Goal: Information Seeking & Learning: Learn about a topic

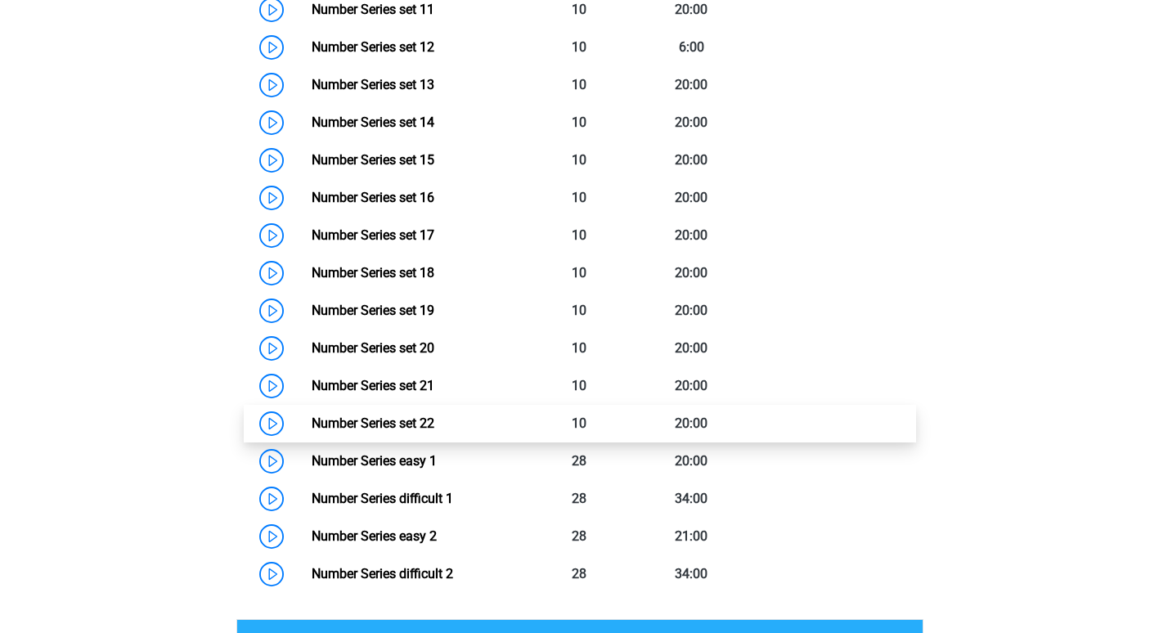
scroll to position [1812, 0]
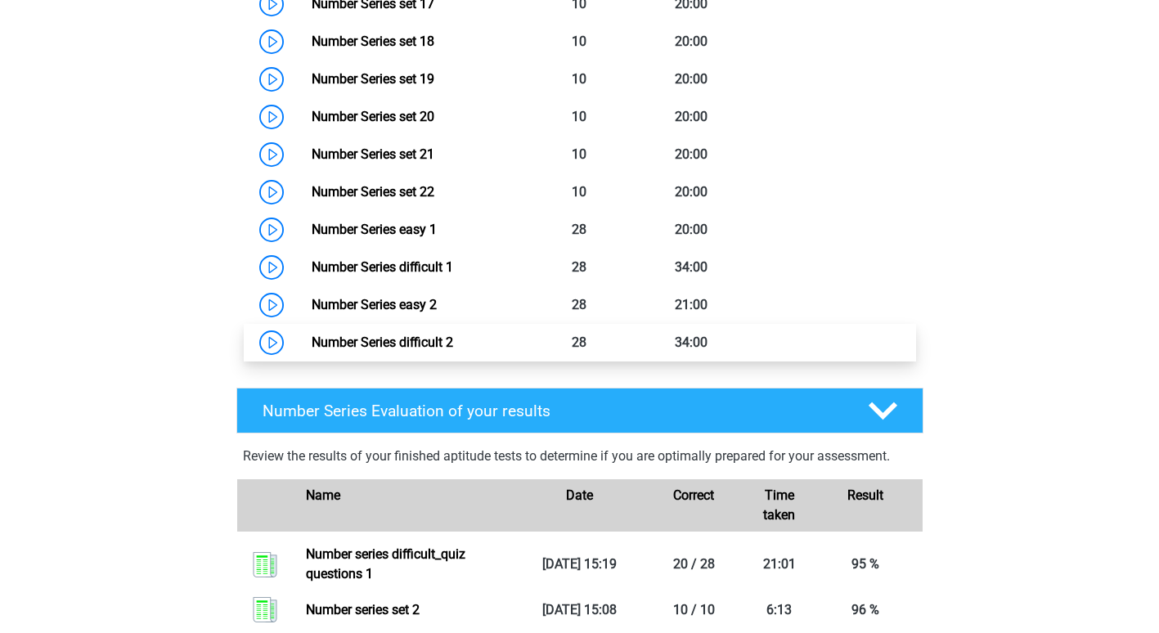
click at [381, 345] on link "Number Series difficult 2" at bounding box center [382, 343] width 141 height 16
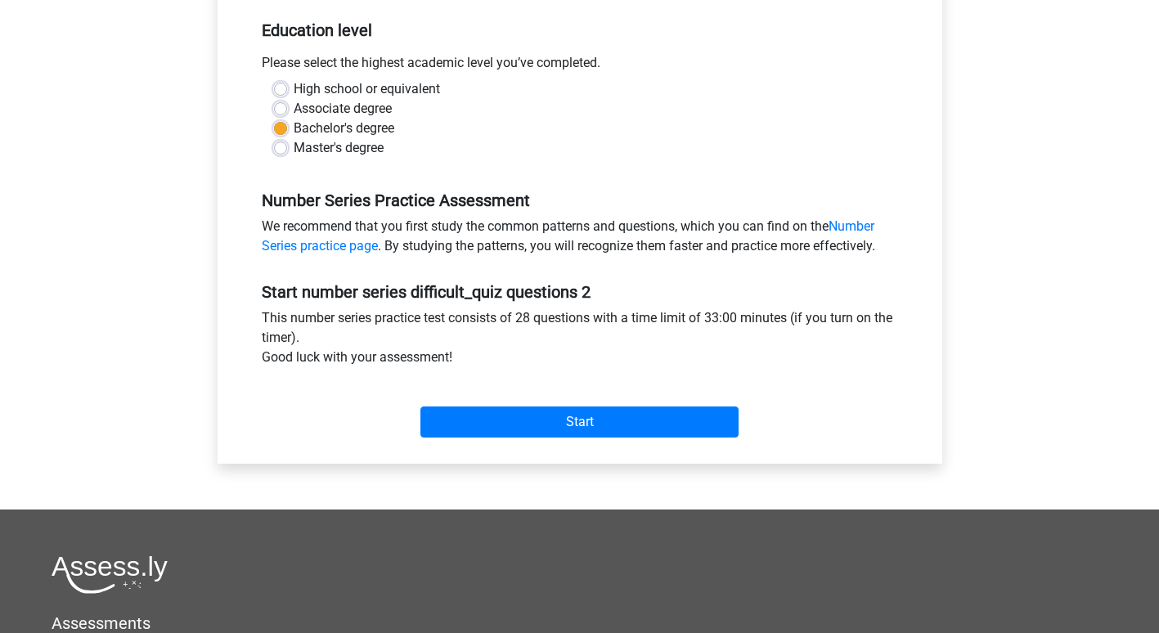
scroll to position [361, 0]
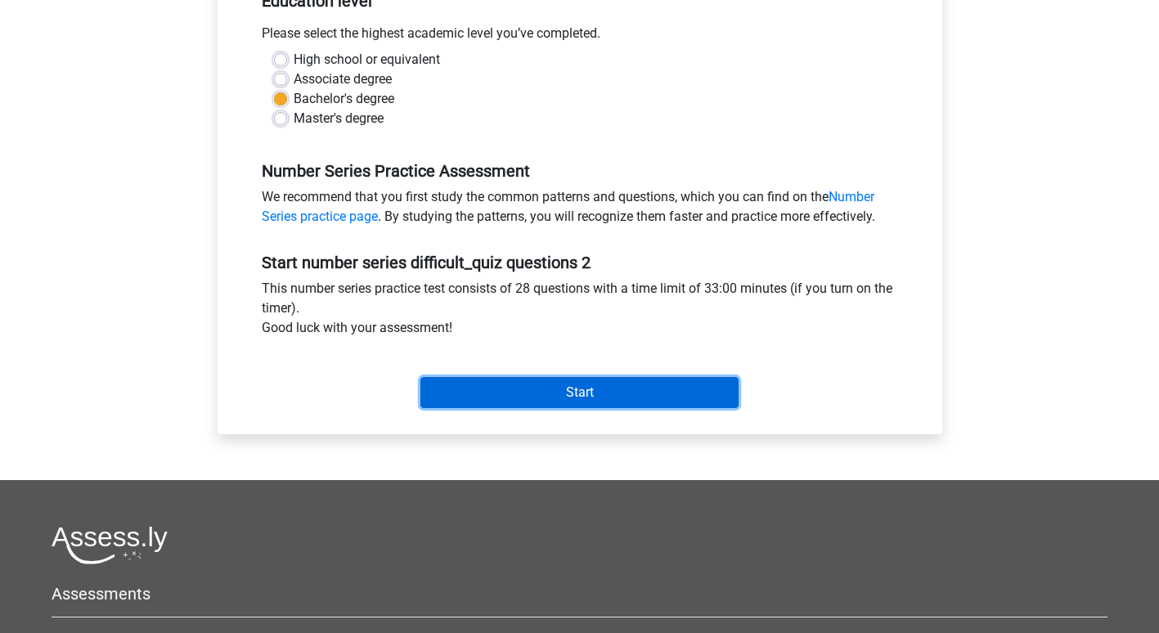
click at [678, 401] on input "Start" at bounding box center [579, 392] width 318 height 31
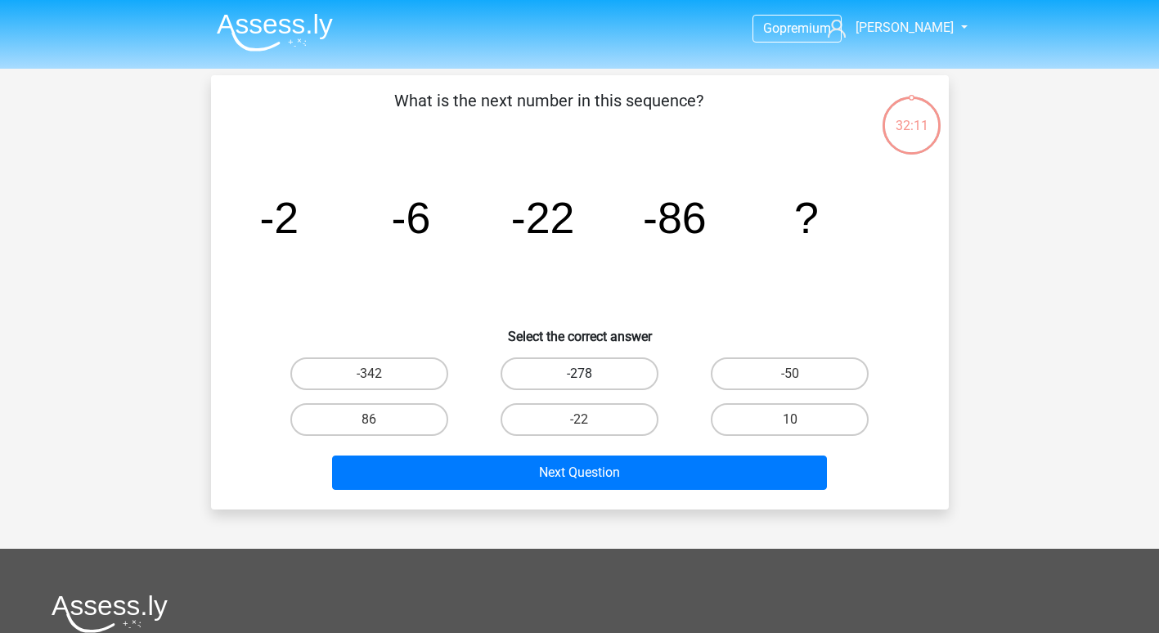
click at [599, 370] on label "-278" at bounding box center [580, 373] width 158 height 33
click at [590, 374] on input "-278" at bounding box center [584, 379] width 11 height 11
radio input "true"
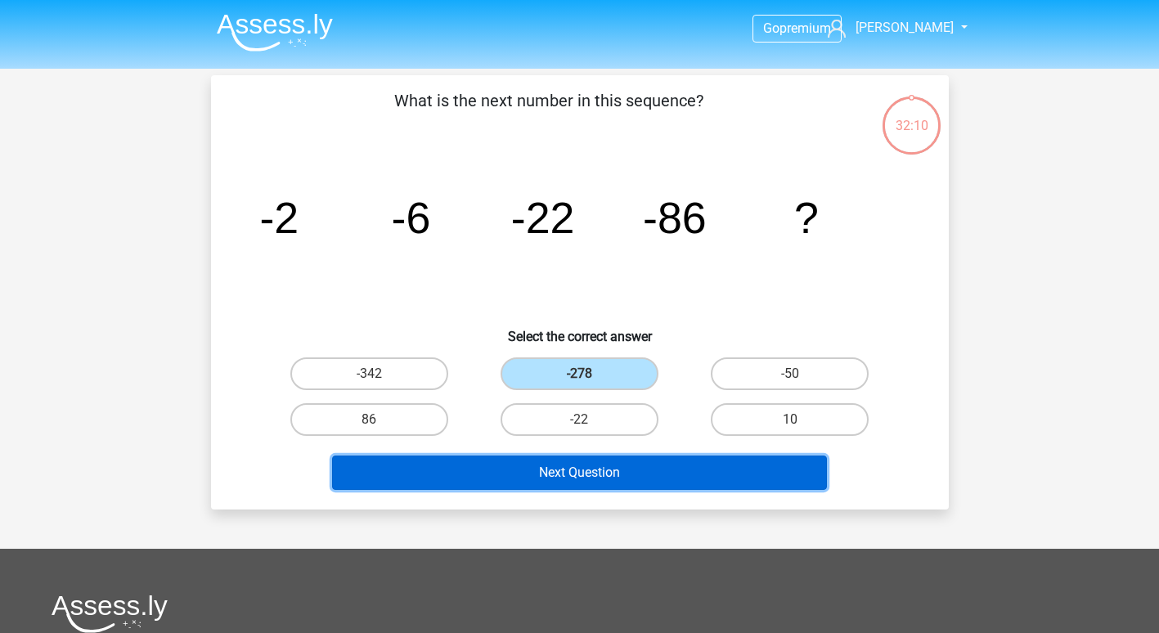
click at [590, 483] on button "Next Question" at bounding box center [579, 473] width 495 height 34
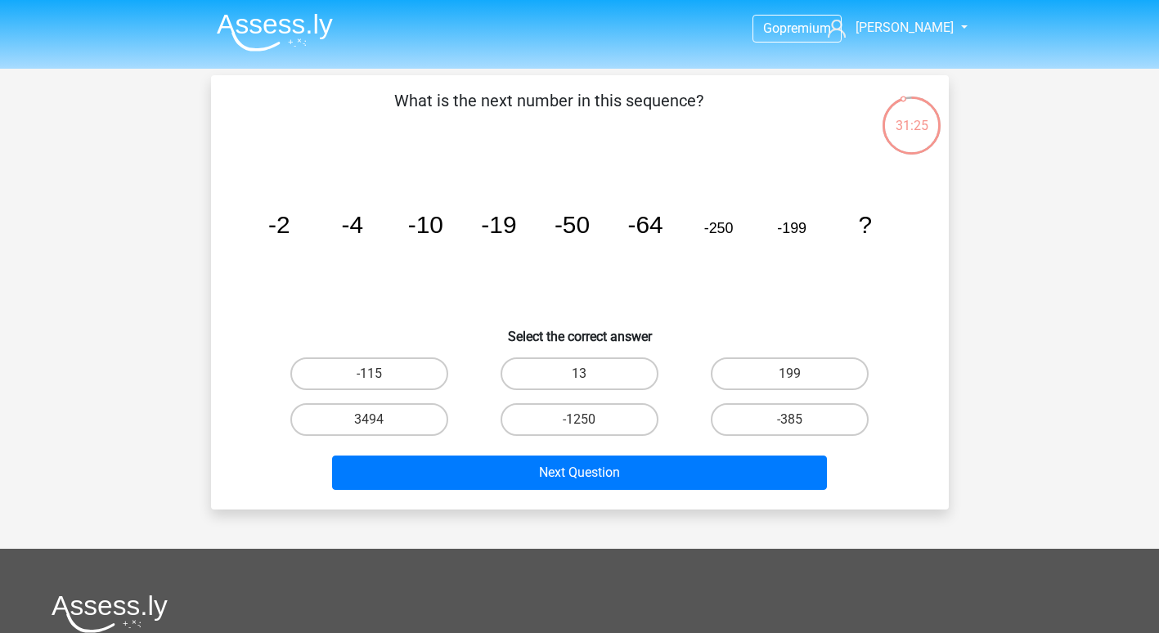
click at [358, 229] on tspan "-4" at bounding box center [352, 224] width 22 height 27
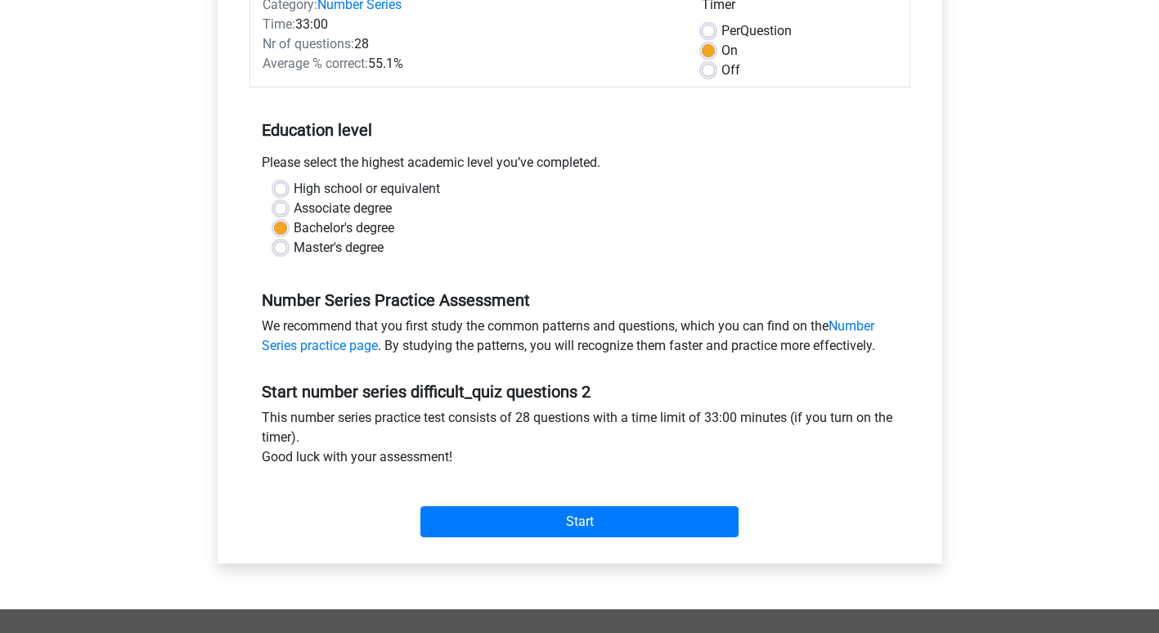
scroll to position [232, 0]
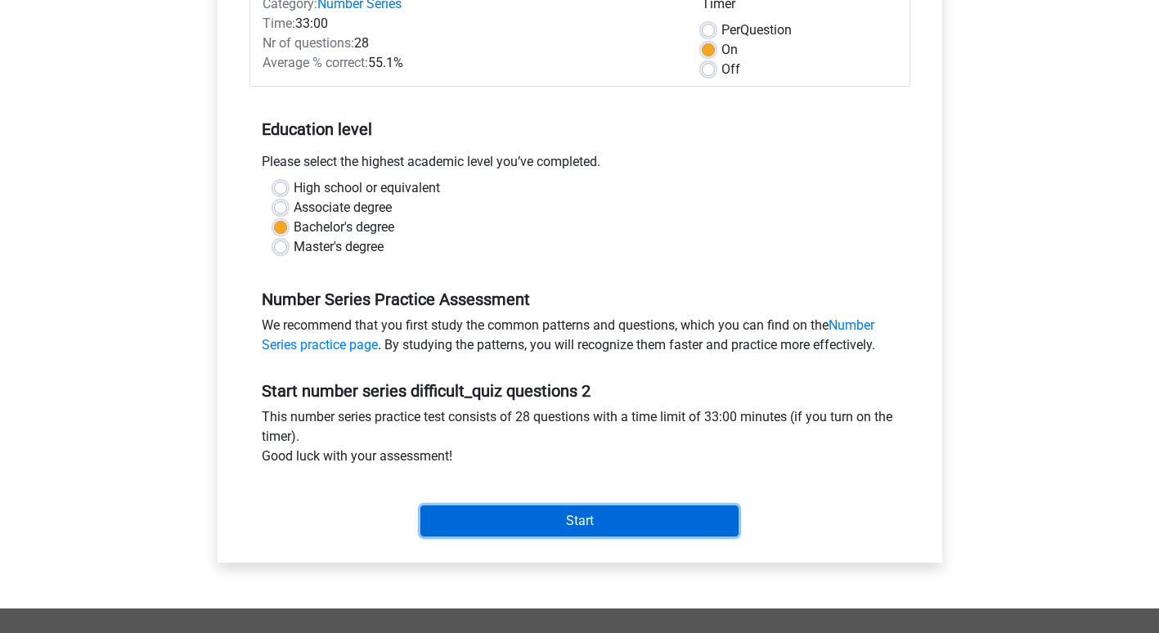
click at [489, 514] on input "Start" at bounding box center [579, 520] width 318 height 31
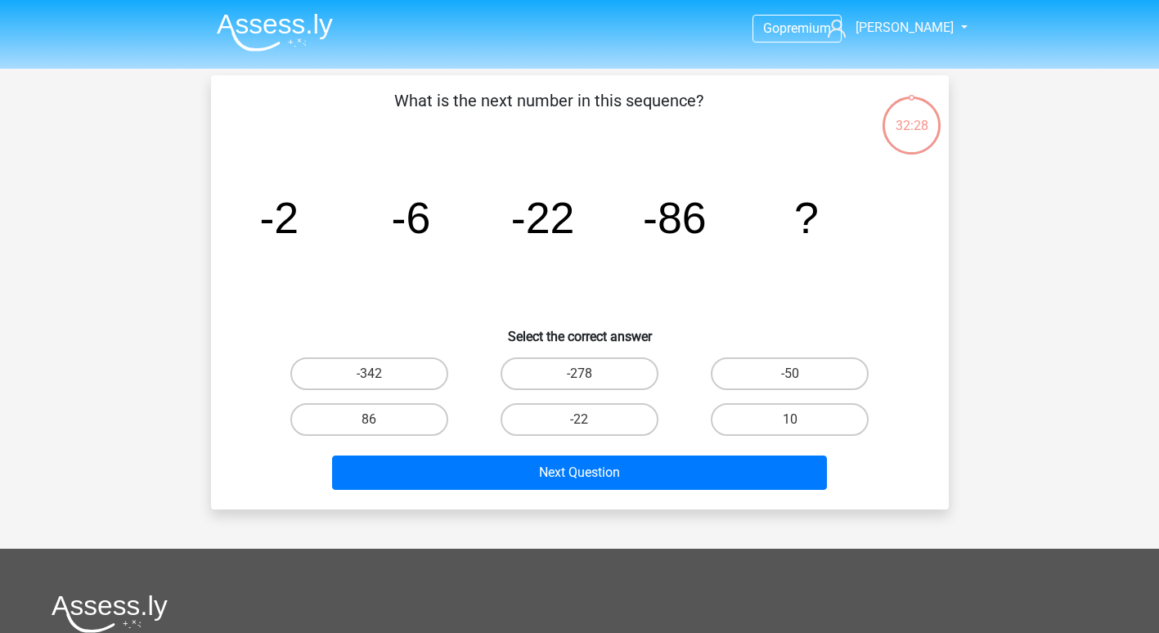
click at [579, 375] on input "-278" at bounding box center [584, 379] width 11 height 11
radio input "true"
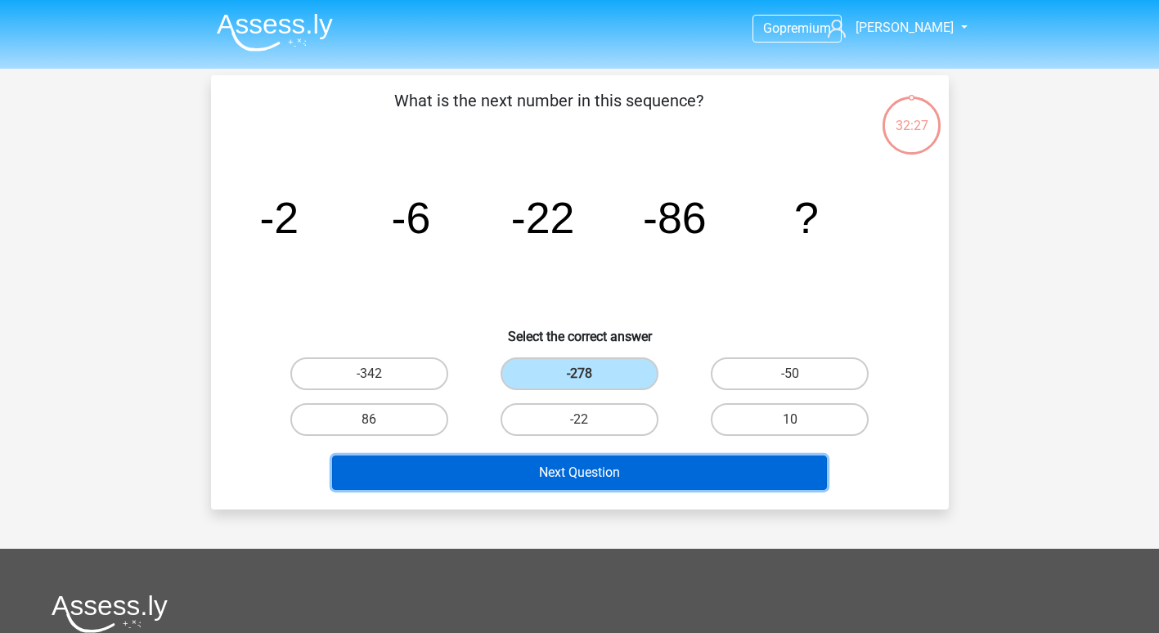
click at [590, 474] on button "Next Question" at bounding box center [579, 473] width 495 height 34
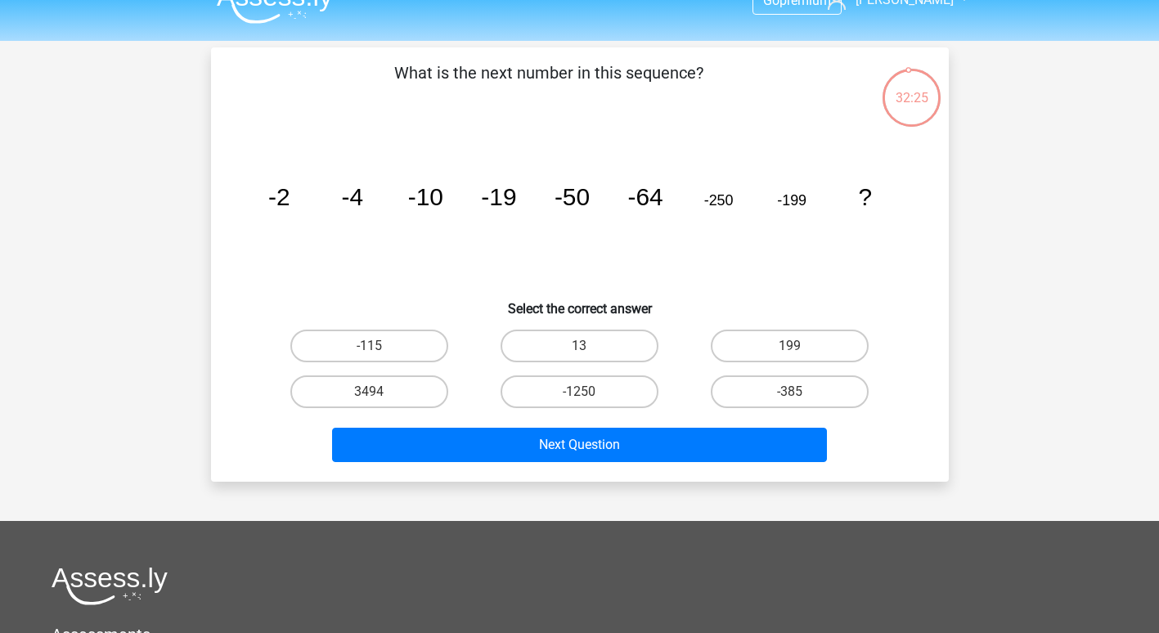
scroll to position [20, 0]
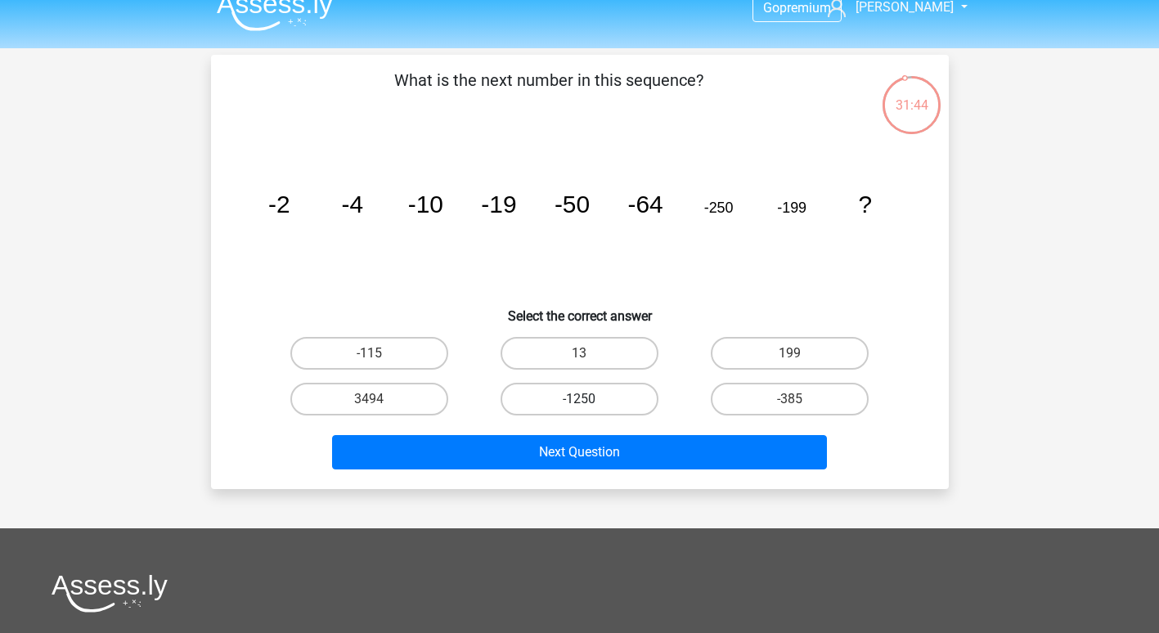
click at [606, 401] on label "-1250" at bounding box center [580, 399] width 158 height 33
click at [590, 401] on input "-1250" at bounding box center [584, 404] width 11 height 11
radio input "true"
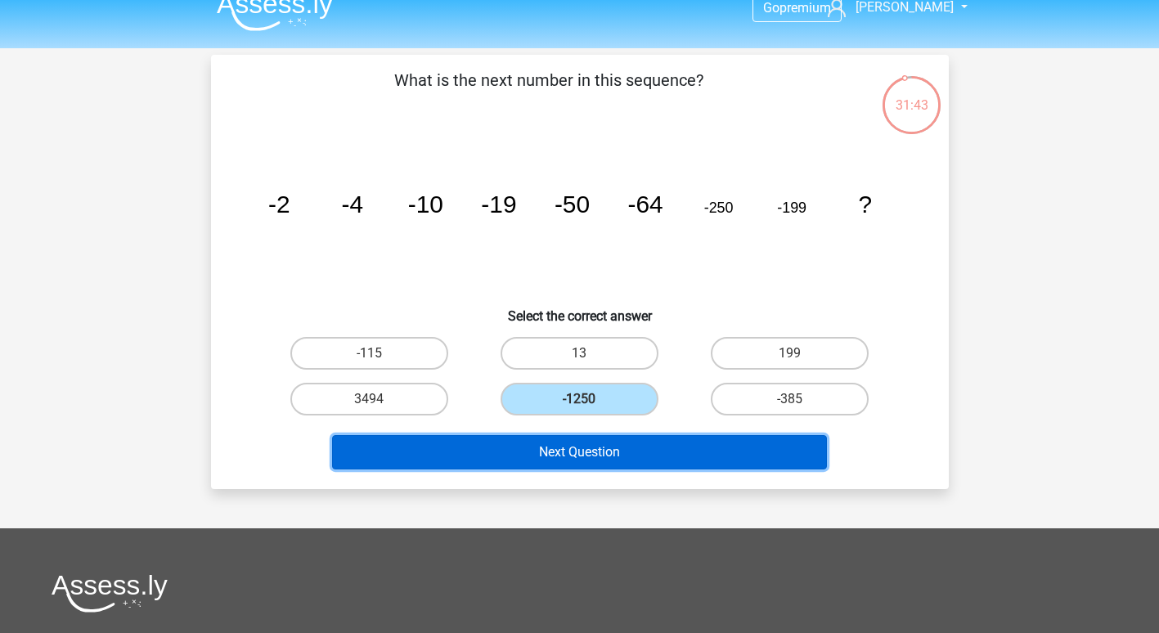
click at [602, 448] on button "Next Question" at bounding box center [579, 452] width 495 height 34
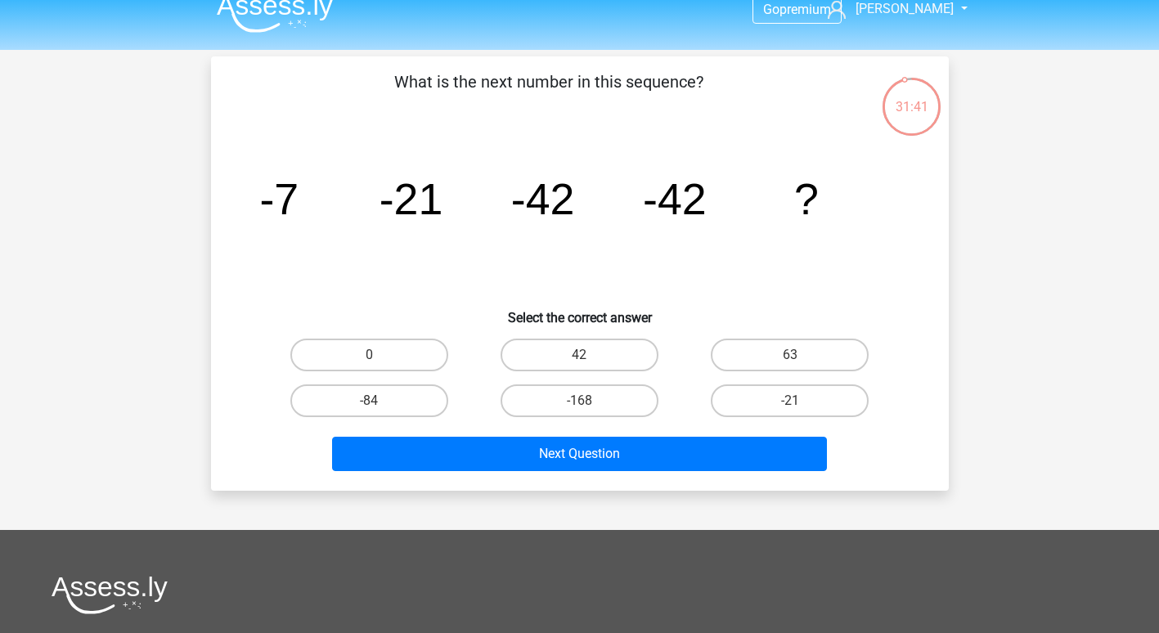
scroll to position [18, 0]
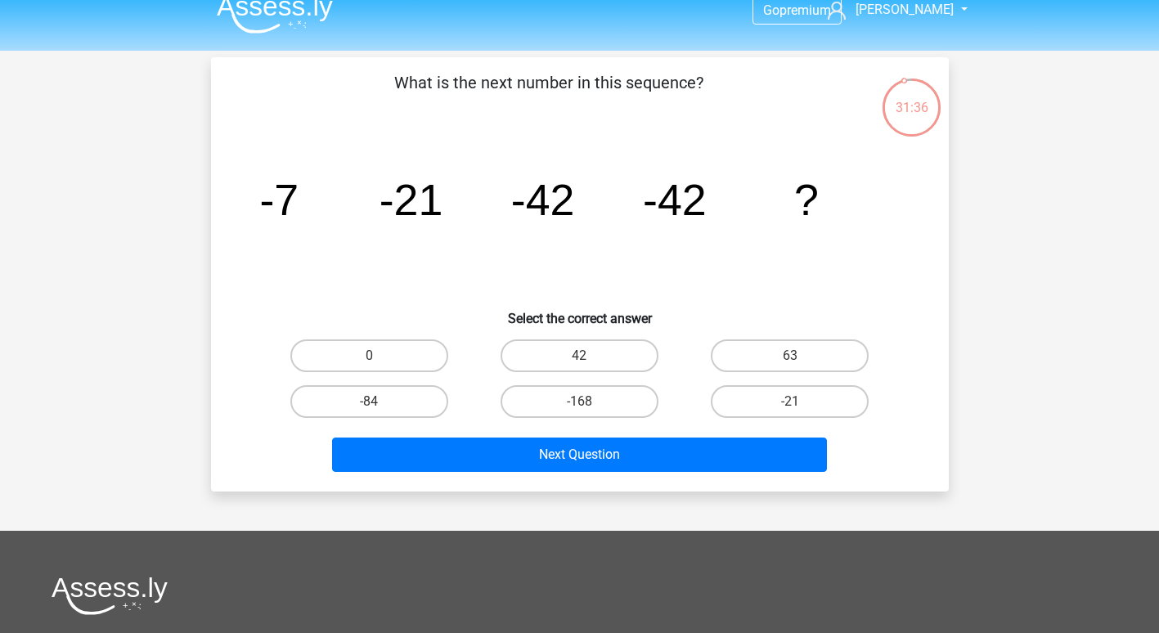
click at [370, 357] on input "0" at bounding box center [374, 361] width 11 height 11
radio input "true"
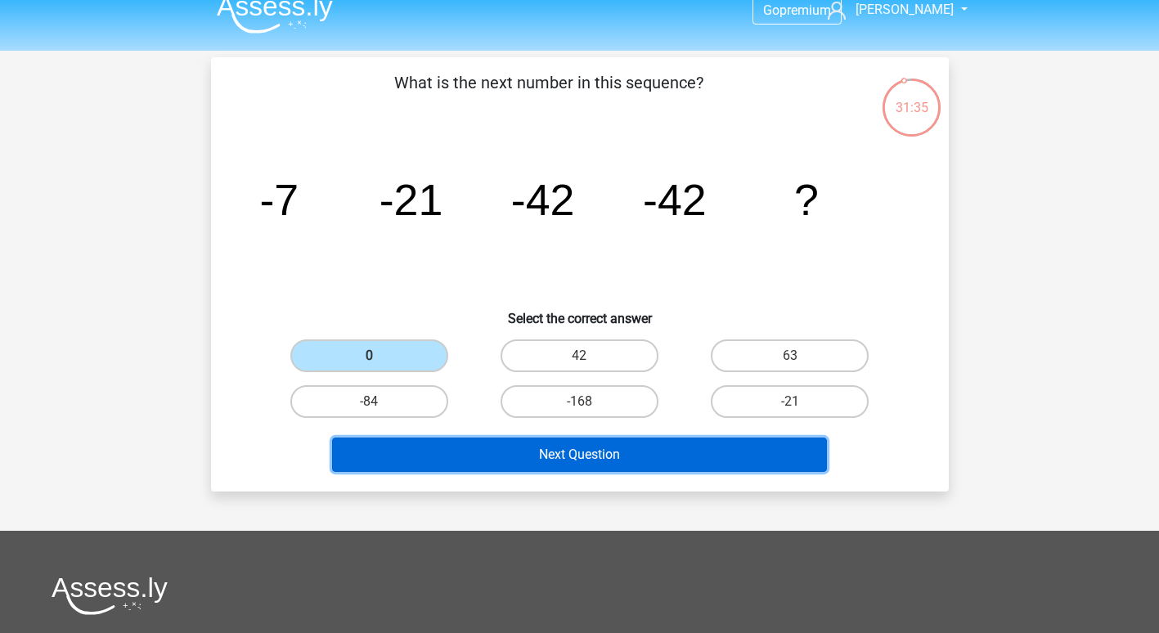
click at [423, 450] on button "Next Question" at bounding box center [579, 455] width 495 height 34
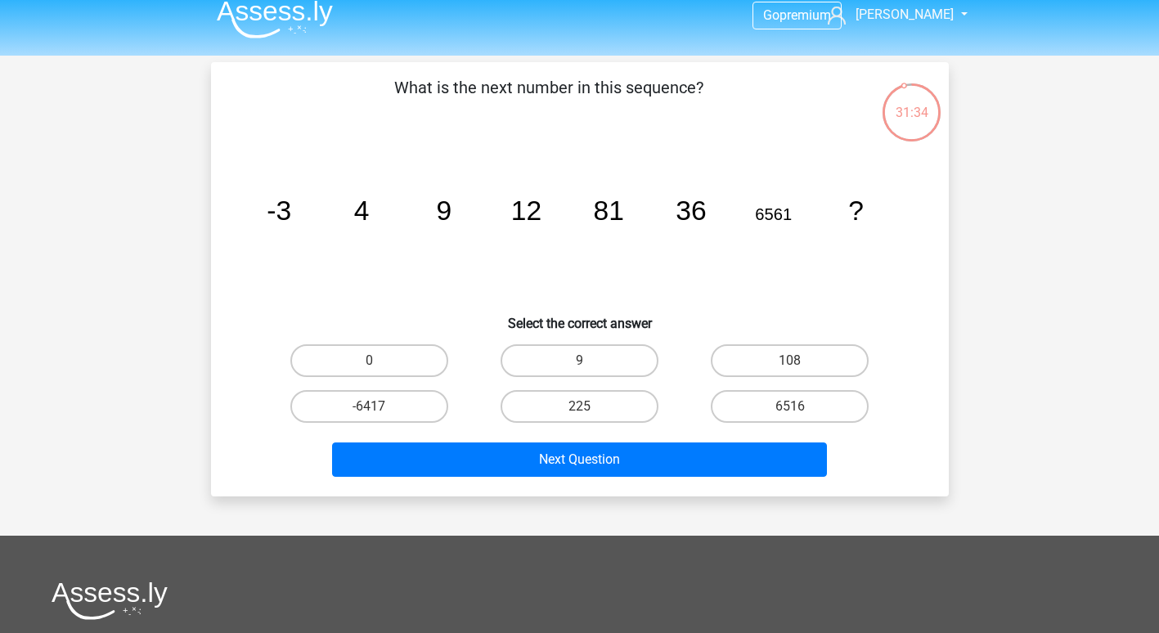
scroll to position [0, 0]
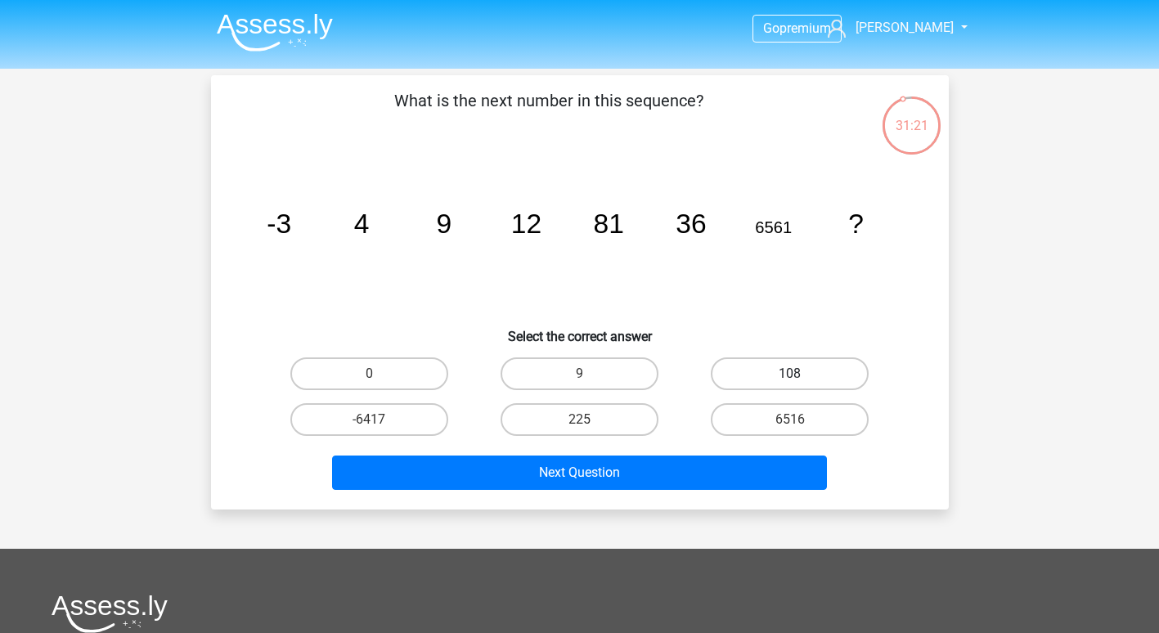
click at [779, 384] on label "108" at bounding box center [790, 373] width 158 height 33
click at [790, 384] on input "108" at bounding box center [795, 379] width 11 height 11
radio input "true"
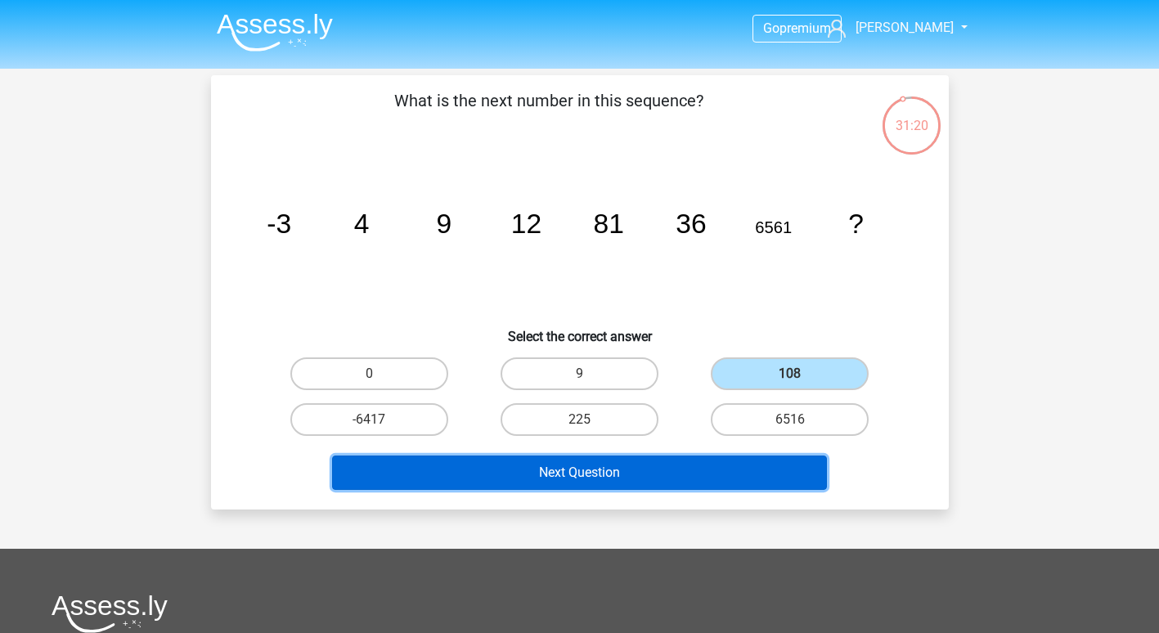
click at [663, 481] on button "Next Question" at bounding box center [579, 473] width 495 height 34
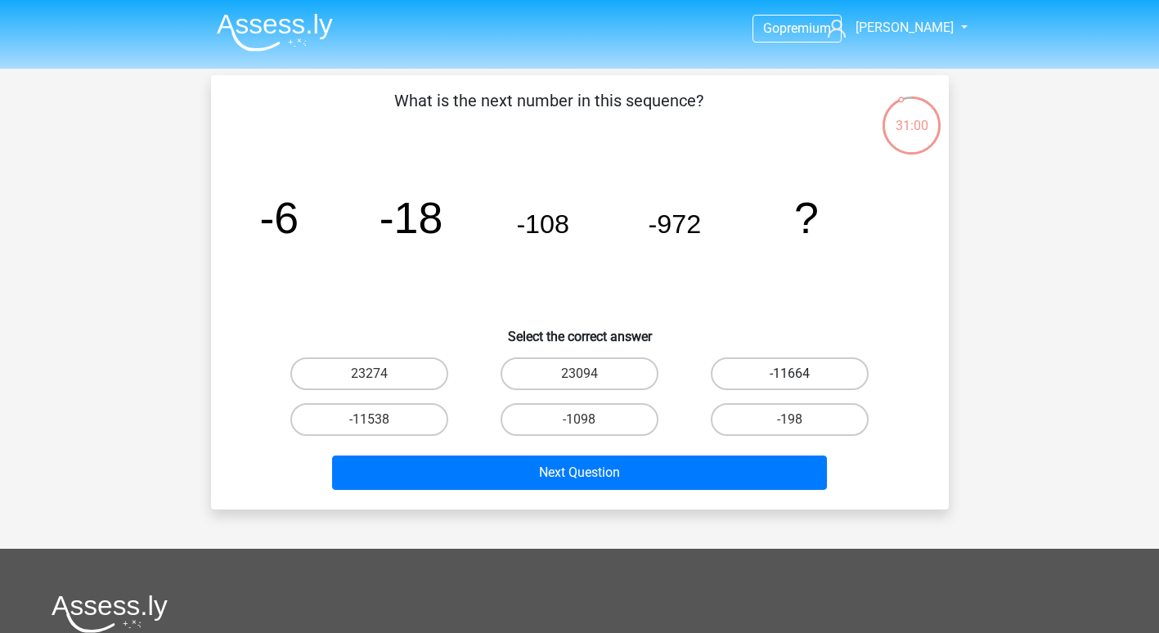
click at [762, 366] on label "-11664" at bounding box center [790, 373] width 158 height 33
click at [790, 374] on input "-11664" at bounding box center [795, 379] width 11 height 11
radio input "true"
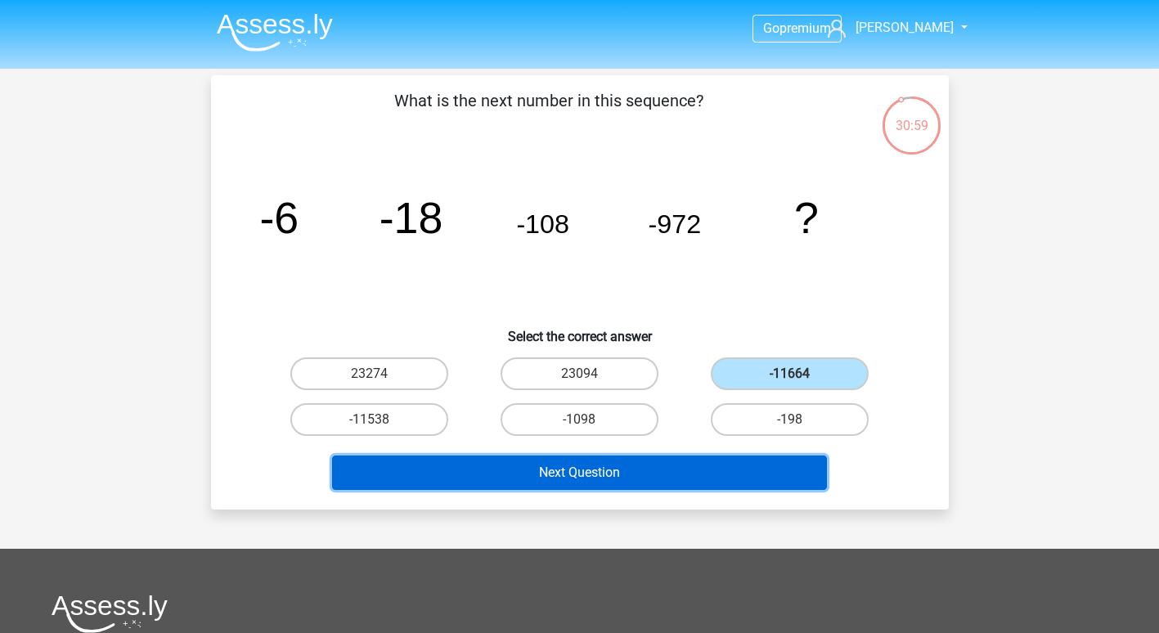
click at [680, 482] on button "Next Question" at bounding box center [579, 473] width 495 height 34
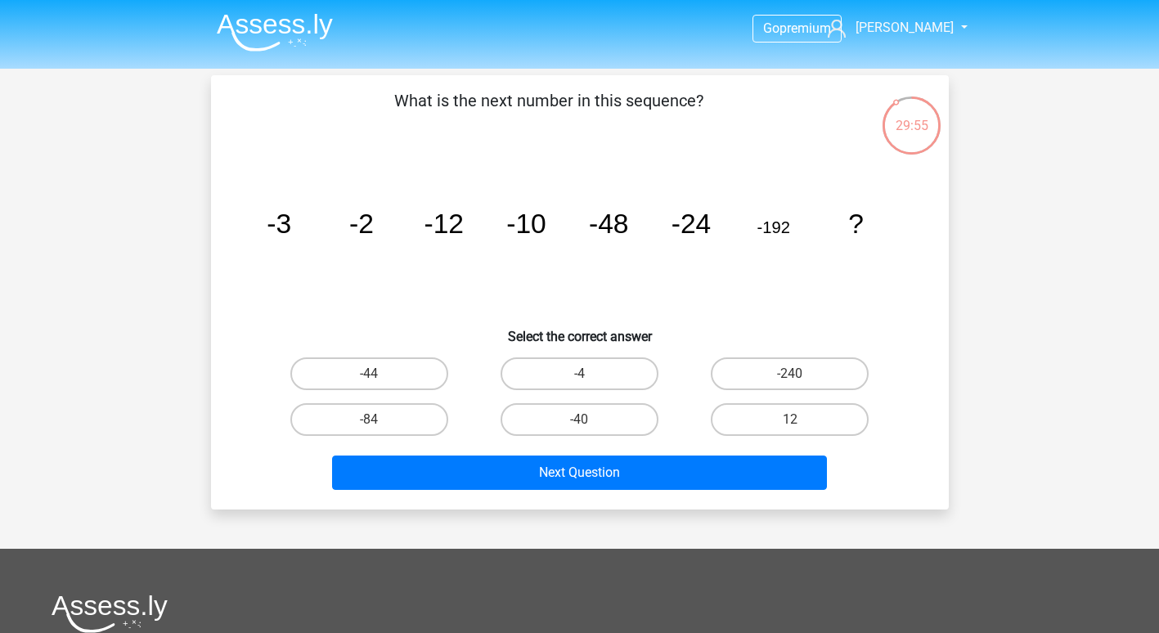
click at [375, 375] on input "-44" at bounding box center [374, 379] width 11 height 11
radio input "true"
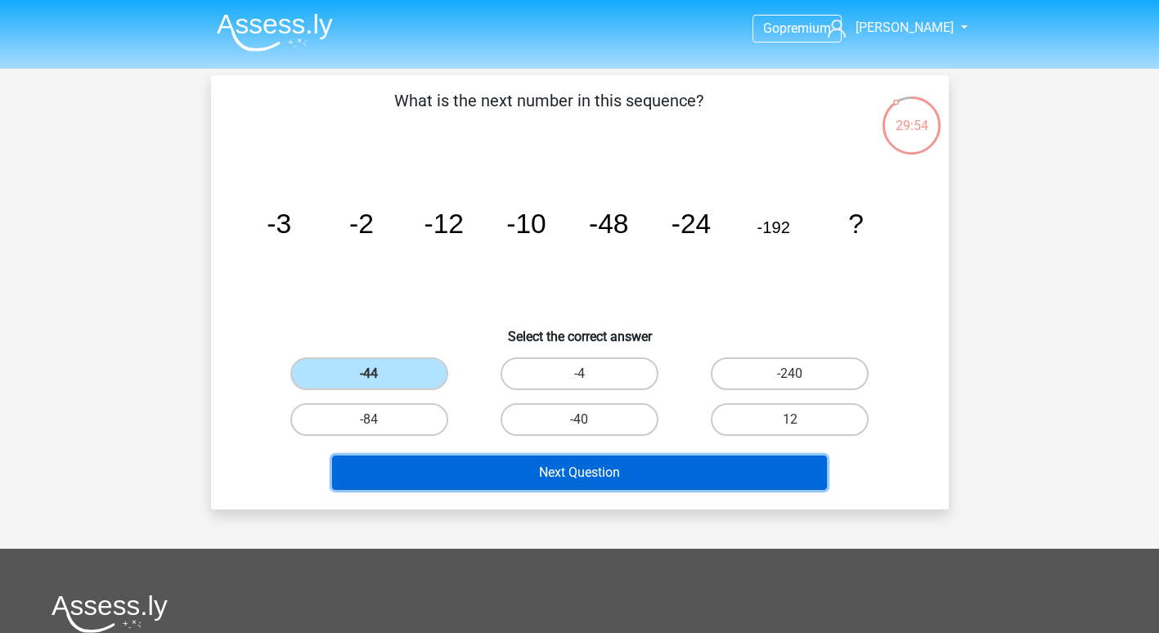
click at [451, 478] on button "Next Question" at bounding box center [579, 473] width 495 height 34
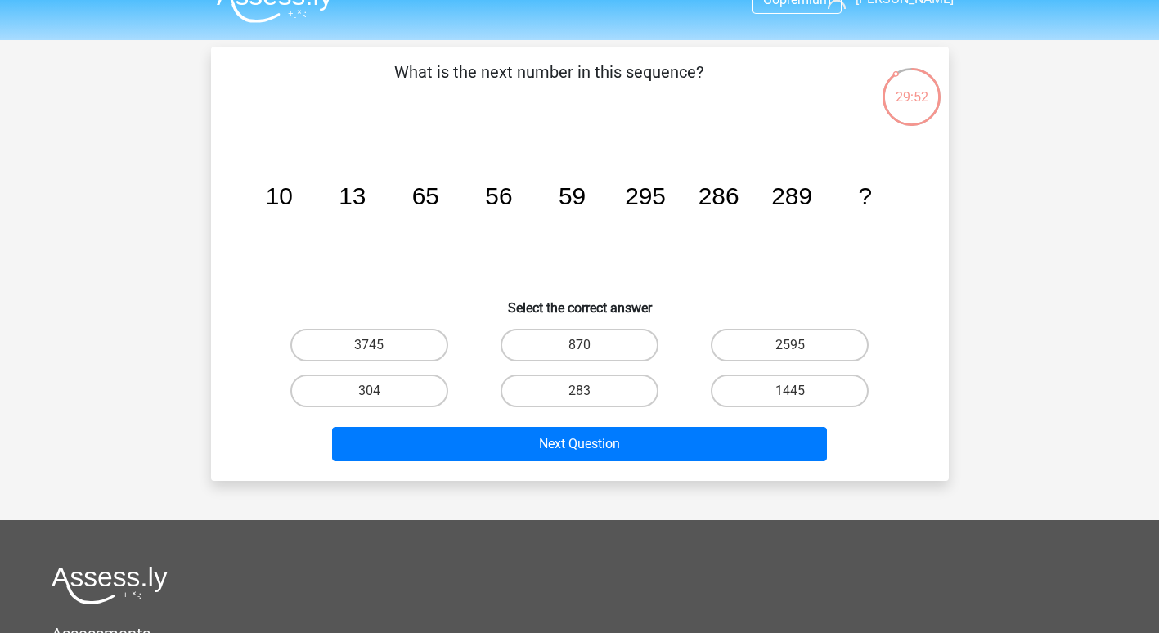
scroll to position [25, 0]
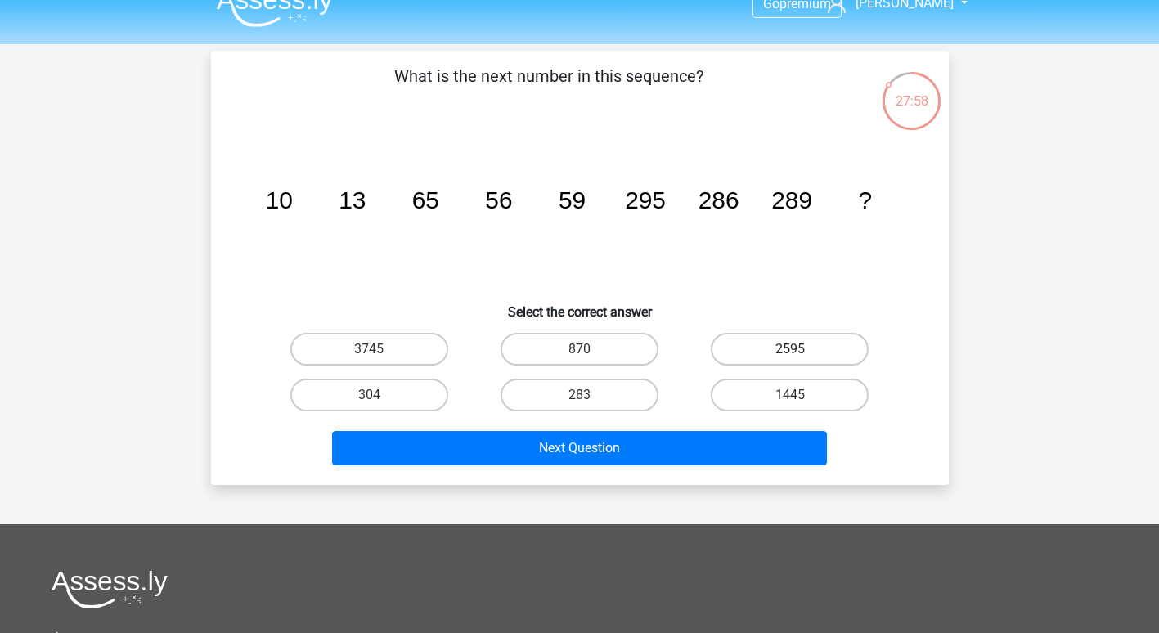
click at [756, 353] on label "2595" at bounding box center [790, 349] width 158 height 33
click at [790, 353] on input "2595" at bounding box center [795, 354] width 11 height 11
radio input "true"
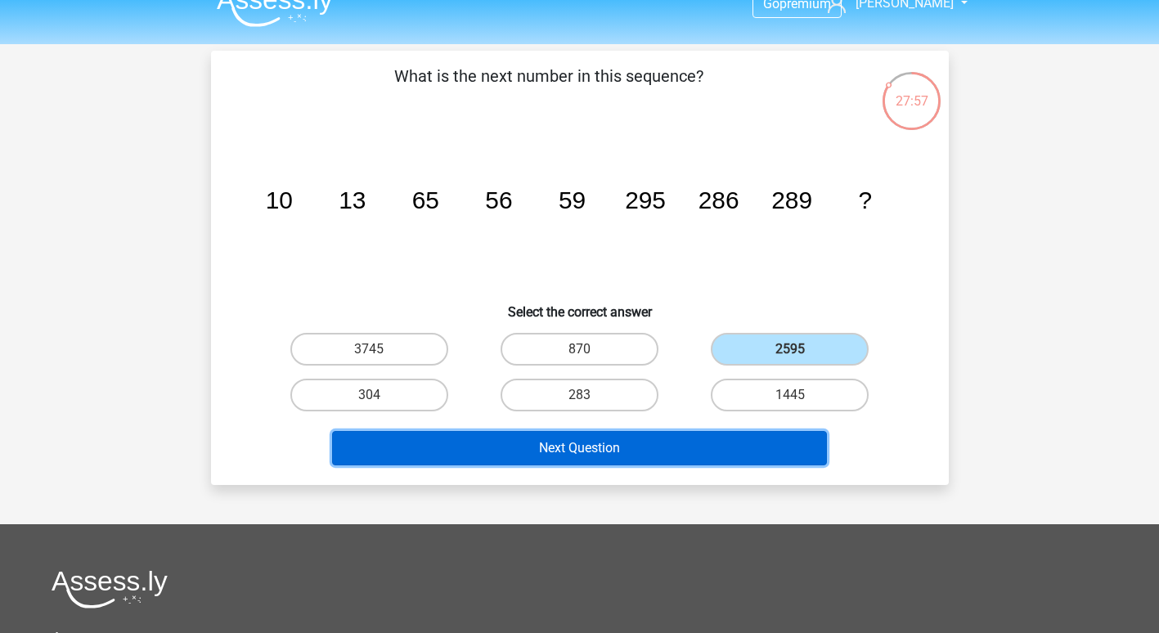
click at [640, 446] on button "Next Question" at bounding box center [579, 448] width 495 height 34
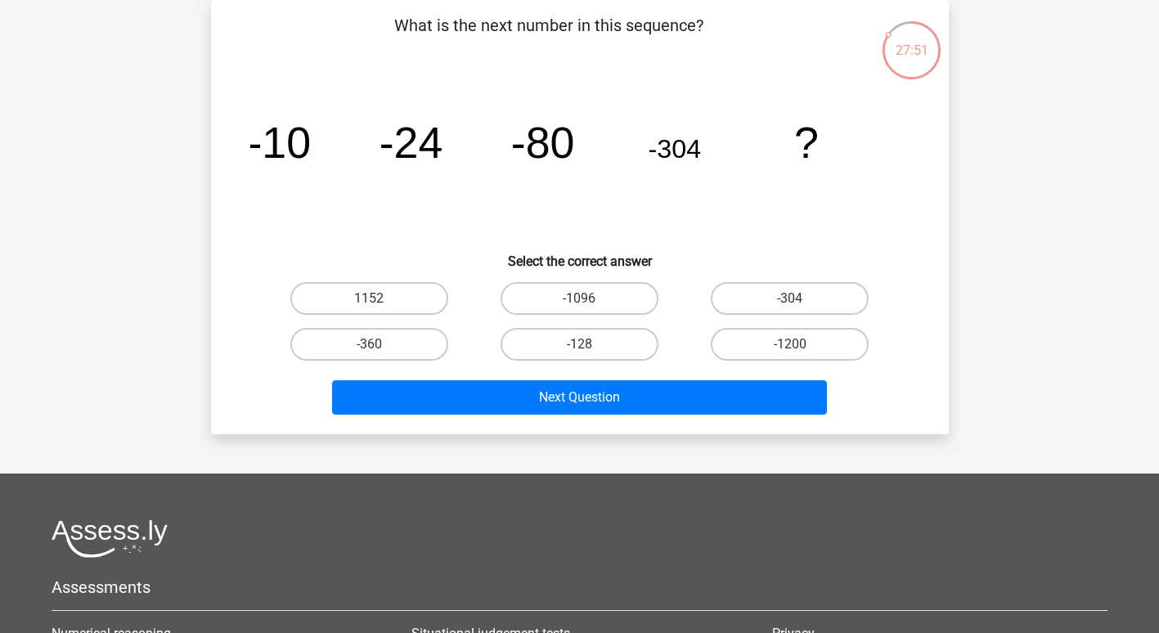
scroll to position [0, 0]
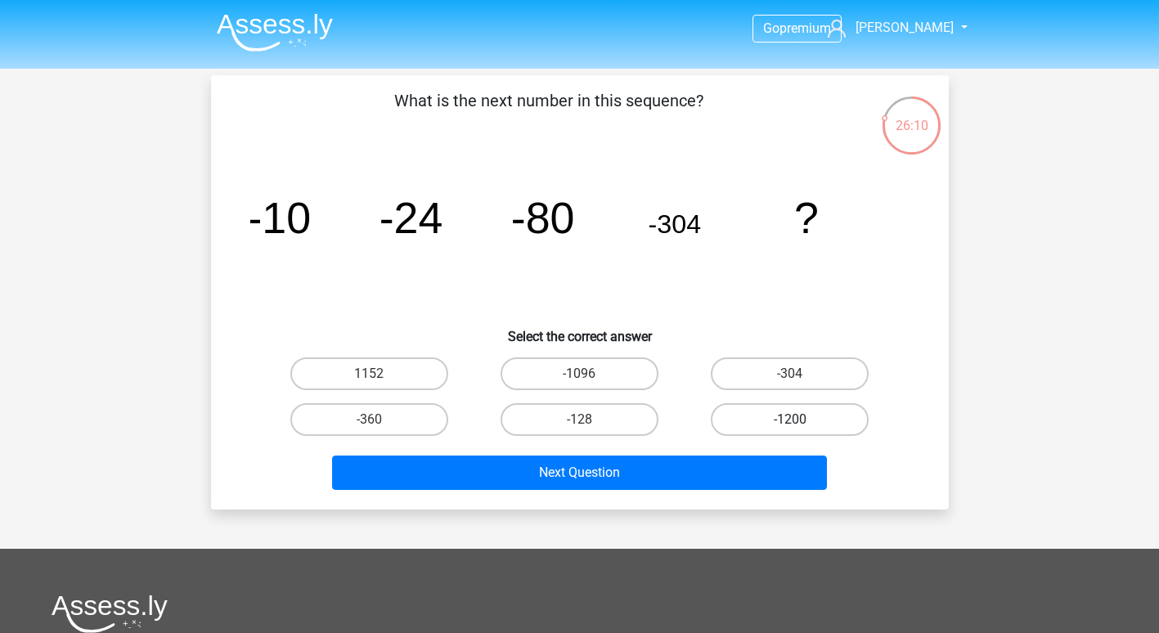
click at [771, 410] on label "-1200" at bounding box center [790, 419] width 158 height 33
click at [790, 420] on input "-1200" at bounding box center [795, 425] width 11 height 11
radio input "true"
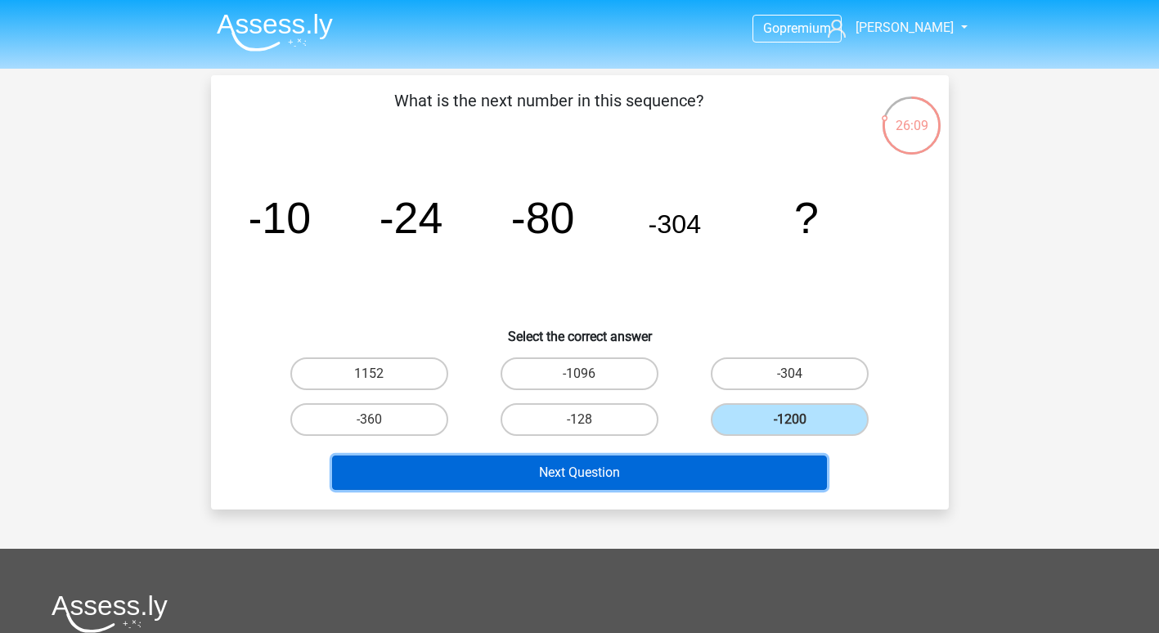
click at [622, 475] on button "Next Question" at bounding box center [579, 473] width 495 height 34
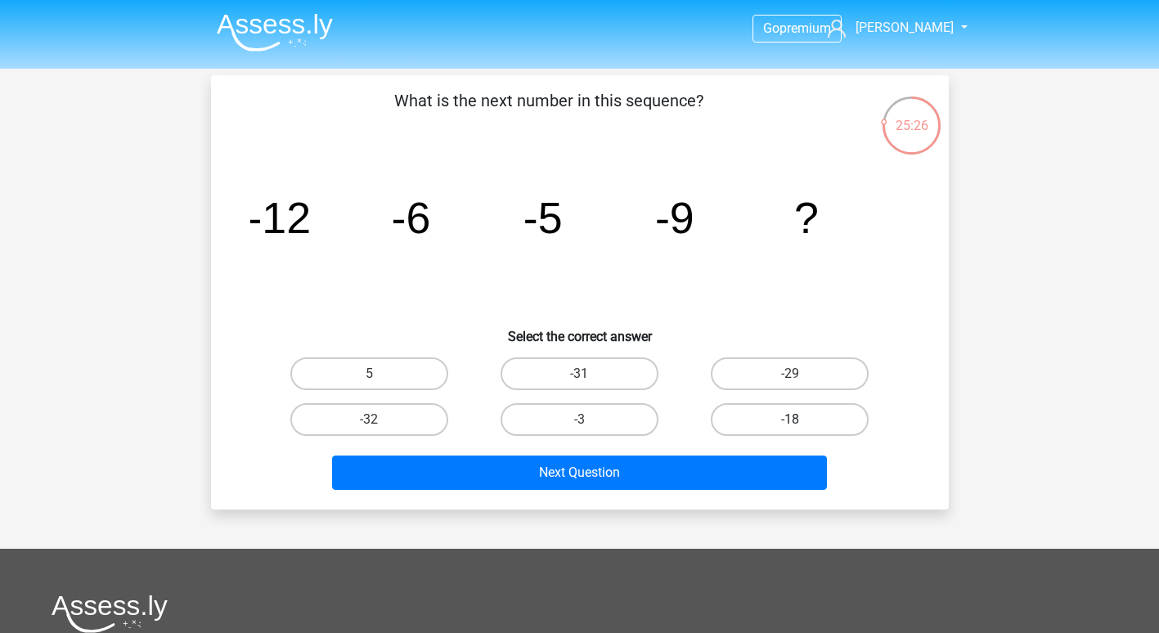
click at [762, 420] on label "-18" at bounding box center [790, 419] width 158 height 33
click at [790, 420] on input "-18" at bounding box center [795, 425] width 11 height 11
radio input "true"
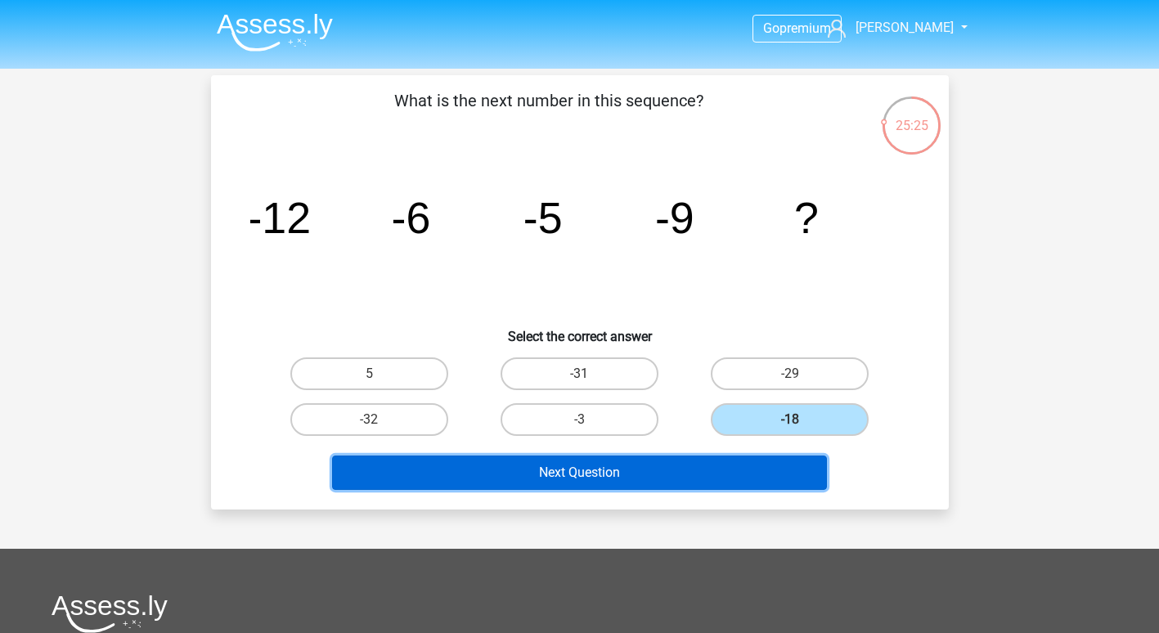
click at [658, 470] on button "Next Question" at bounding box center [579, 473] width 495 height 34
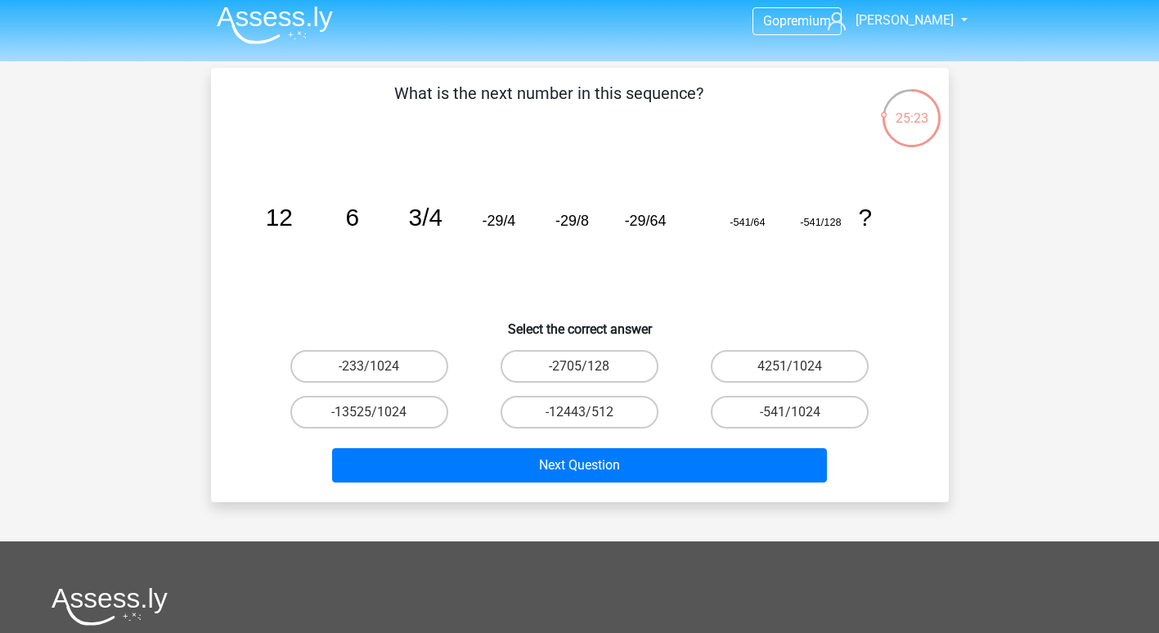
scroll to position [7, 0]
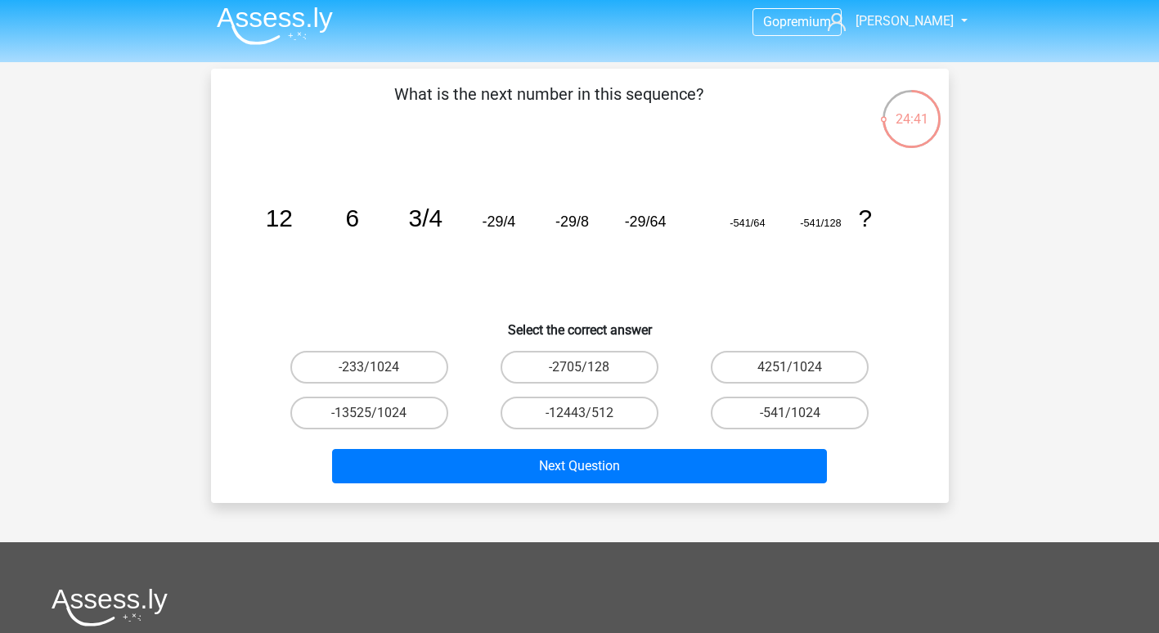
click at [354, 211] on tspan "6" at bounding box center [352, 217] width 14 height 27
click at [766, 418] on label "-541/1024" at bounding box center [790, 413] width 158 height 33
click at [790, 418] on input "-541/1024" at bounding box center [795, 418] width 11 height 11
radio input "true"
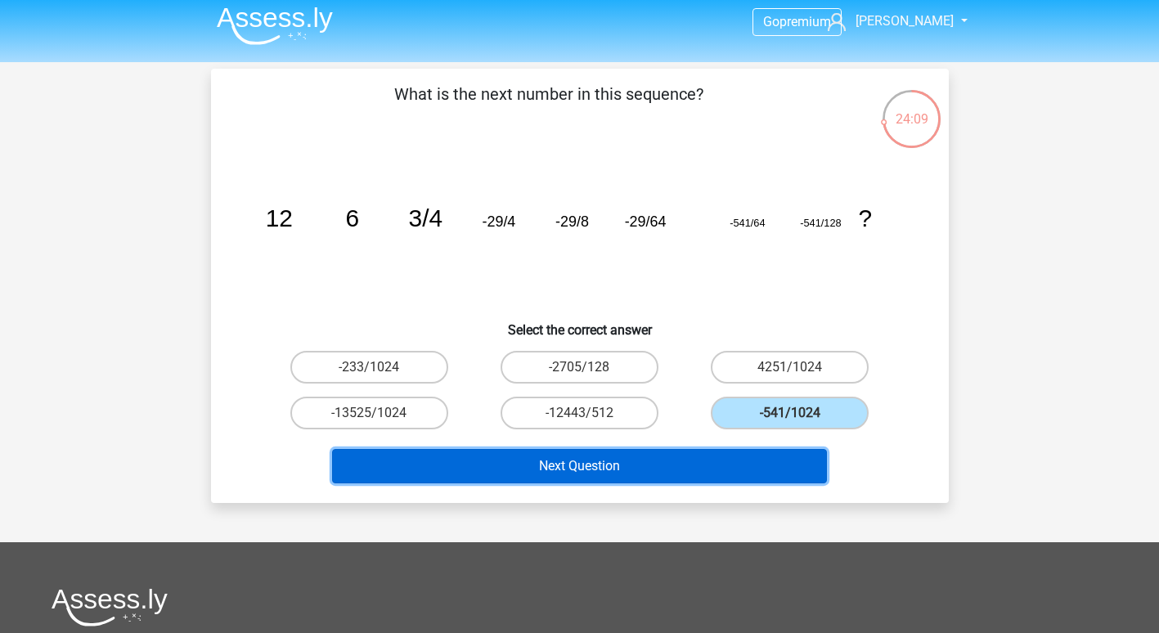
click at [726, 456] on button "Next Question" at bounding box center [579, 466] width 495 height 34
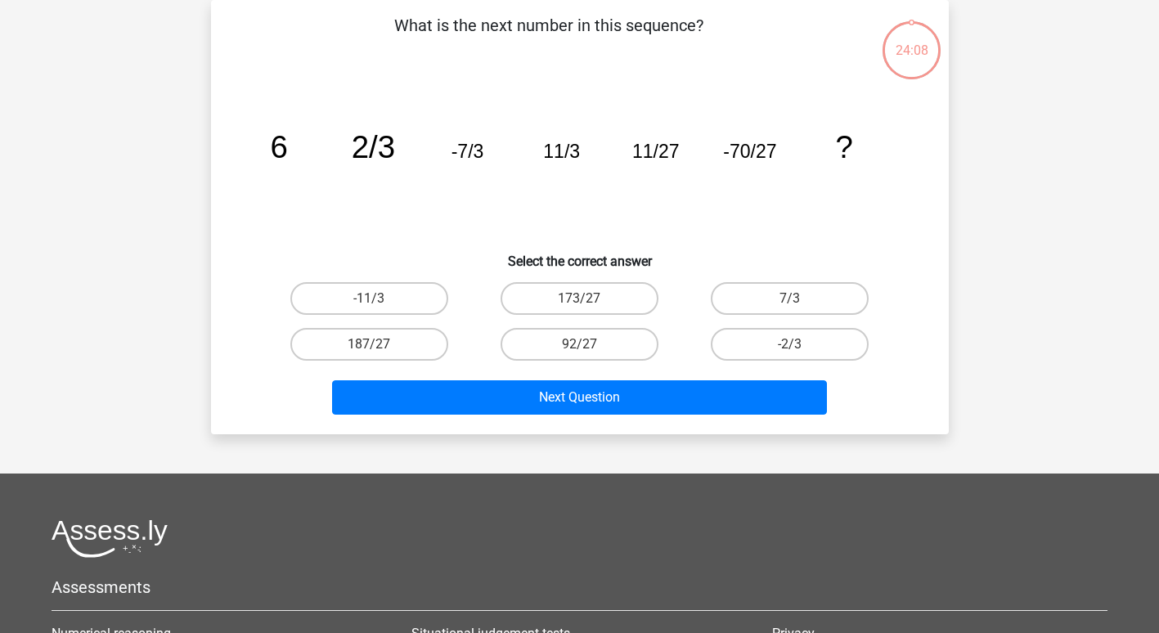
scroll to position [0, 0]
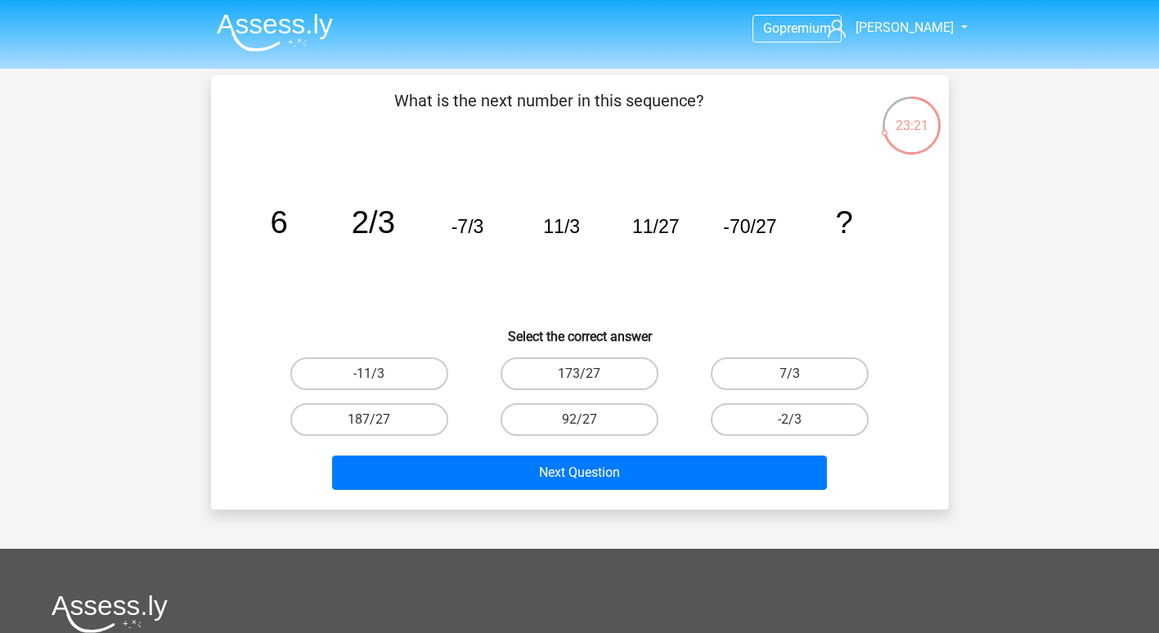
click at [586, 423] on input "92/27" at bounding box center [584, 425] width 11 height 11
radio input "true"
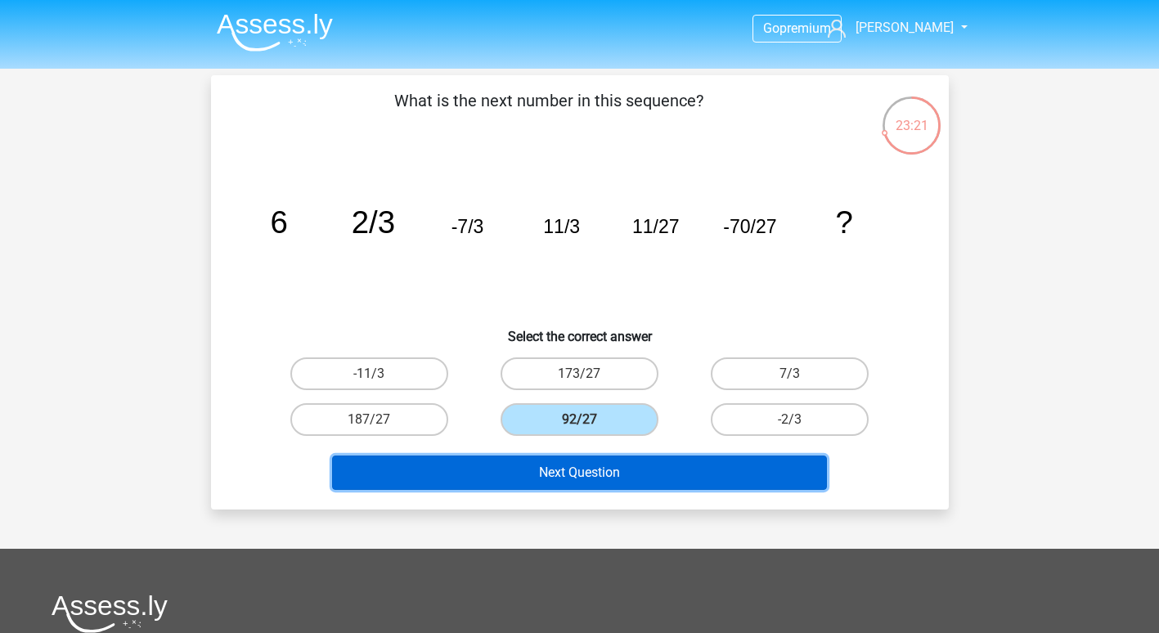
click at [581, 474] on button "Next Question" at bounding box center [579, 473] width 495 height 34
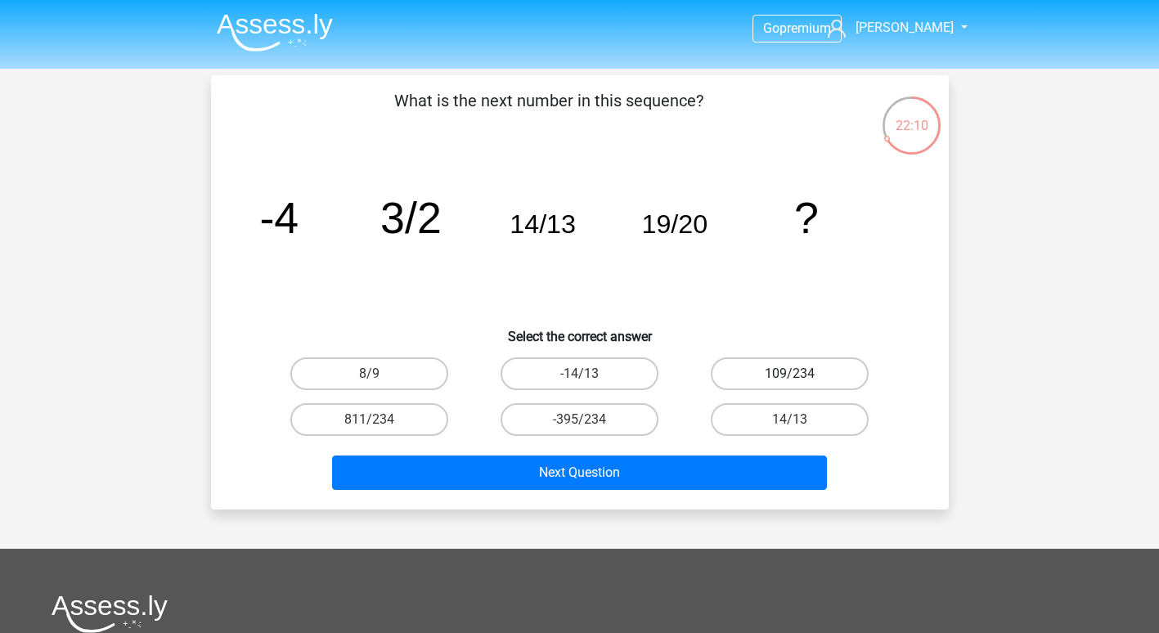
click at [779, 378] on label "109/234" at bounding box center [790, 373] width 158 height 33
click at [790, 378] on input "109/234" at bounding box center [795, 379] width 11 height 11
radio input "true"
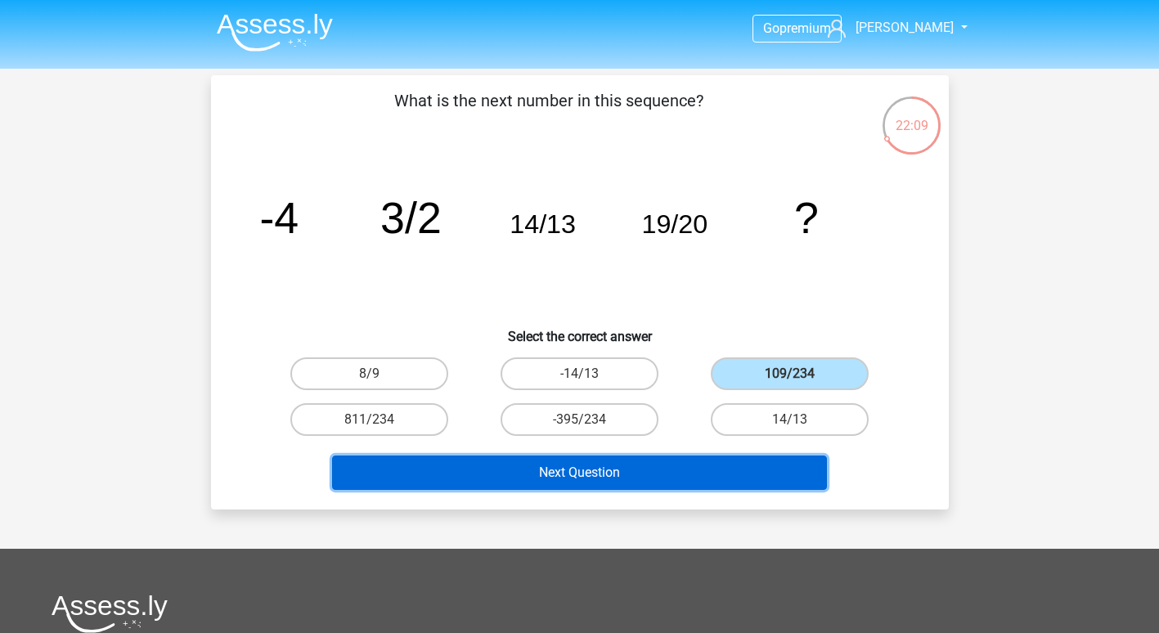
click at [646, 487] on button "Next Question" at bounding box center [579, 473] width 495 height 34
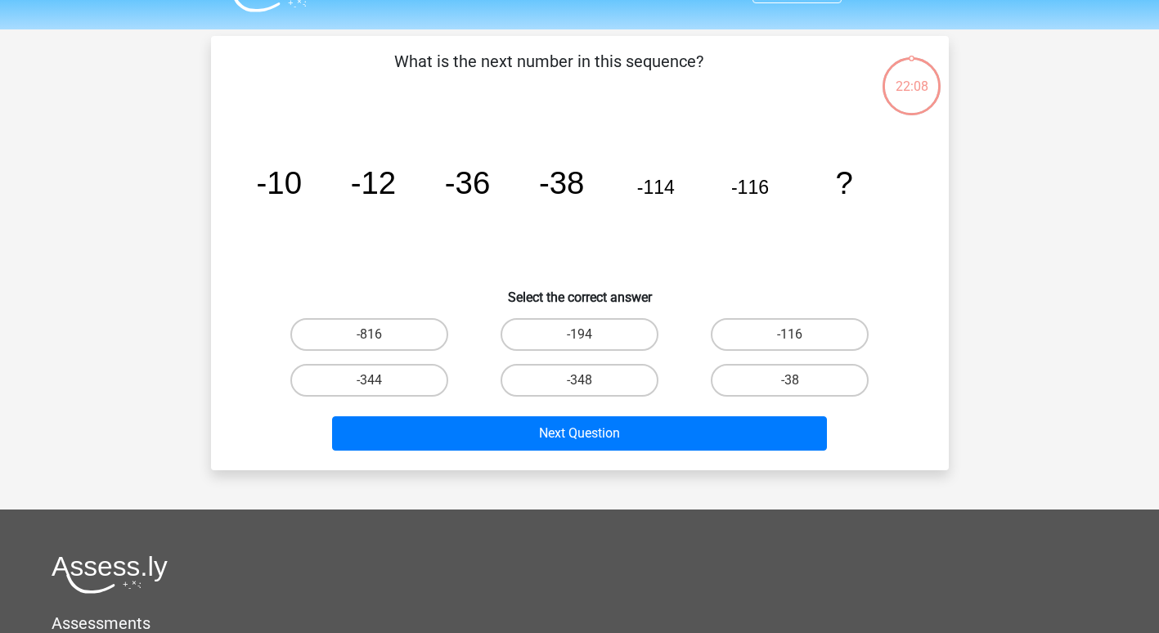
scroll to position [75, 0]
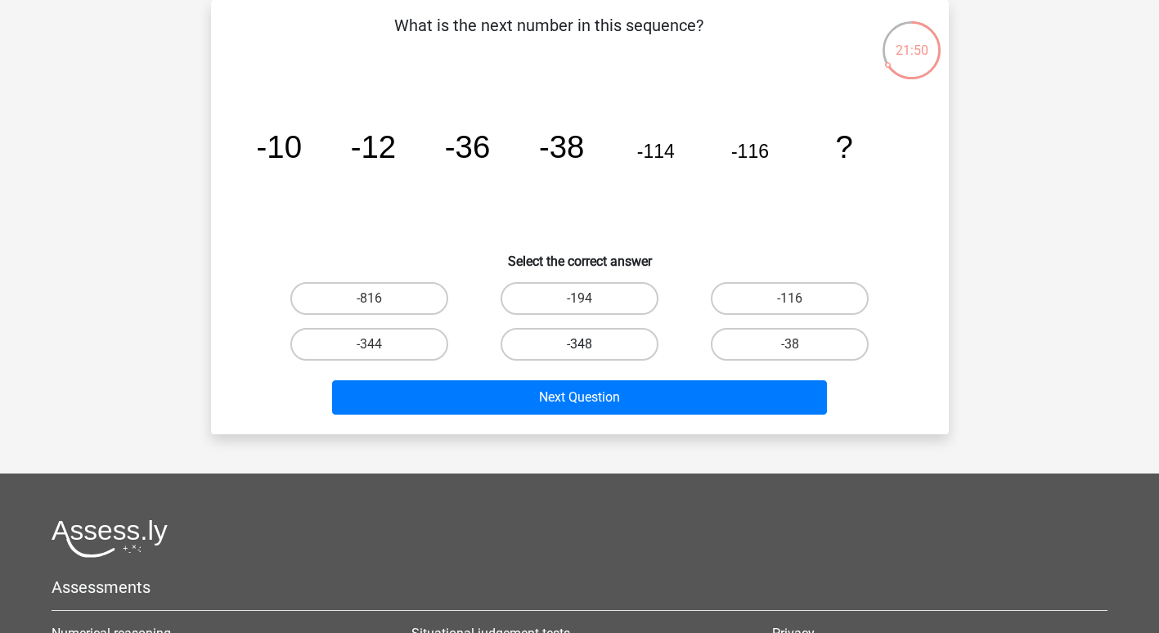
click at [606, 343] on label "-348" at bounding box center [580, 344] width 158 height 33
click at [590, 344] on input "-348" at bounding box center [584, 349] width 11 height 11
radio input "true"
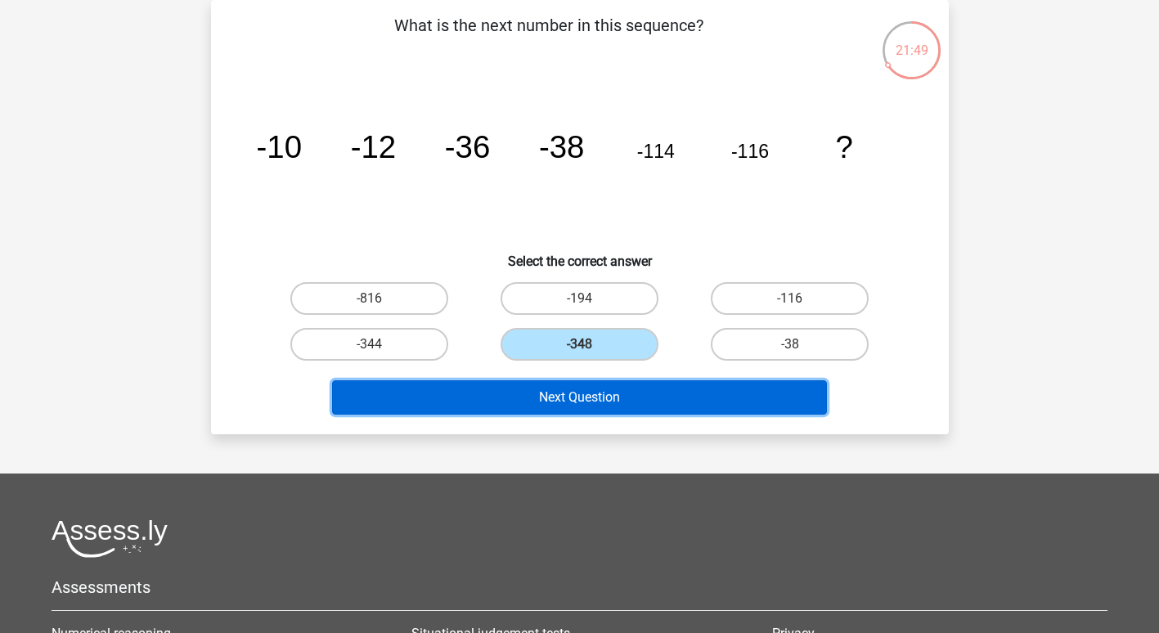
click at [550, 405] on button "Next Question" at bounding box center [579, 397] width 495 height 34
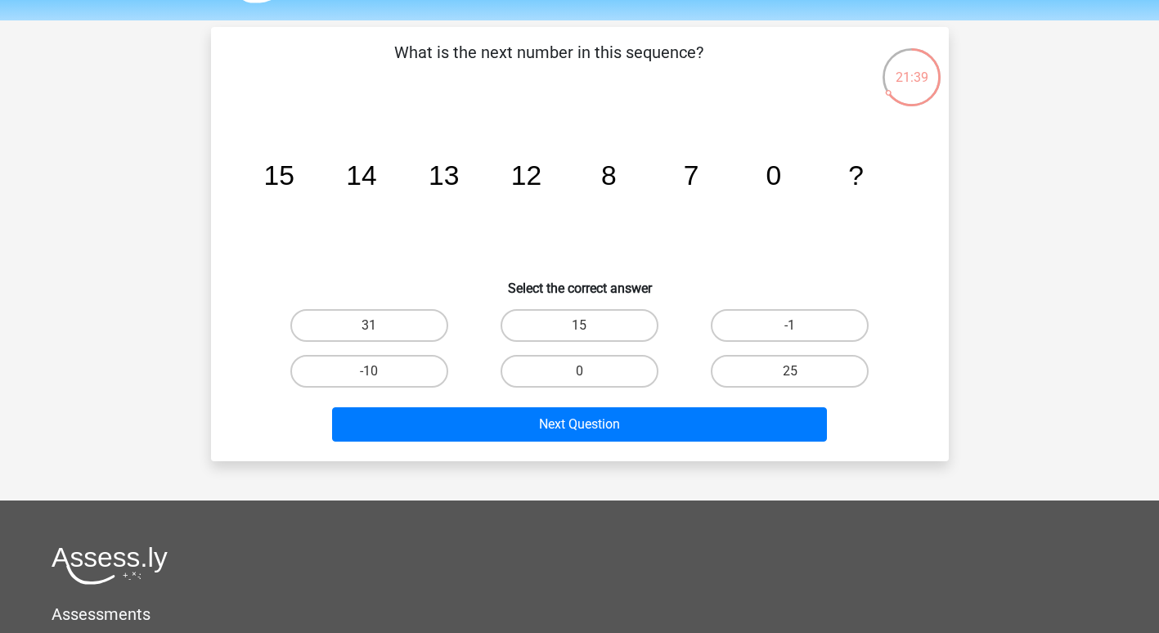
scroll to position [47, 0]
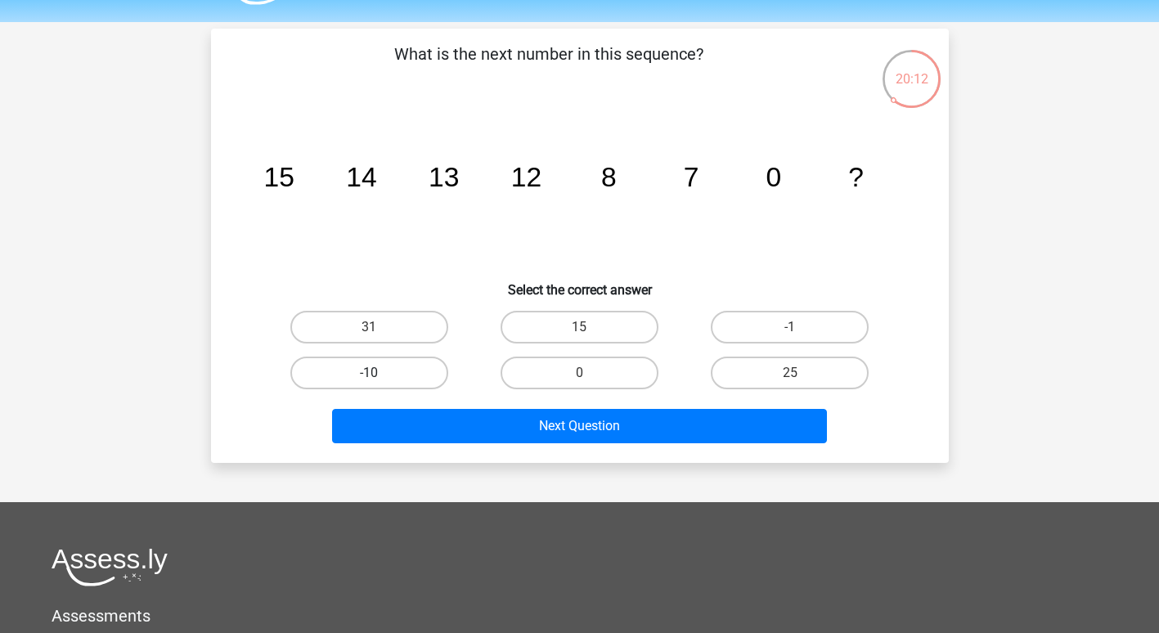
click at [344, 371] on label "-10" at bounding box center [369, 373] width 158 height 33
click at [369, 373] on input "-10" at bounding box center [374, 378] width 11 height 11
radio input "true"
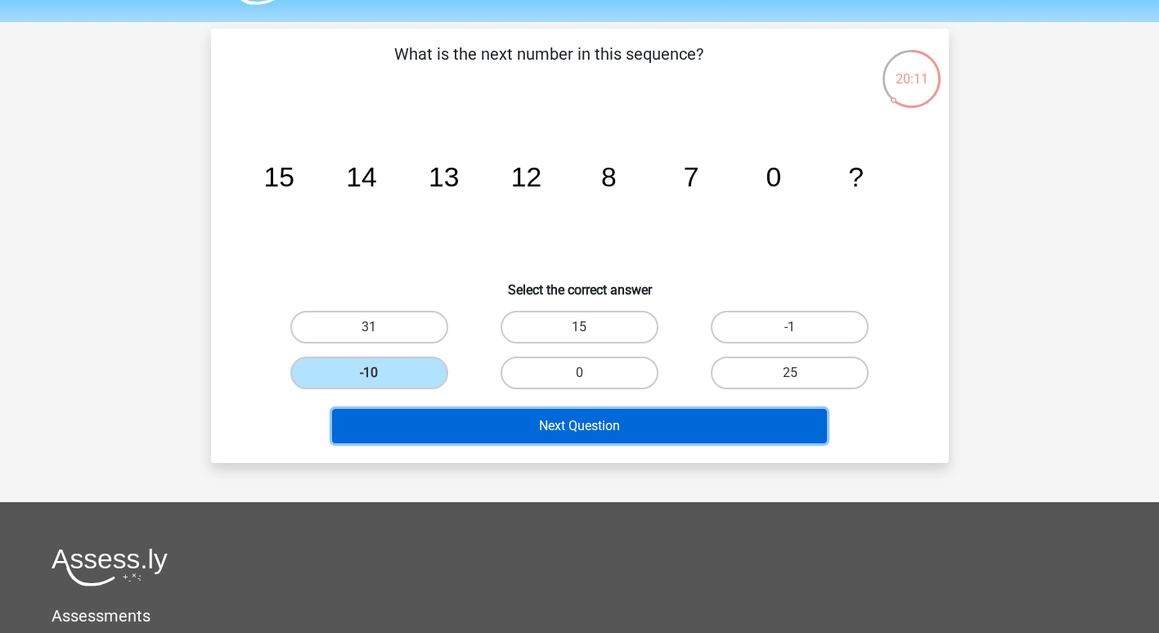
click at [431, 442] on button "Next Question" at bounding box center [579, 426] width 495 height 34
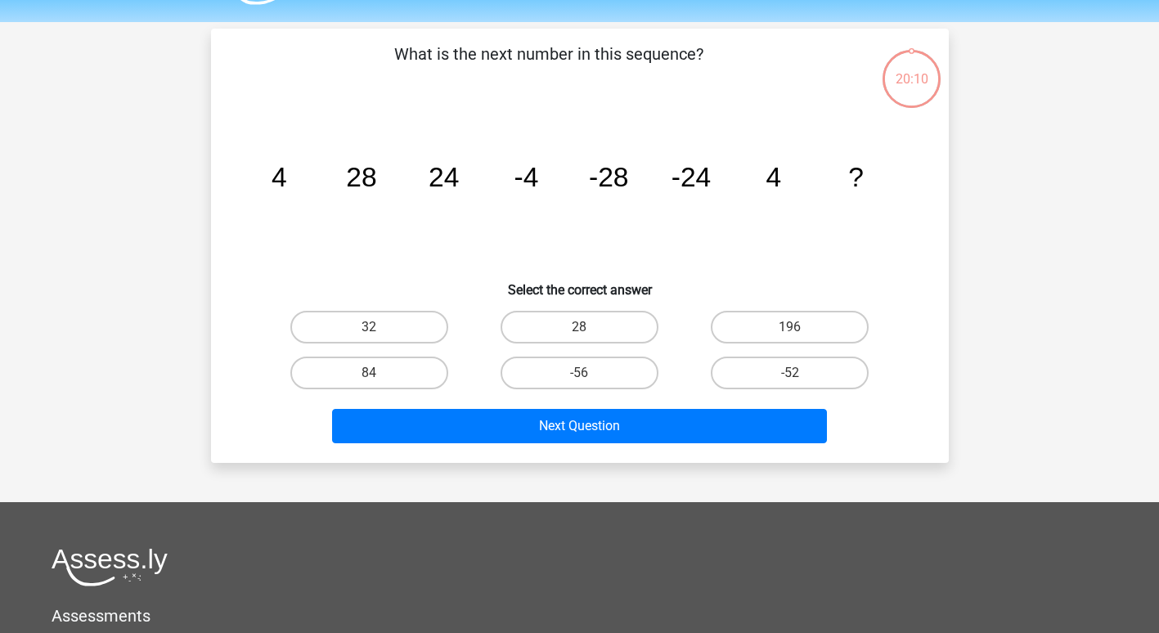
scroll to position [75, 0]
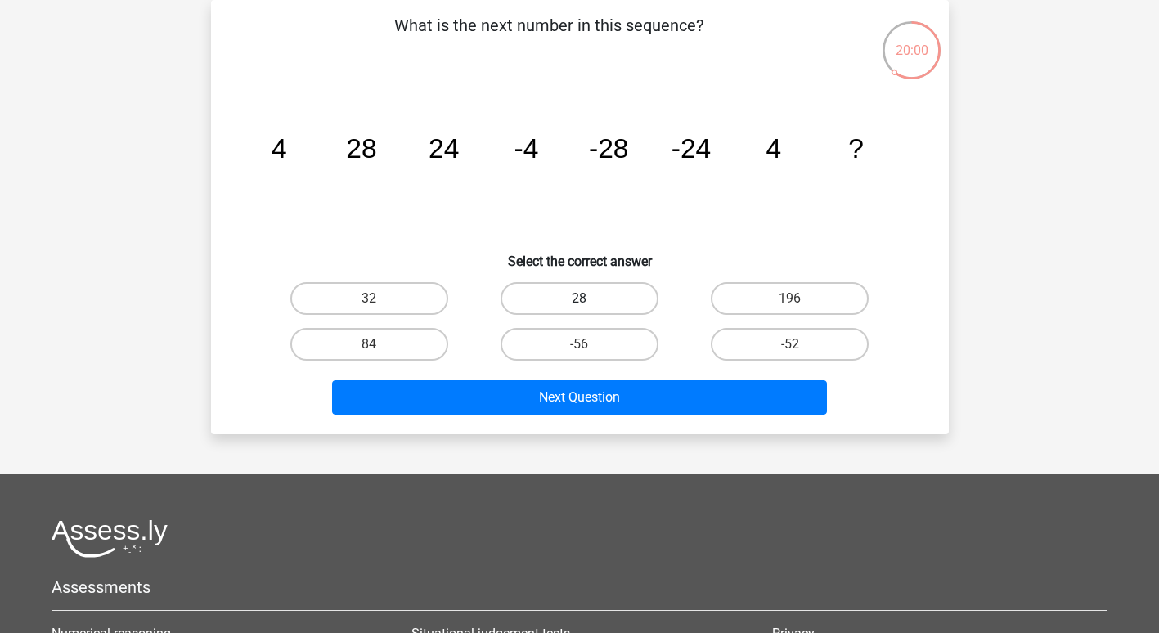
click at [595, 296] on label "28" at bounding box center [580, 298] width 158 height 33
click at [590, 299] on input "28" at bounding box center [584, 304] width 11 height 11
radio input "true"
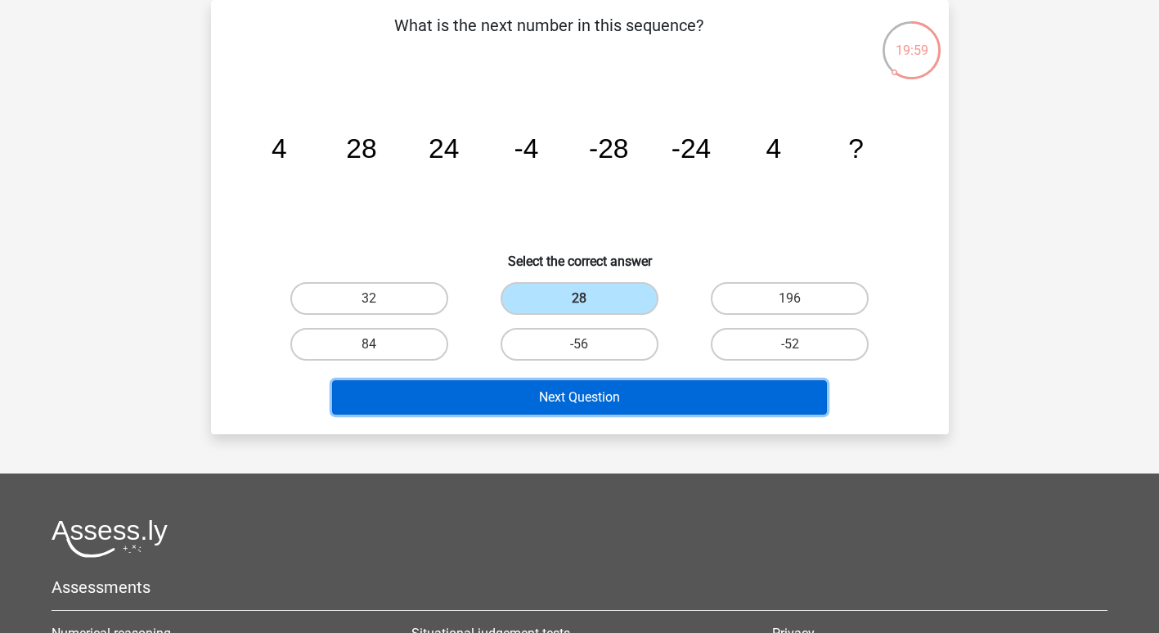
click at [564, 408] on button "Next Question" at bounding box center [579, 397] width 495 height 34
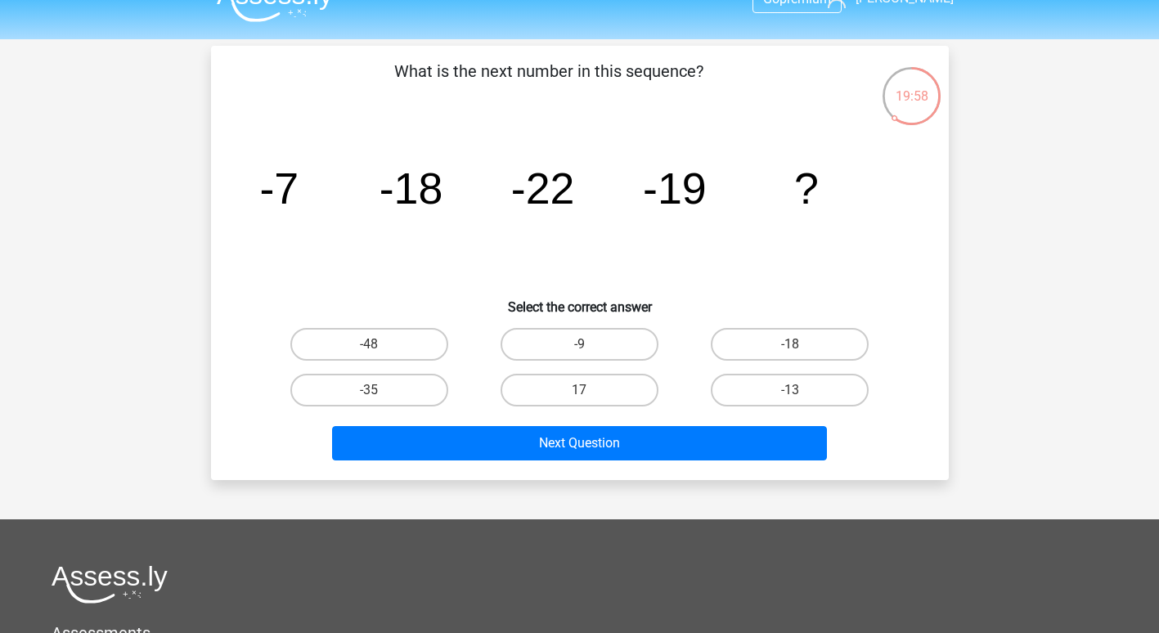
scroll to position [28, 0]
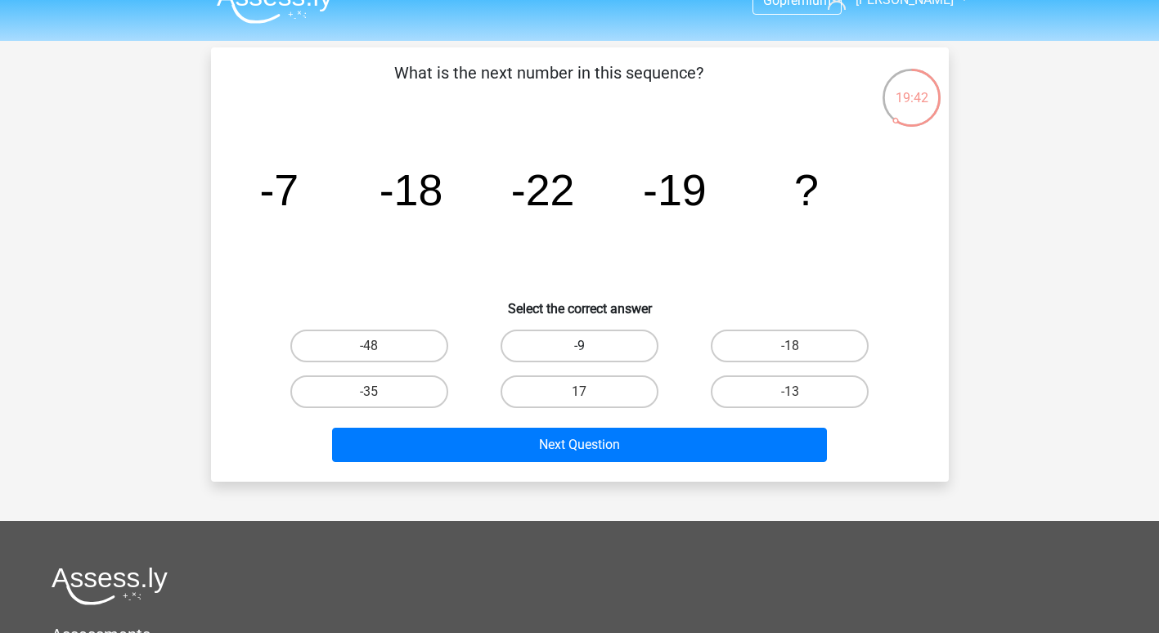
click at [608, 356] on label "-9" at bounding box center [580, 346] width 158 height 33
click at [590, 356] on input "-9" at bounding box center [584, 351] width 11 height 11
radio input "true"
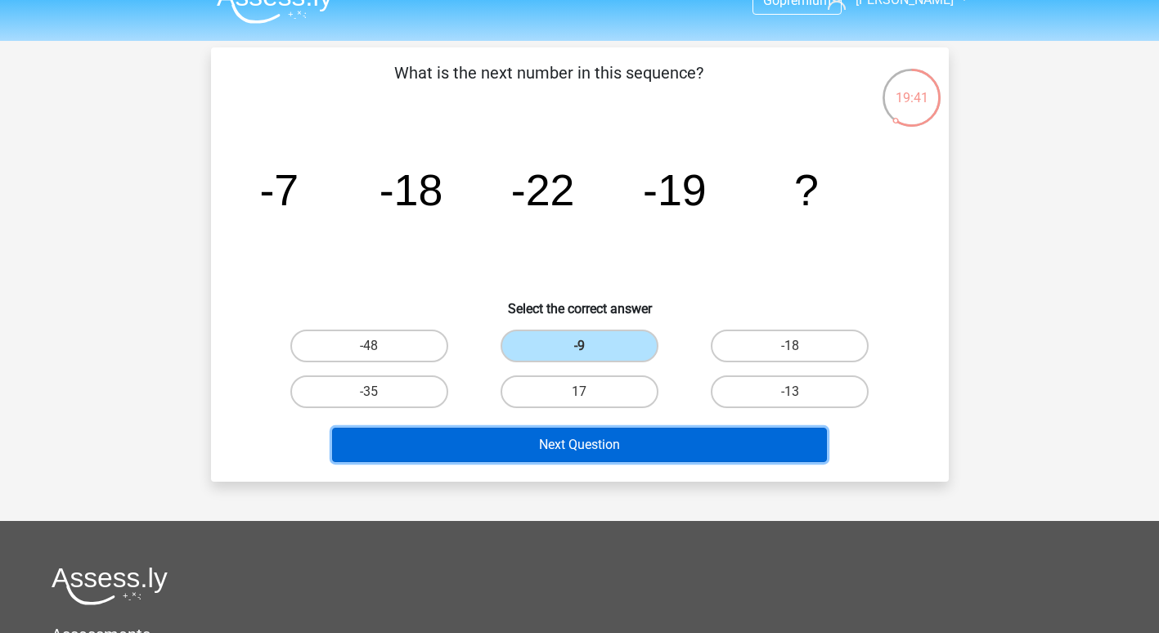
click at [601, 453] on button "Next Question" at bounding box center [579, 445] width 495 height 34
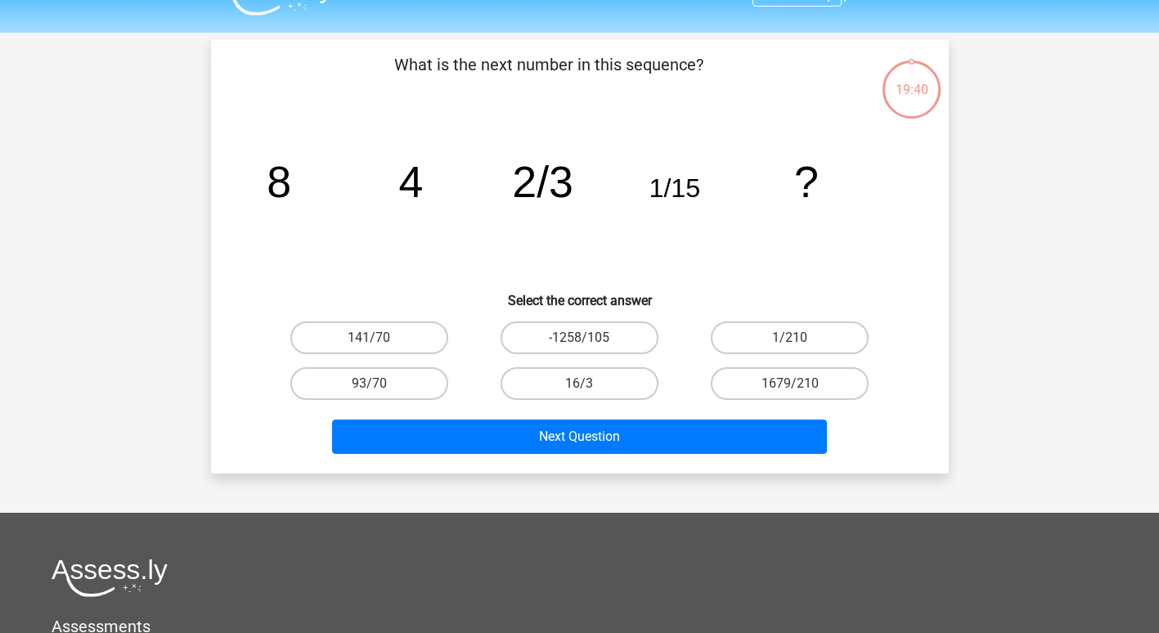
scroll to position [35, 0]
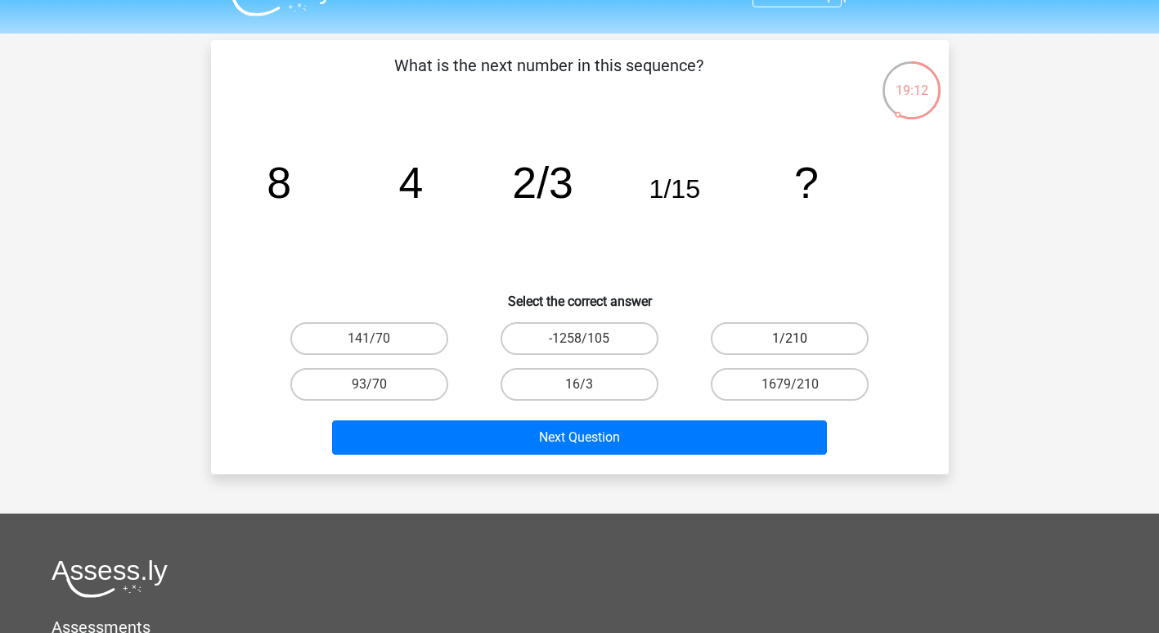
click at [779, 335] on label "1/210" at bounding box center [790, 338] width 158 height 33
click at [790, 339] on input "1/210" at bounding box center [795, 344] width 11 height 11
radio input "true"
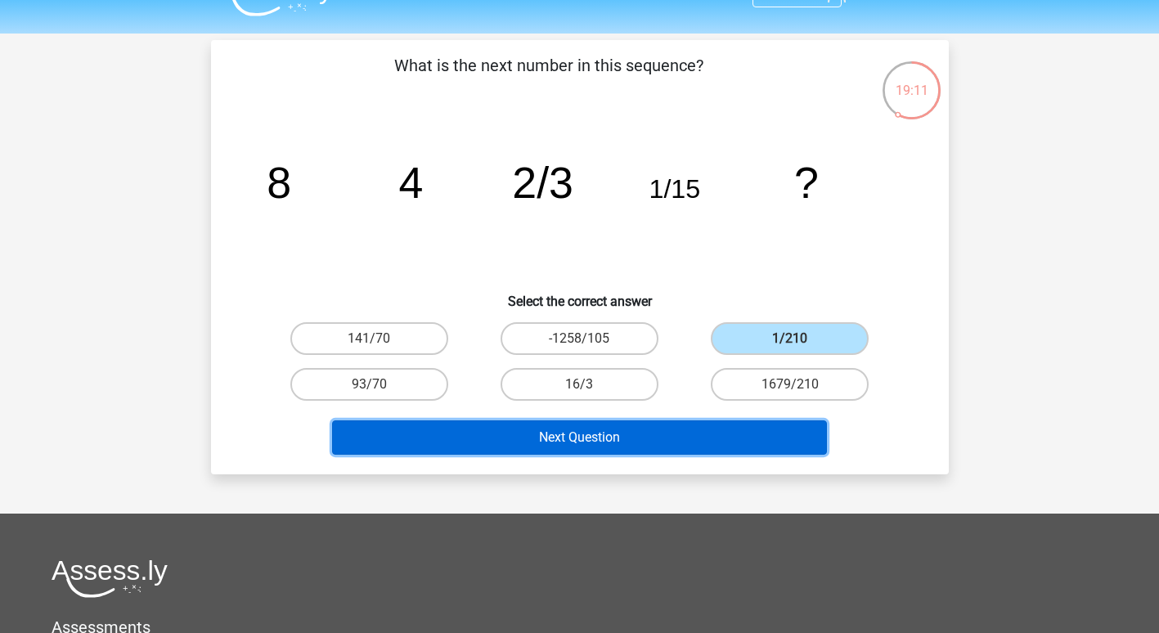
click at [647, 441] on button "Next Question" at bounding box center [579, 437] width 495 height 34
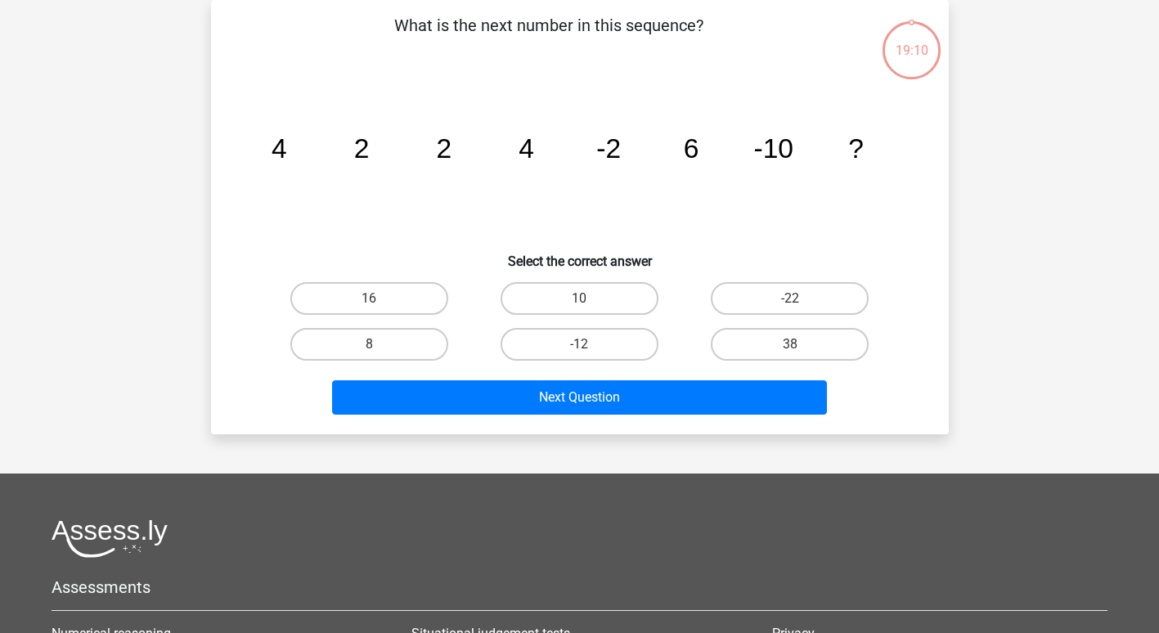
scroll to position [47, 0]
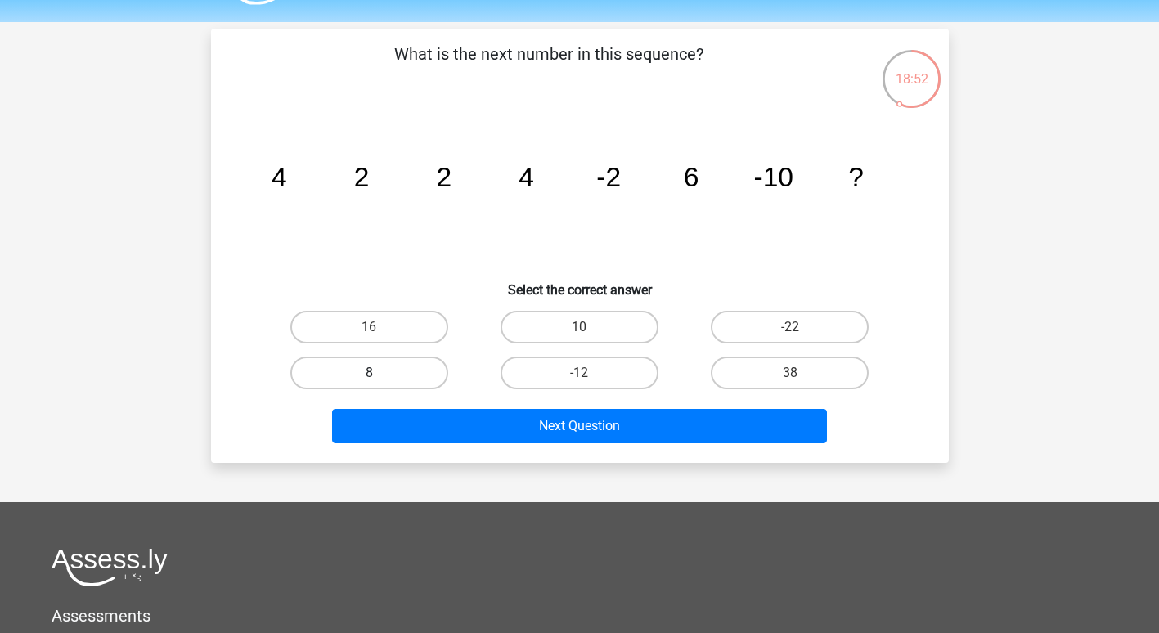
click at [384, 378] on label "8" at bounding box center [369, 373] width 158 height 33
click at [379, 378] on input "8" at bounding box center [374, 378] width 11 height 11
radio input "true"
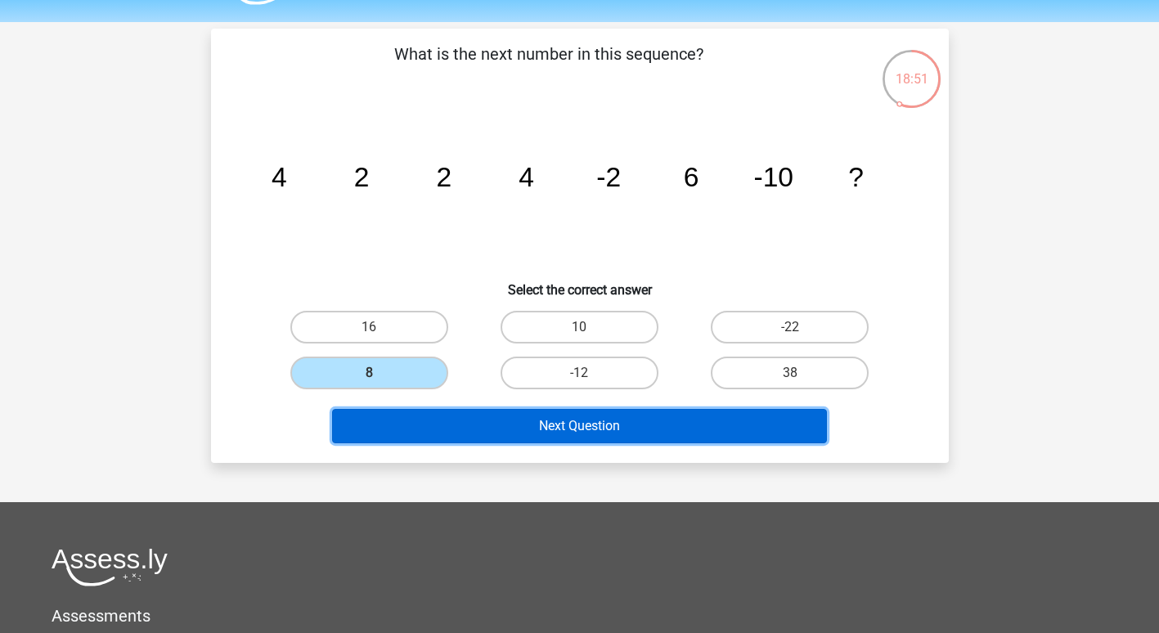
click at [408, 418] on button "Next Question" at bounding box center [579, 426] width 495 height 34
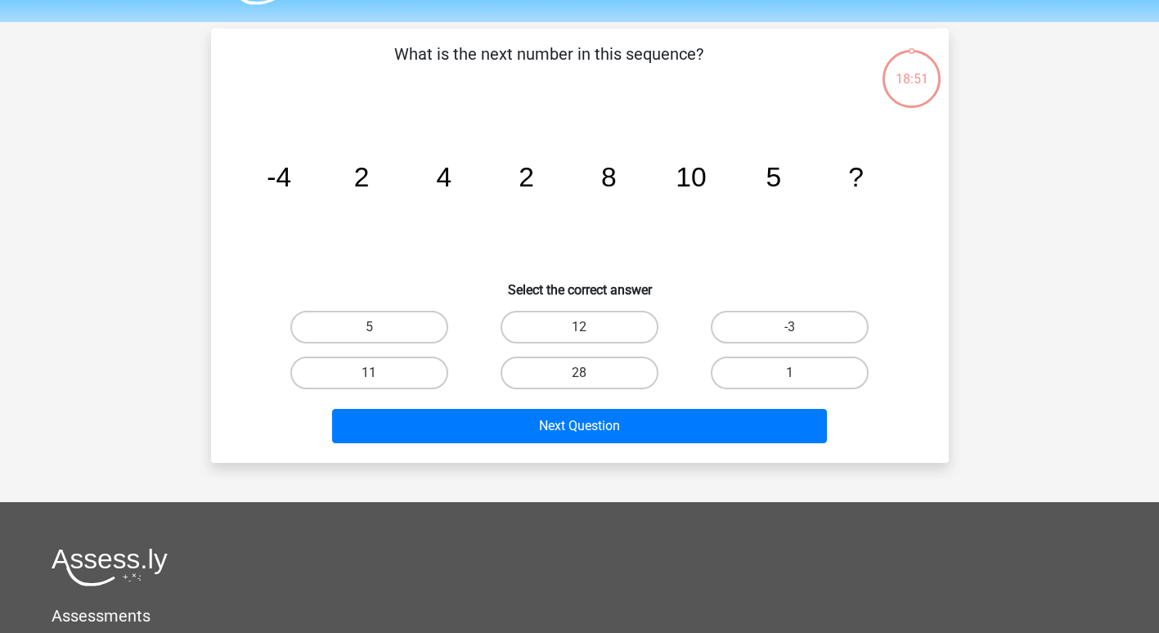
scroll to position [75, 0]
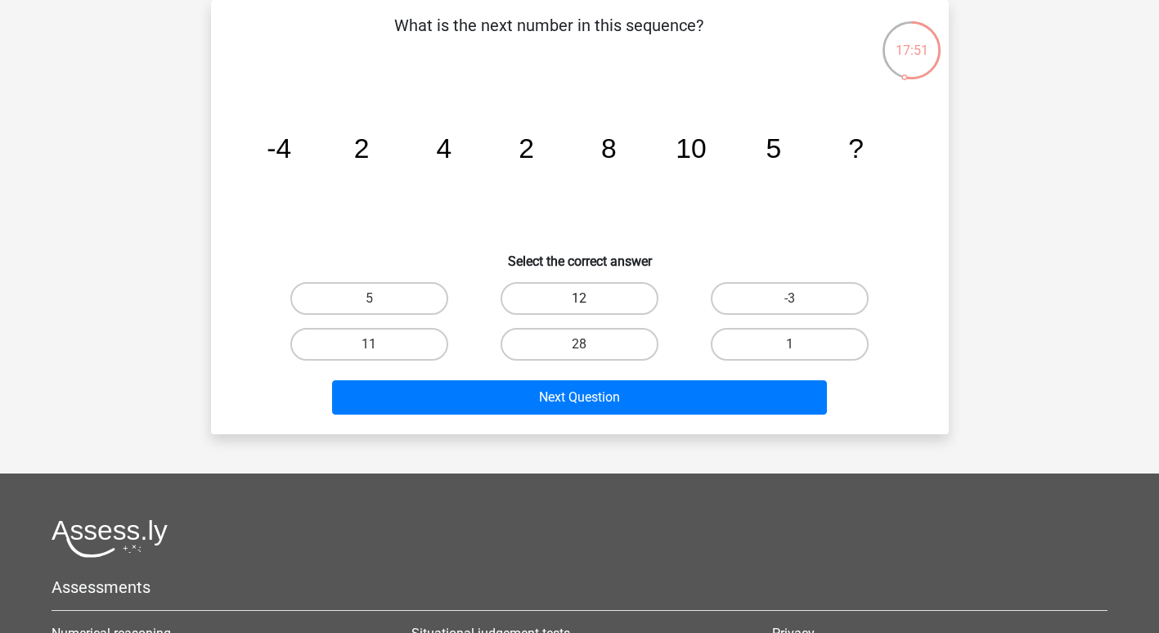
click at [558, 287] on label "12" at bounding box center [580, 298] width 158 height 33
click at [579, 299] on input "12" at bounding box center [584, 304] width 11 height 11
radio input "true"
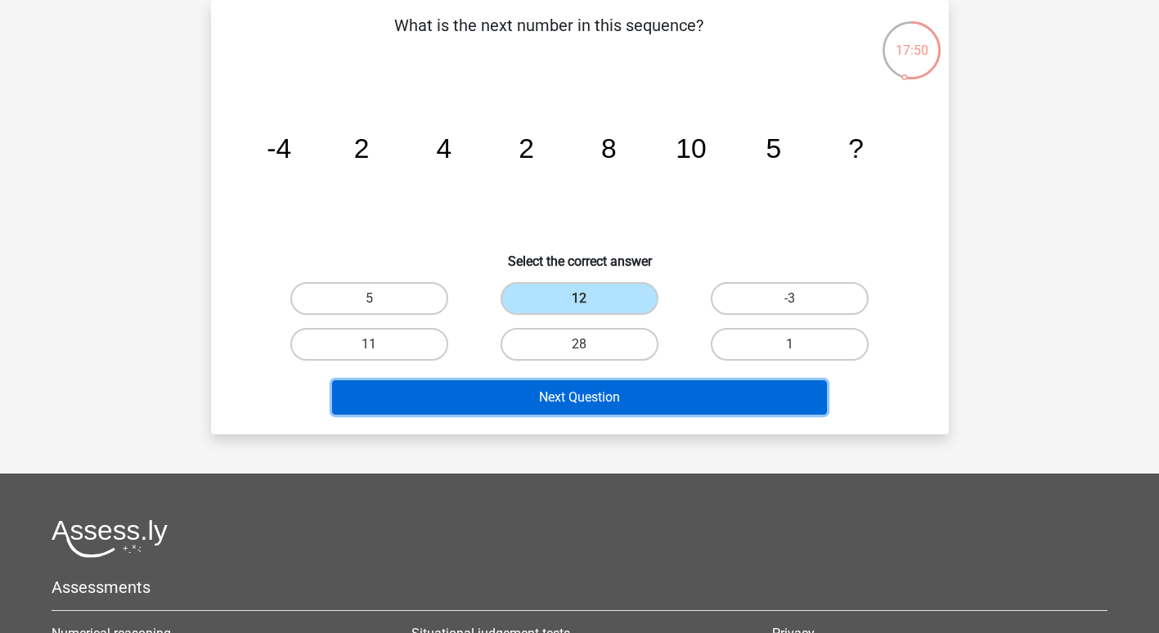
click at [519, 399] on button "Next Question" at bounding box center [579, 397] width 495 height 34
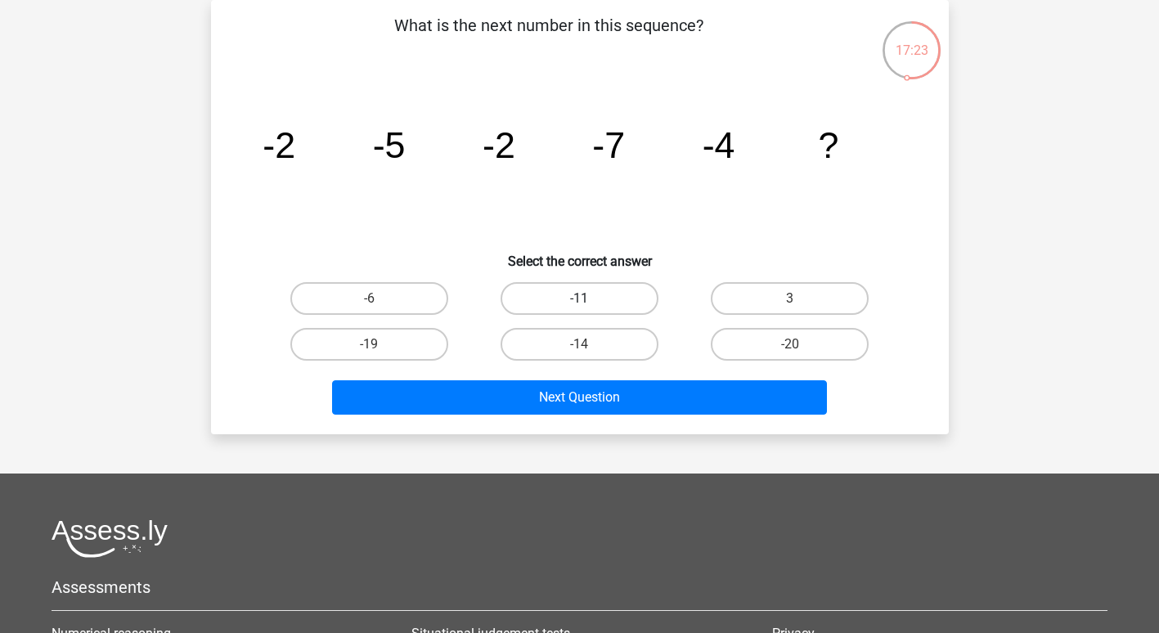
click at [578, 304] on label "-11" at bounding box center [580, 298] width 158 height 33
click at [579, 304] on input "-11" at bounding box center [584, 304] width 11 height 11
radio input "true"
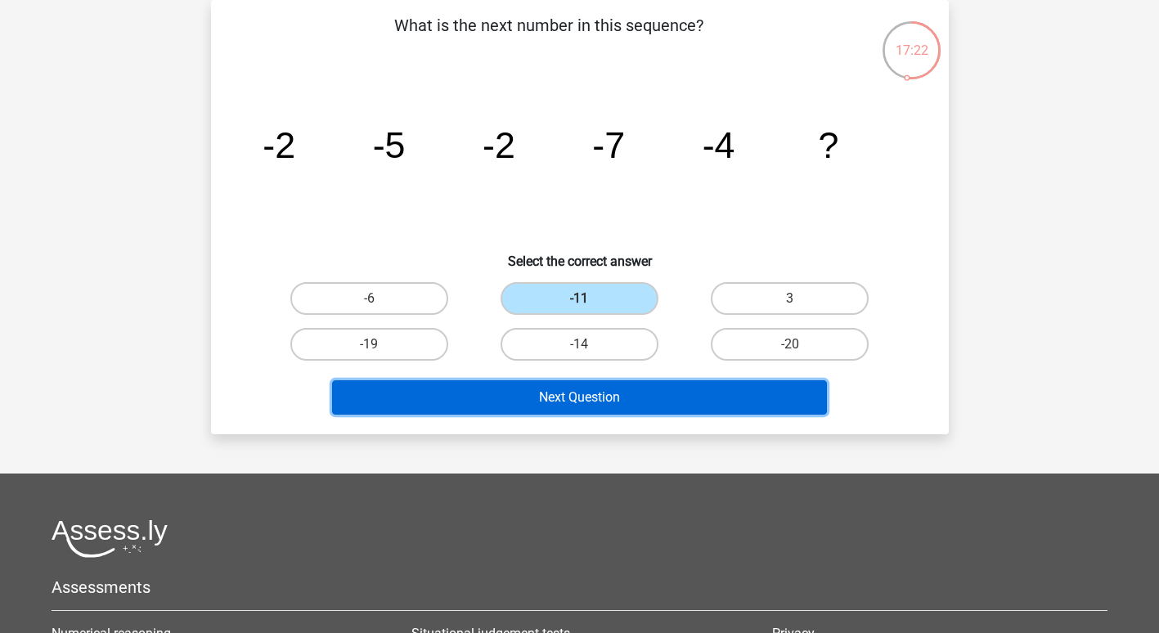
click at [545, 400] on button "Next Question" at bounding box center [579, 397] width 495 height 34
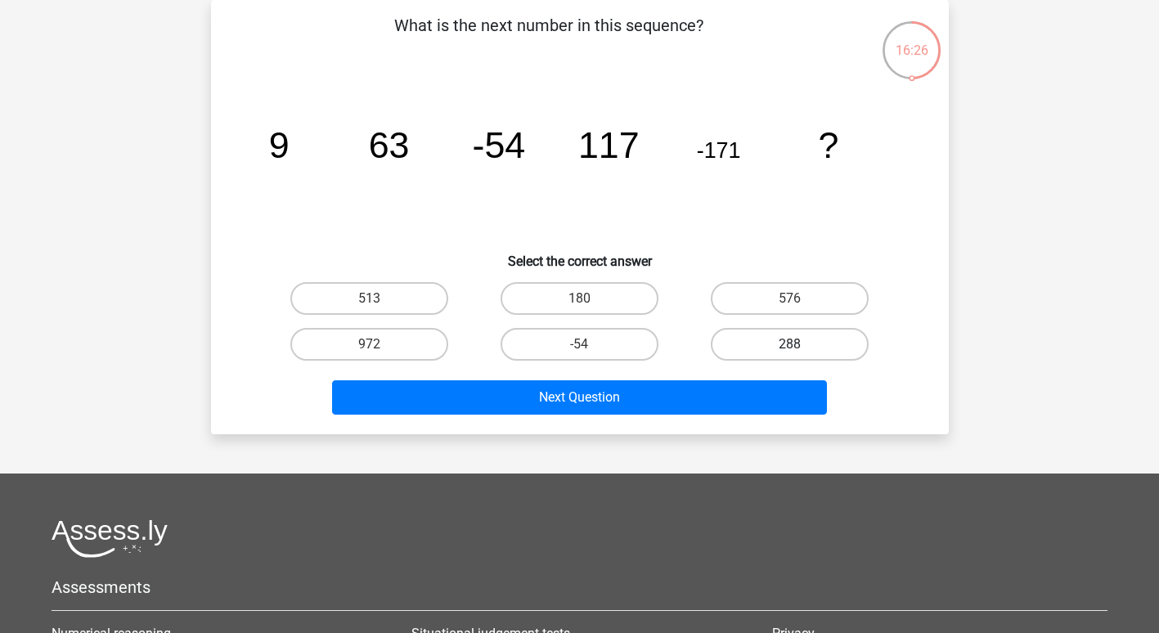
click at [762, 335] on label "288" at bounding box center [790, 344] width 158 height 33
click at [790, 344] on input "288" at bounding box center [795, 349] width 11 height 11
radio input "true"
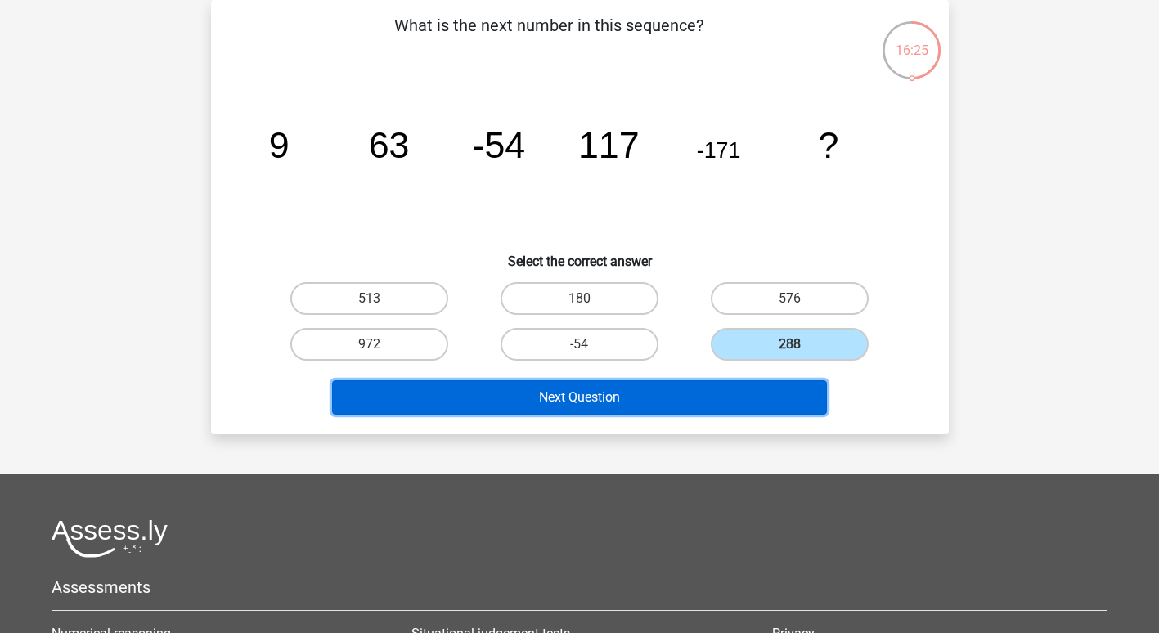
click at [635, 392] on button "Next Question" at bounding box center [579, 397] width 495 height 34
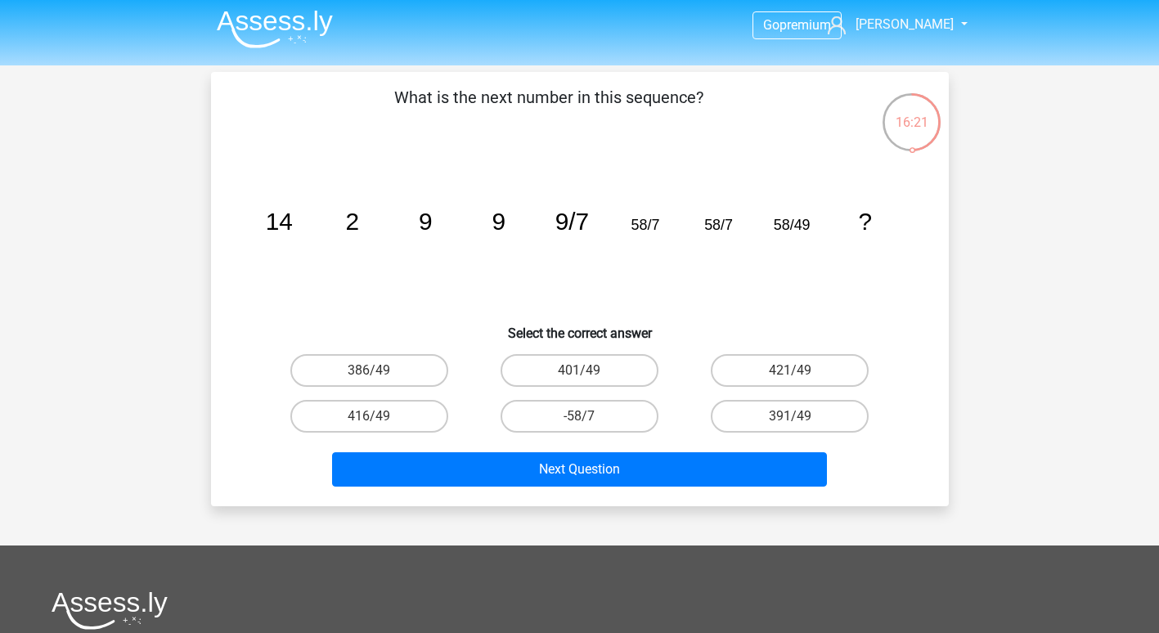
scroll to position [0, 0]
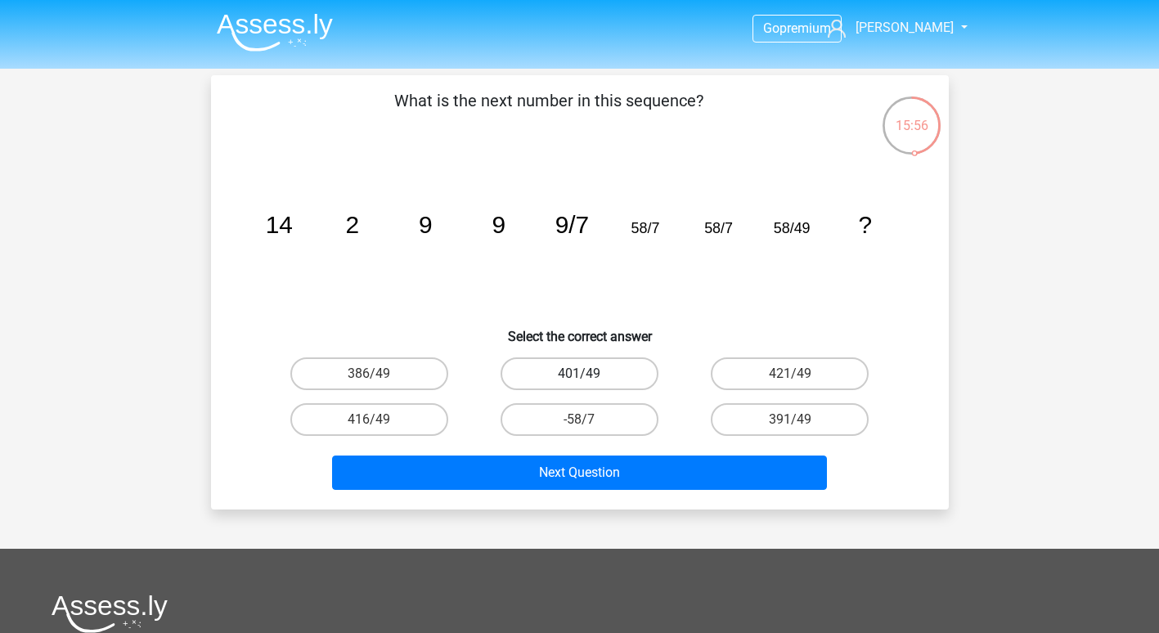
click at [593, 364] on label "401/49" at bounding box center [580, 373] width 158 height 33
click at [590, 374] on input "401/49" at bounding box center [584, 379] width 11 height 11
radio input "true"
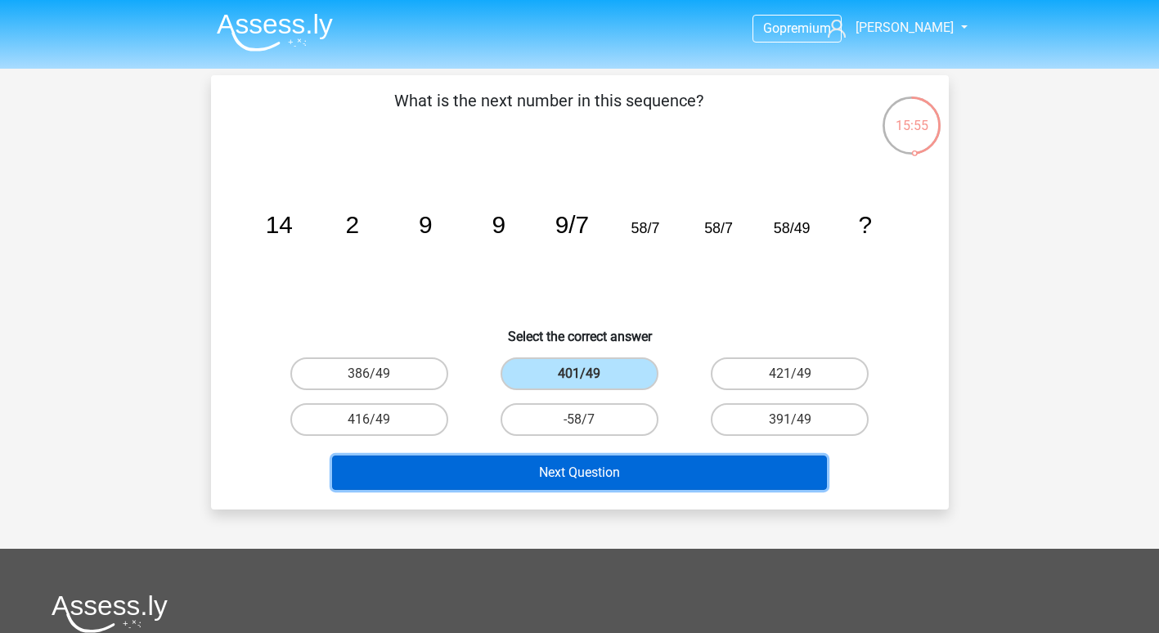
click at [568, 475] on button "Next Question" at bounding box center [579, 473] width 495 height 34
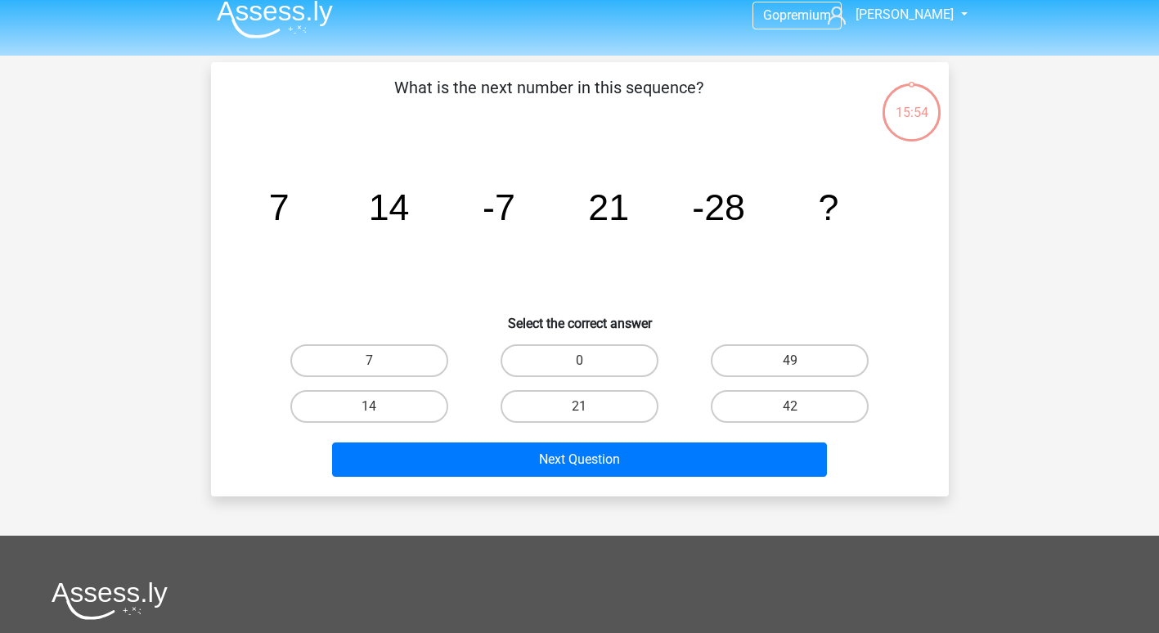
scroll to position [11, 0]
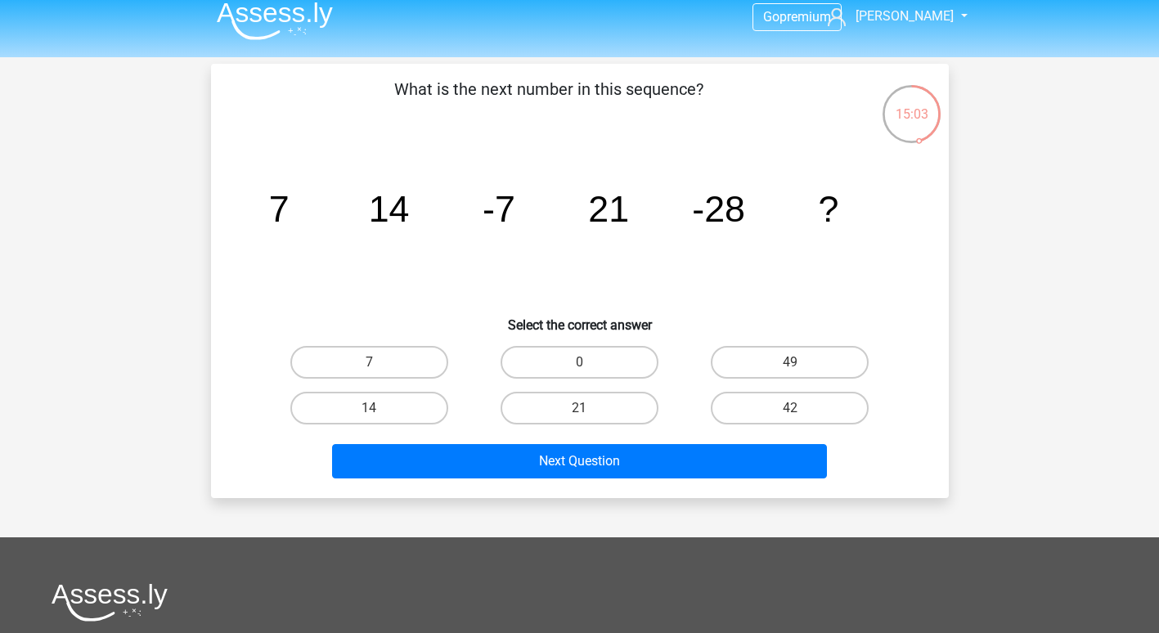
drag, startPoint x: 761, startPoint y: 365, endPoint x: 717, endPoint y: 377, distance: 45.0
click at [761, 365] on label "49" at bounding box center [790, 362] width 158 height 33
click at [790, 365] on input "49" at bounding box center [795, 367] width 11 height 11
radio input "true"
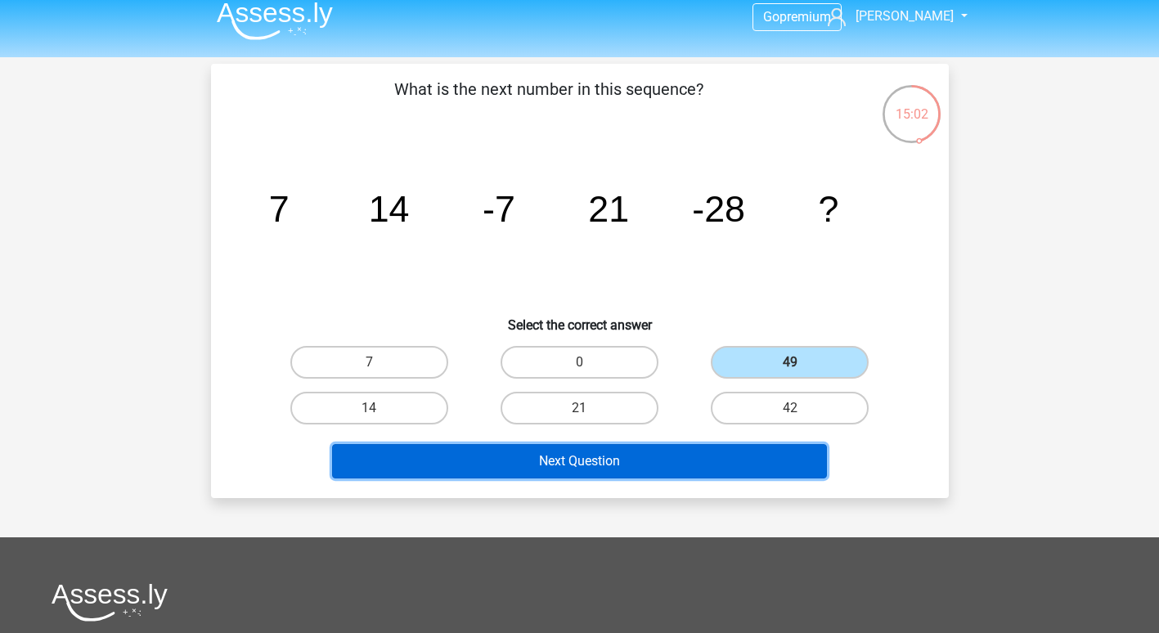
click at [542, 464] on button "Next Question" at bounding box center [579, 461] width 495 height 34
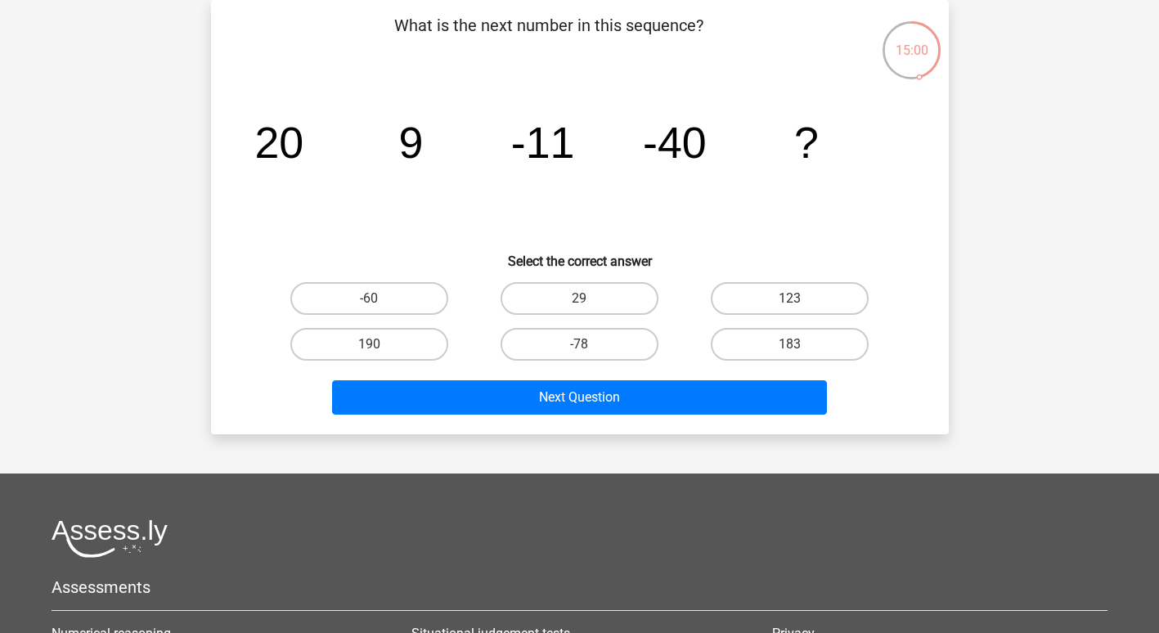
scroll to position [0, 0]
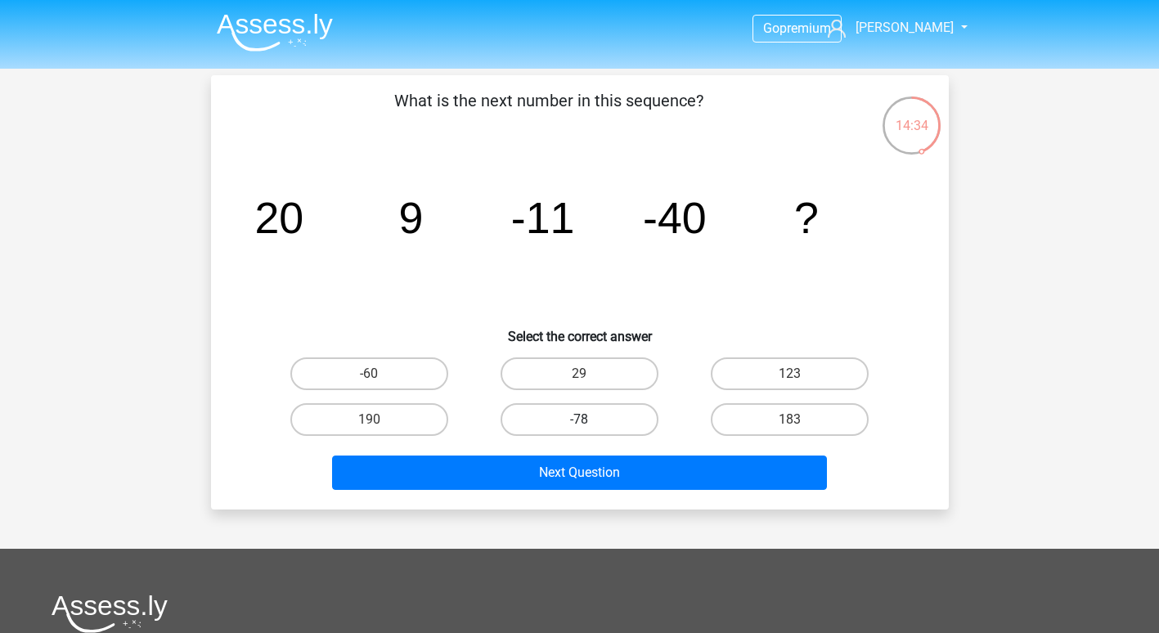
click at [540, 424] on label "-78" at bounding box center [580, 419] width 158 height 33
click at [579, 424] on input "-78" at bounding box center [584, 425] width 11 height 11
radio input "true"
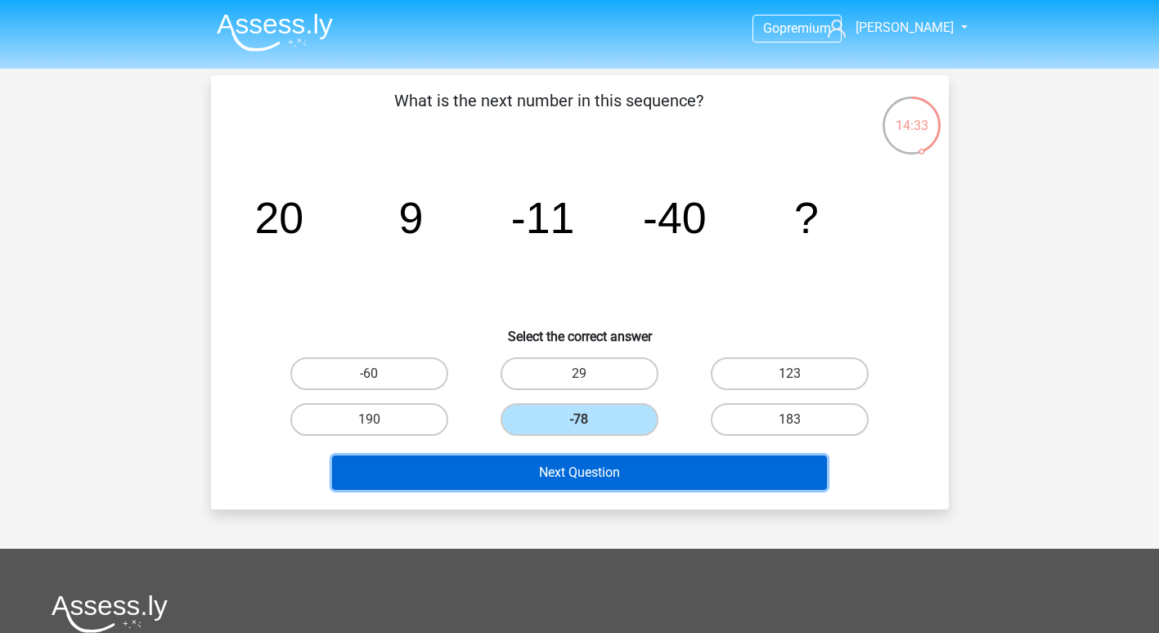
click at [540, 470] on button "Next Question" at bounding box center [579, 473] width 495 height 34
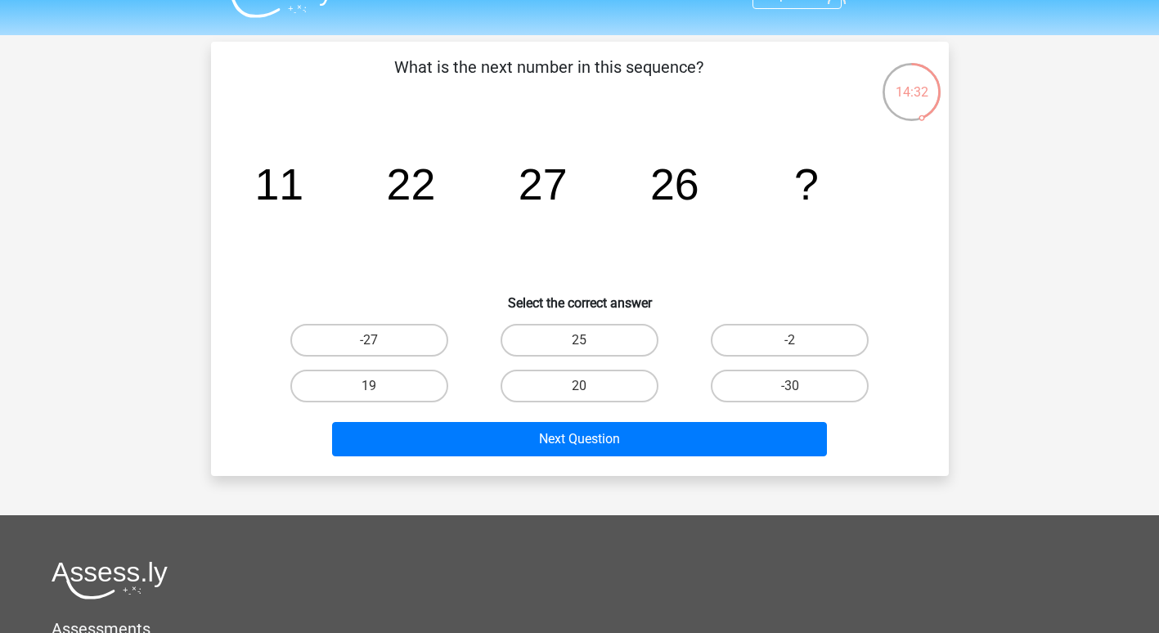
scroll to position [30, 0]
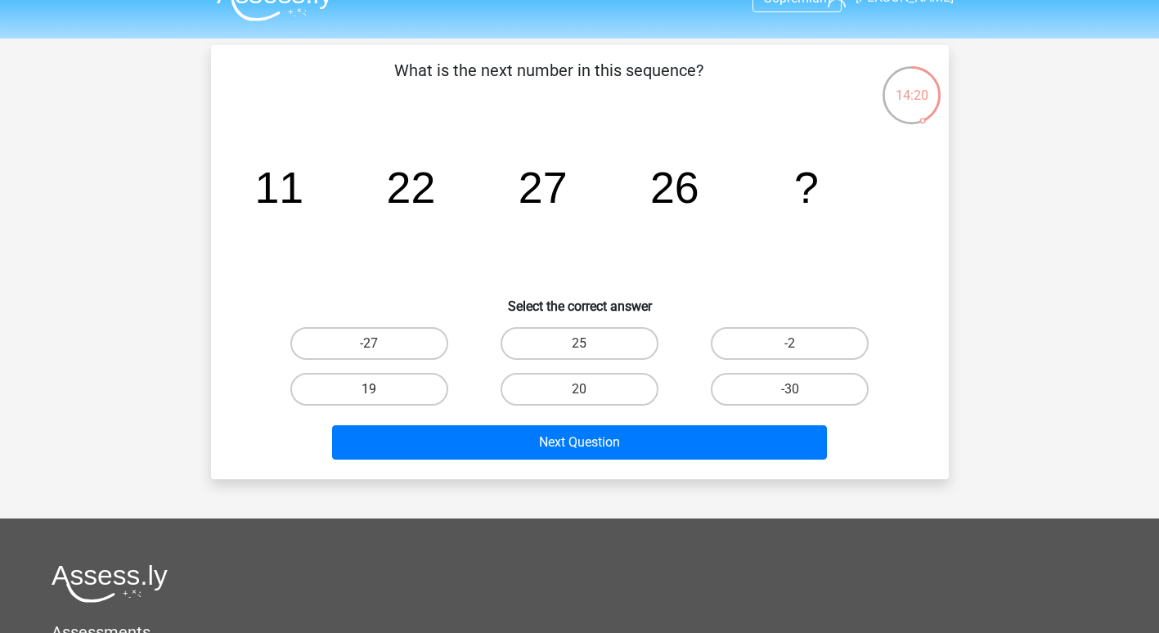
click at [402, 390] on label "19" at bounding box center [369, 389] width 158 height 33
click at [379, 390] on input "19" at bounding box center [374, 394] width 11 height 11
radio input "true"
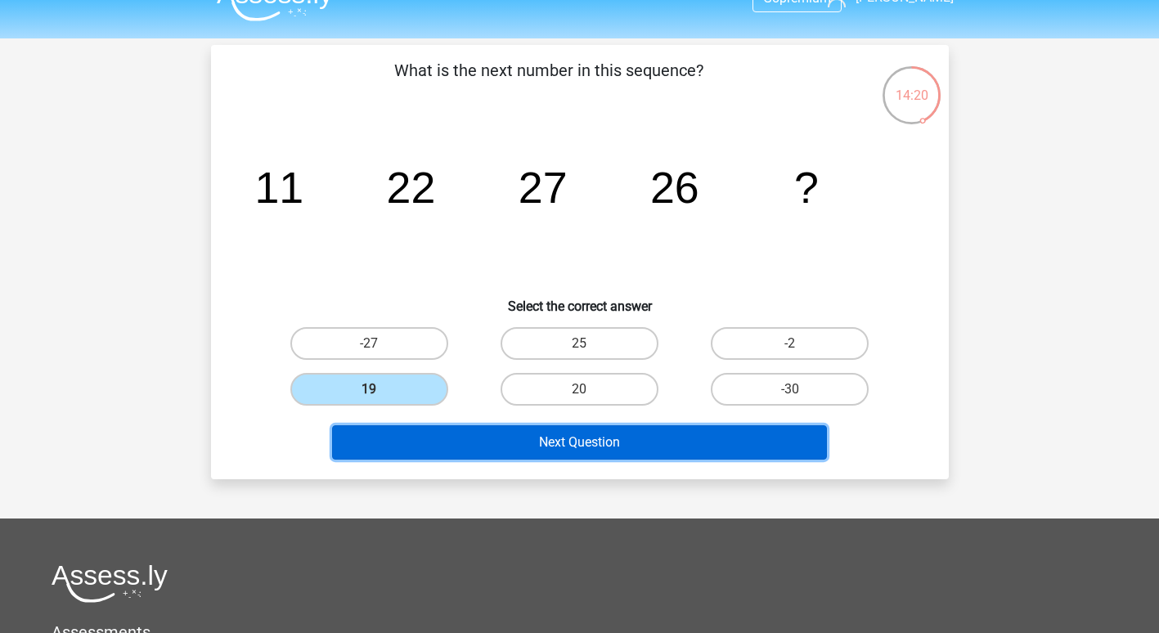
click at [447, 433] on button "Next Question" at bounding box center [579, 442] width 495 height 34
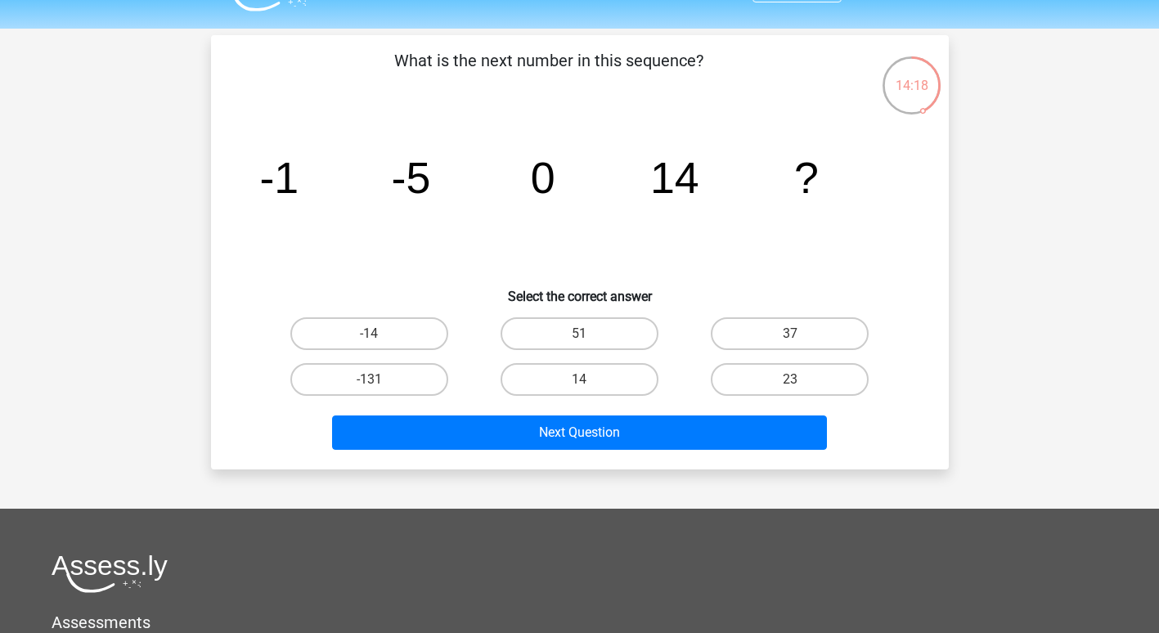
scroll to position [39, 0]
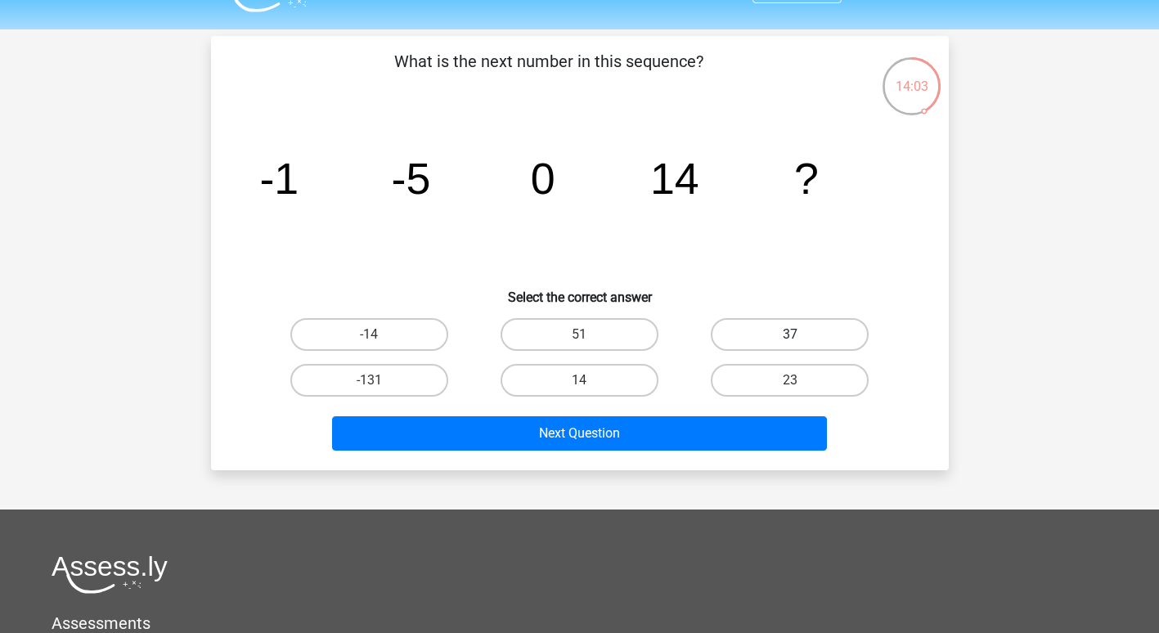
click at [744, 327] on label "37" at bounding box center [790, 334] width 158 height 33
click at [790, 335] on input "37" at bounding box center [795, 340] width 11 height 11
radio input "true"
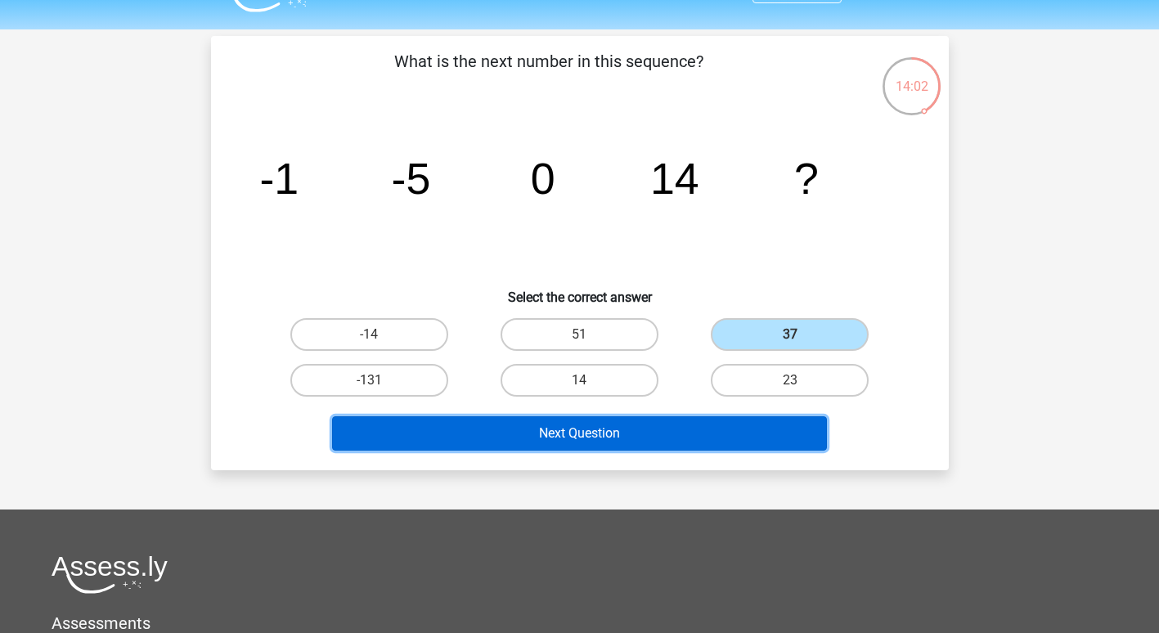
click at [608, 433] on button "Next Question" at bounding box center [579, 433] width 495 height 34
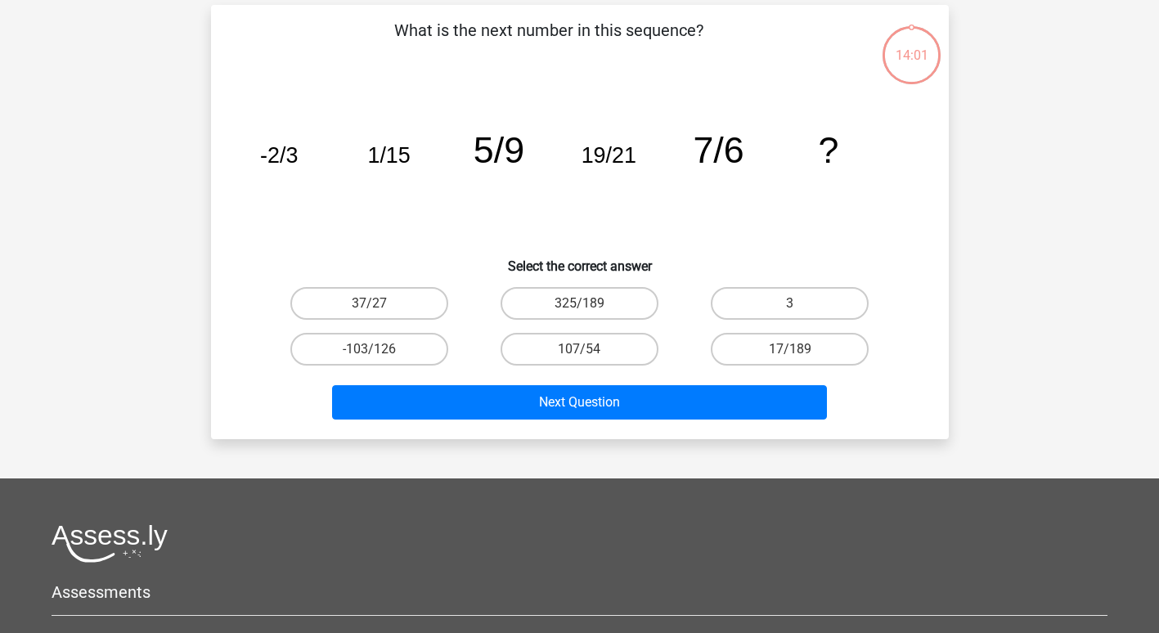
scroll to position [75, 0]
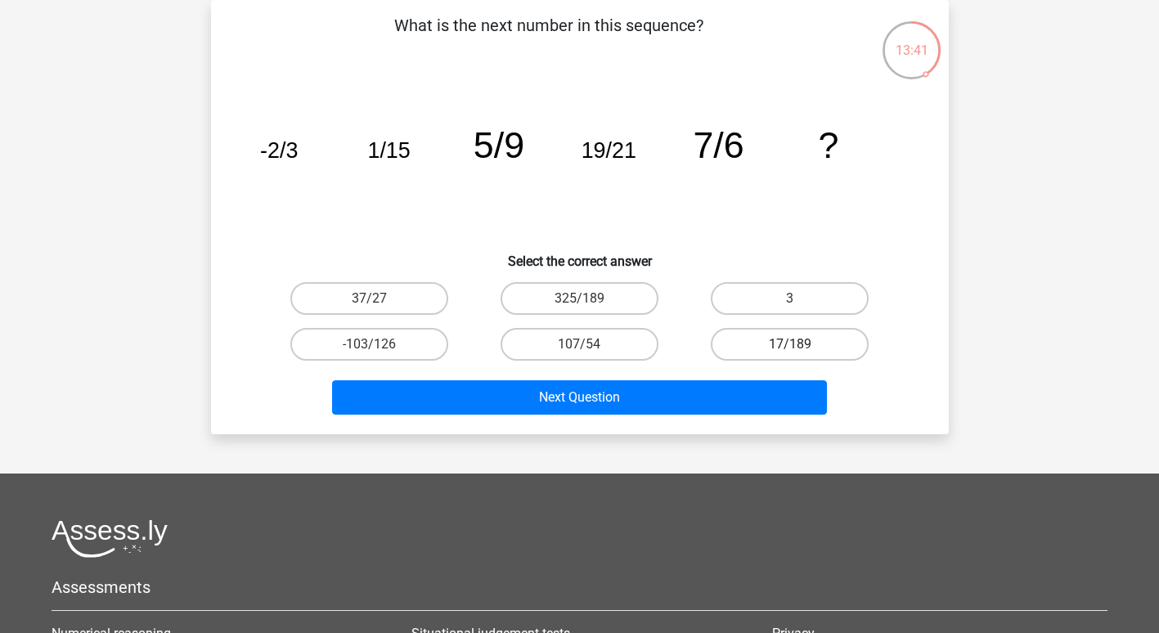
click at [769, 343] on label "17/189" at bounding box center [790, 344] width 158 height 33
click at [790, 344] on input "17/189" at bounding box center [795, 349] width 11 height 11
radio input "true"
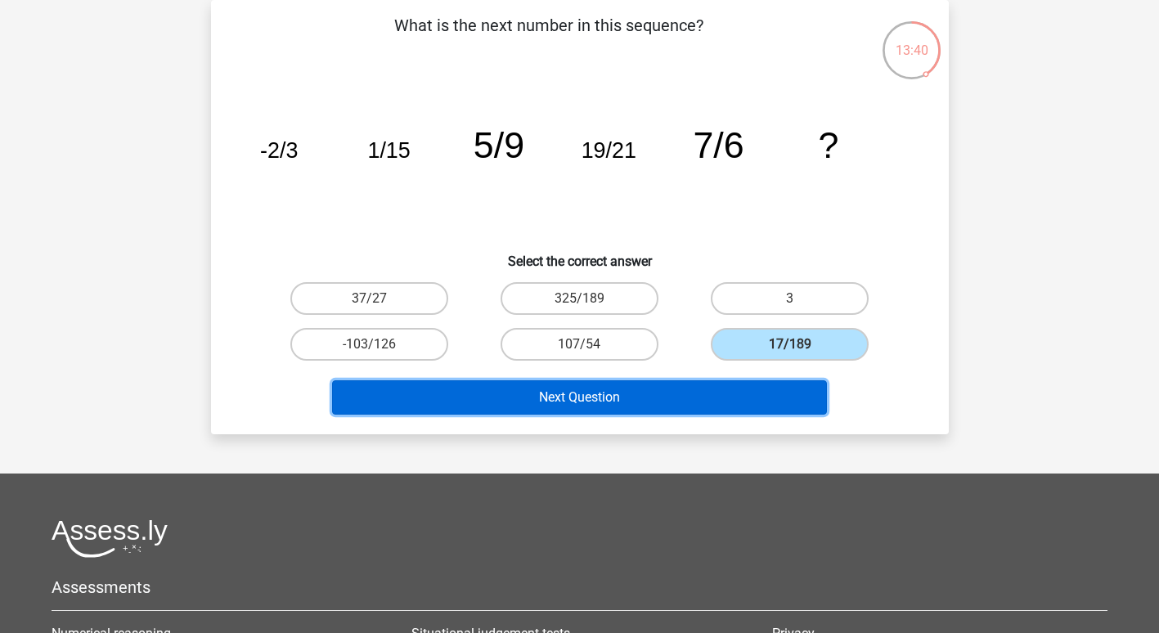
click at [691, 403] on button "Next Question" at bounding box center [579, 397] width 495 height 34
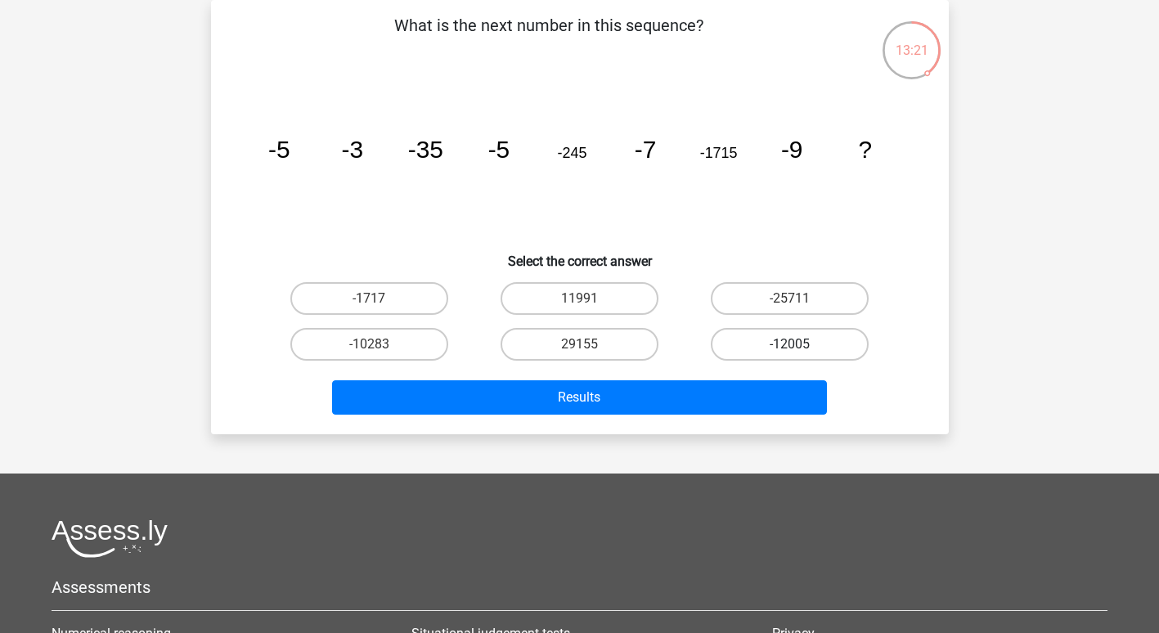
click at [770, 346] on label "-12005" at bounding box center [790, 344] width 158 height 33
click at [790, 346] on input "-12005" at bounding box center [795, 349] width 11 height 11
radio input "true"
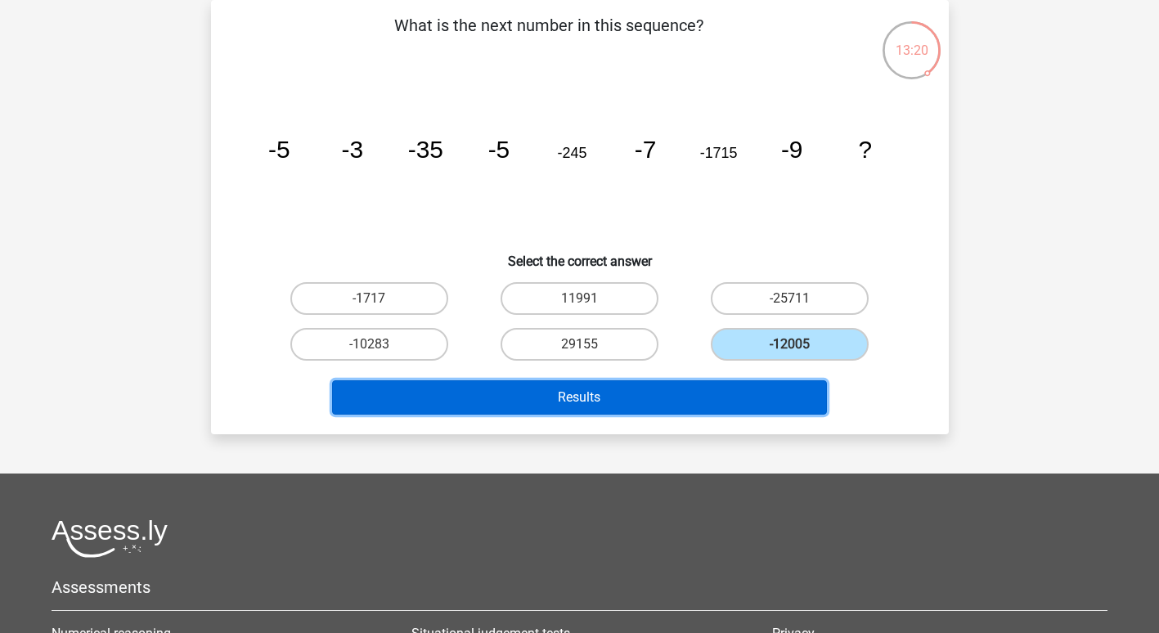
click at [688, 399] on button "Results" at bounding box center [579, 397] width 495 height 34
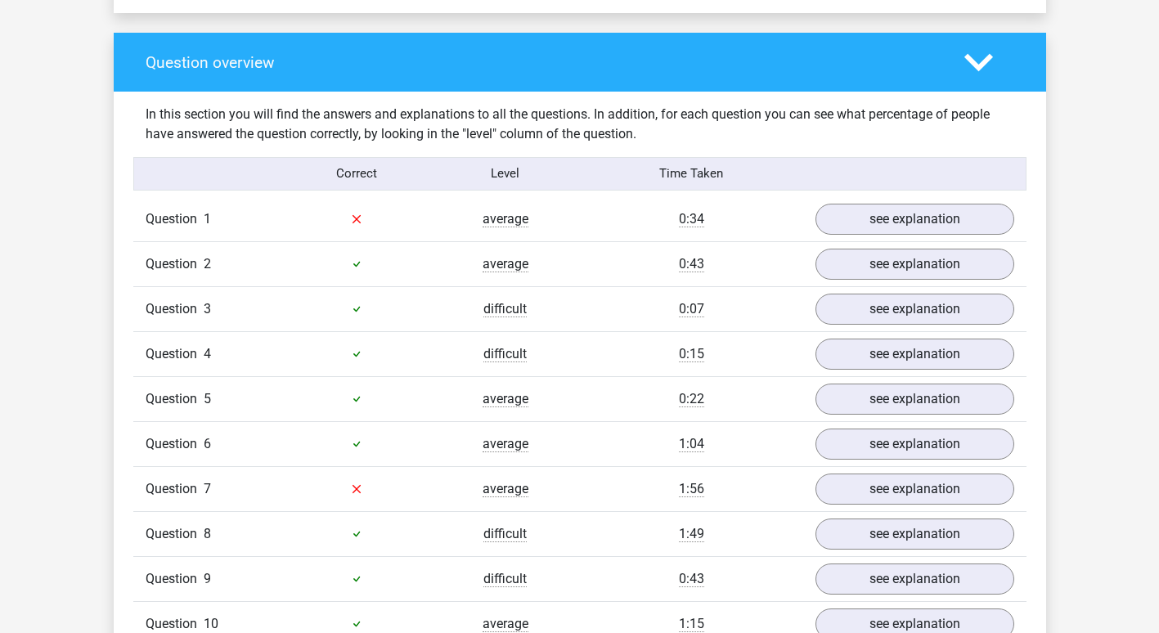
scroll to position [1181, 0]
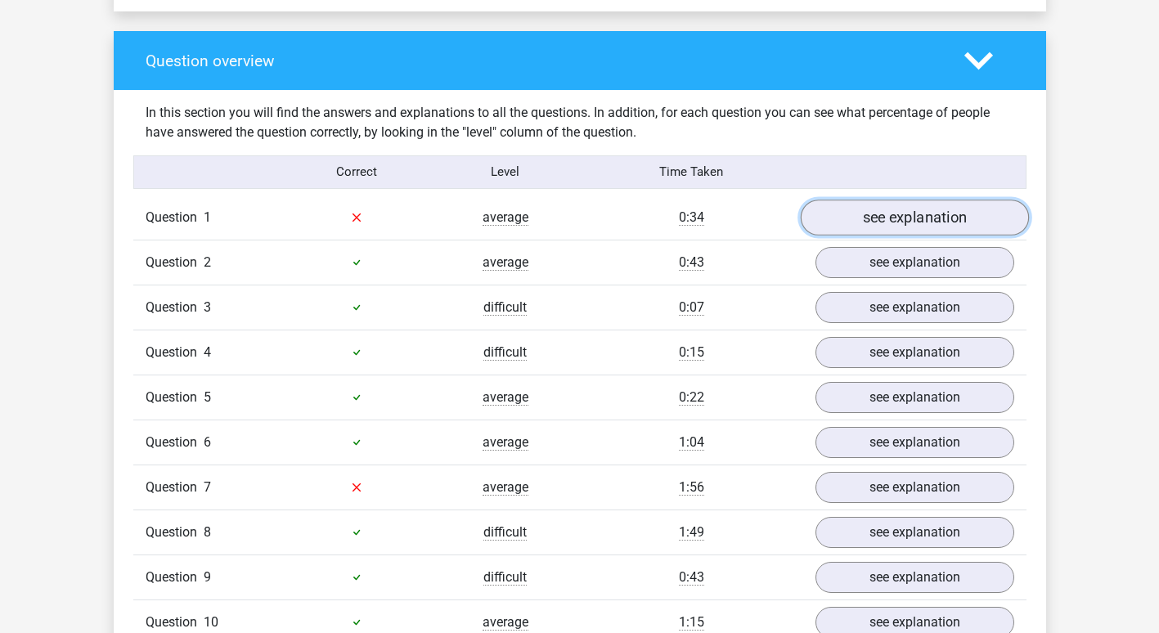
click at [837, 209] on link "see explanation" at bounding box center [914, 218] width 228 height 36
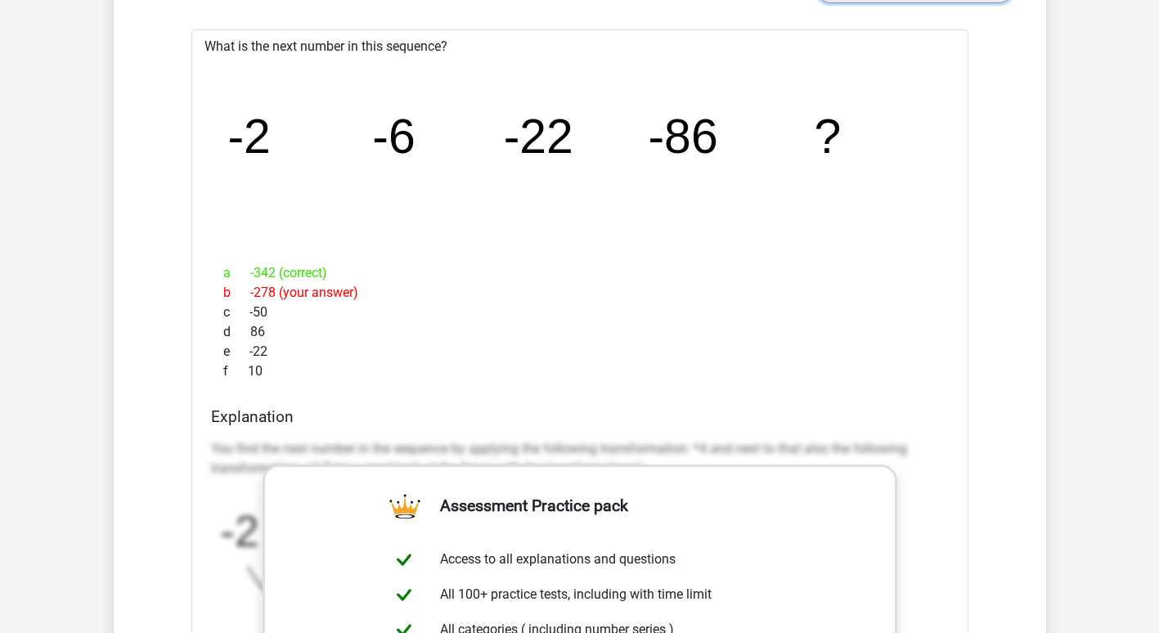
scroll to position [1276, 0]
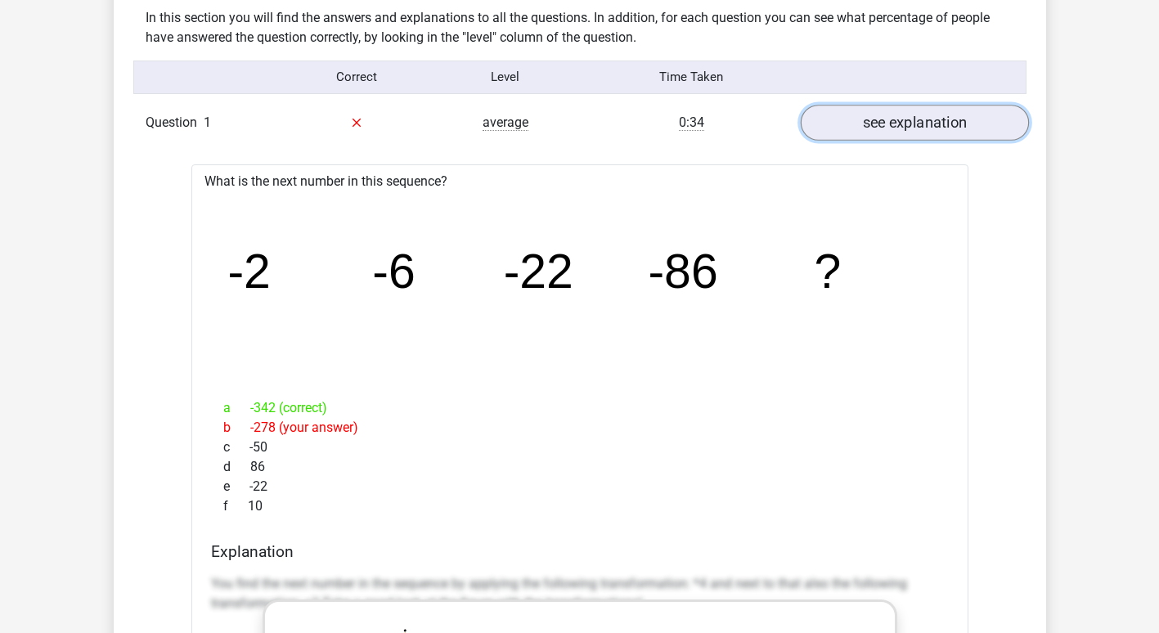
click at [875, 117] on link "see explanation" at bounding box center [914, 123] width 228 height 36
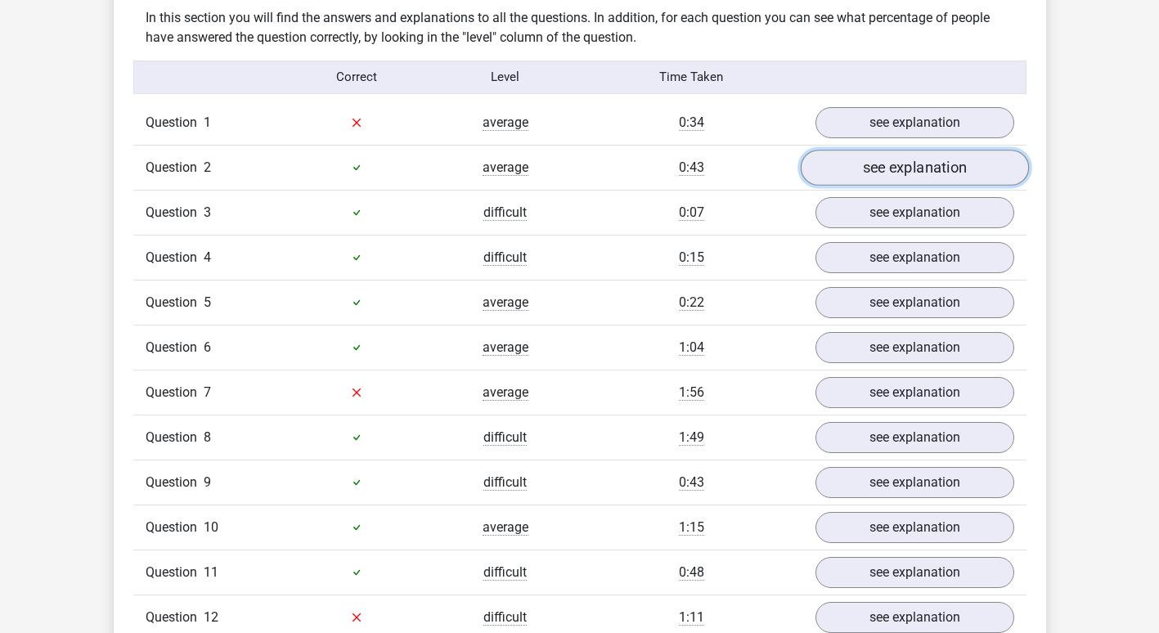
click at [891, 167] on link "see explanation" at bounding box center [914, 168] width 228 height 36
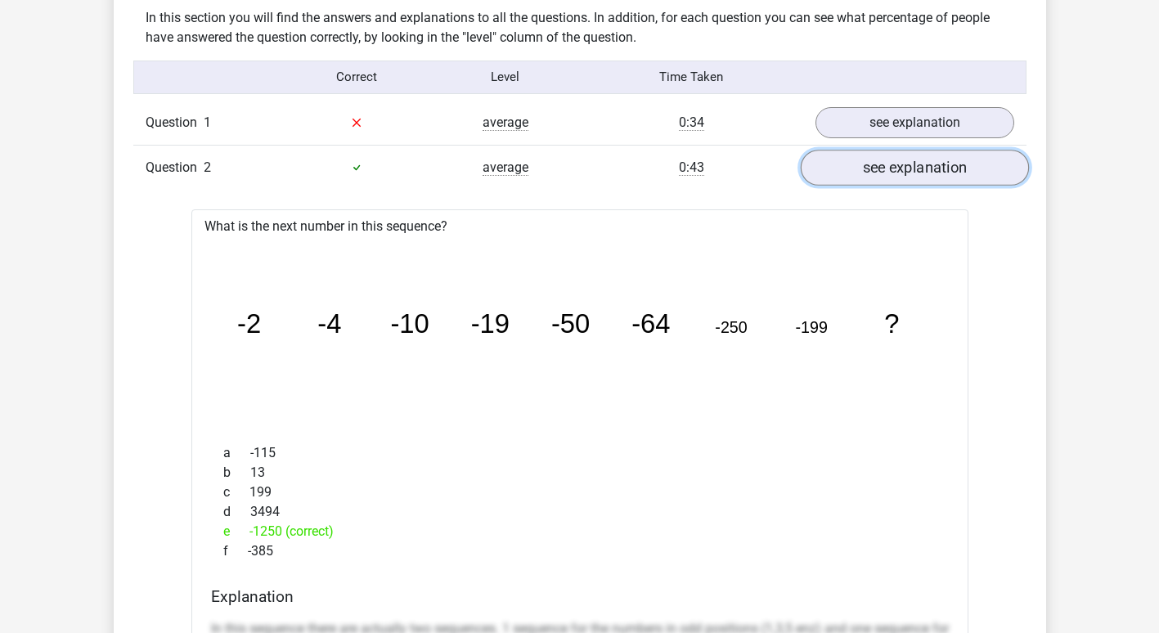
click at [891, 168] on link "see explanation" at bounding box center [914, 168] width 228 height 36
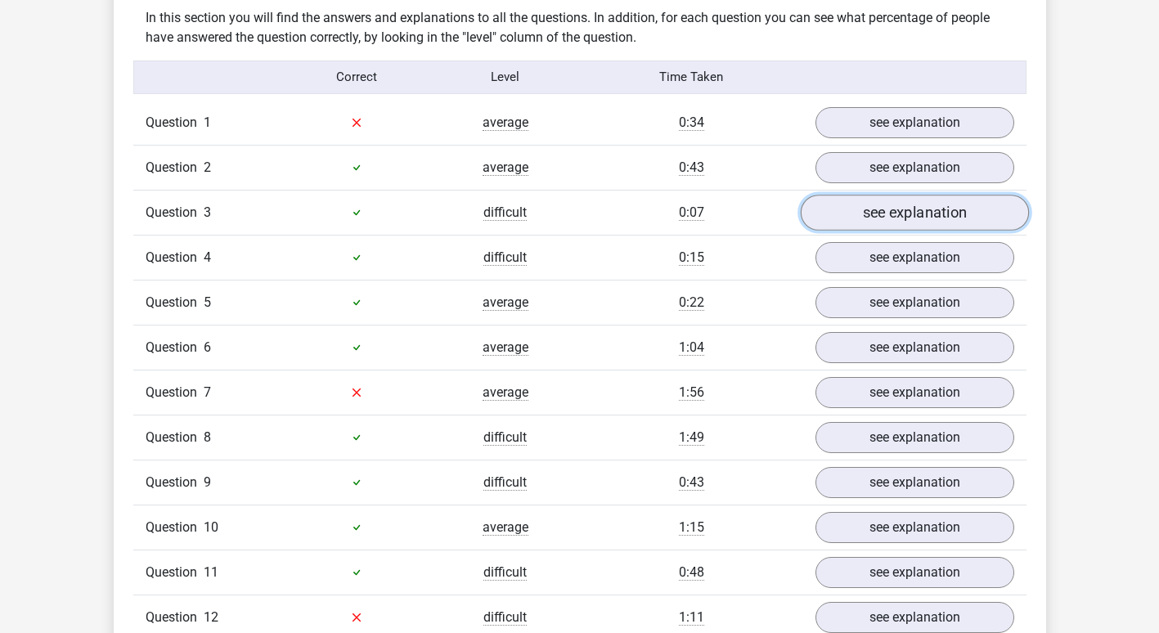
click at [891, 214] on link "see explanation" at bounding box center [914, 213] width 228 height 36
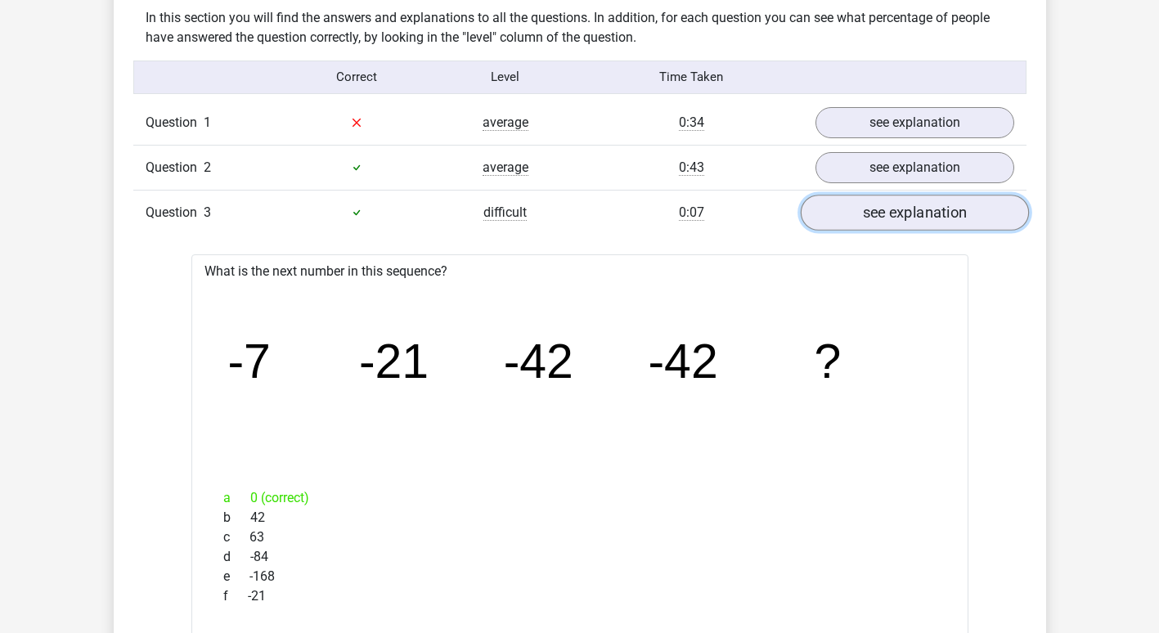
click at [891, 213] on link "see explanation" at bounding box center [914, 213] width 228 height 36
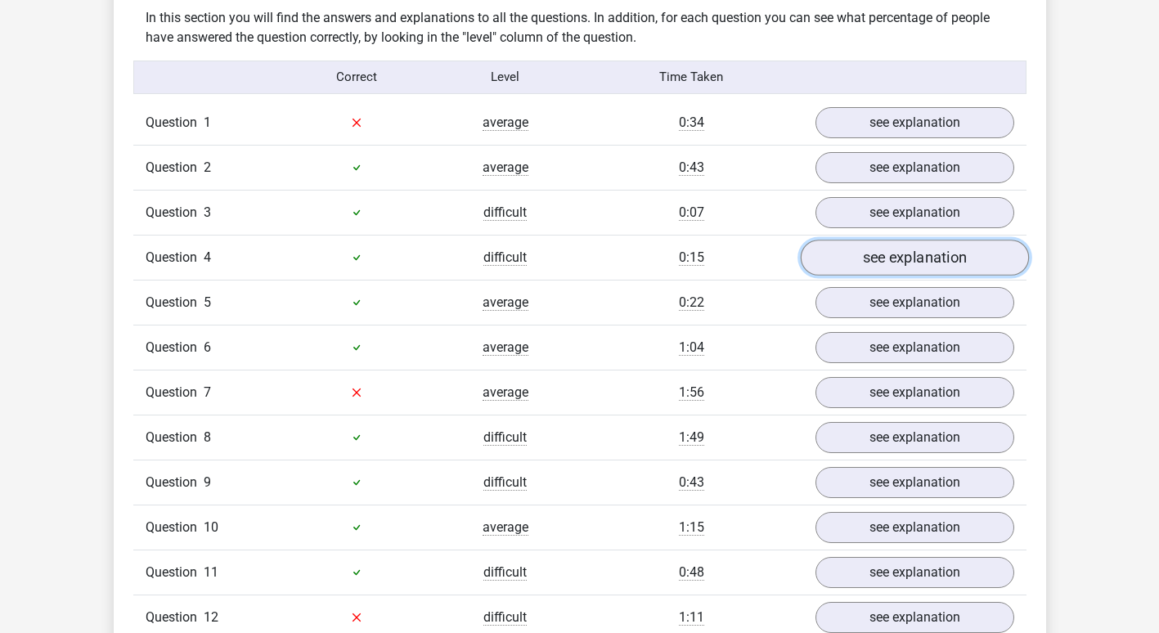
click at [889, 258] on link "see explanation" at bounding box center [914, 258] width 228 height 36
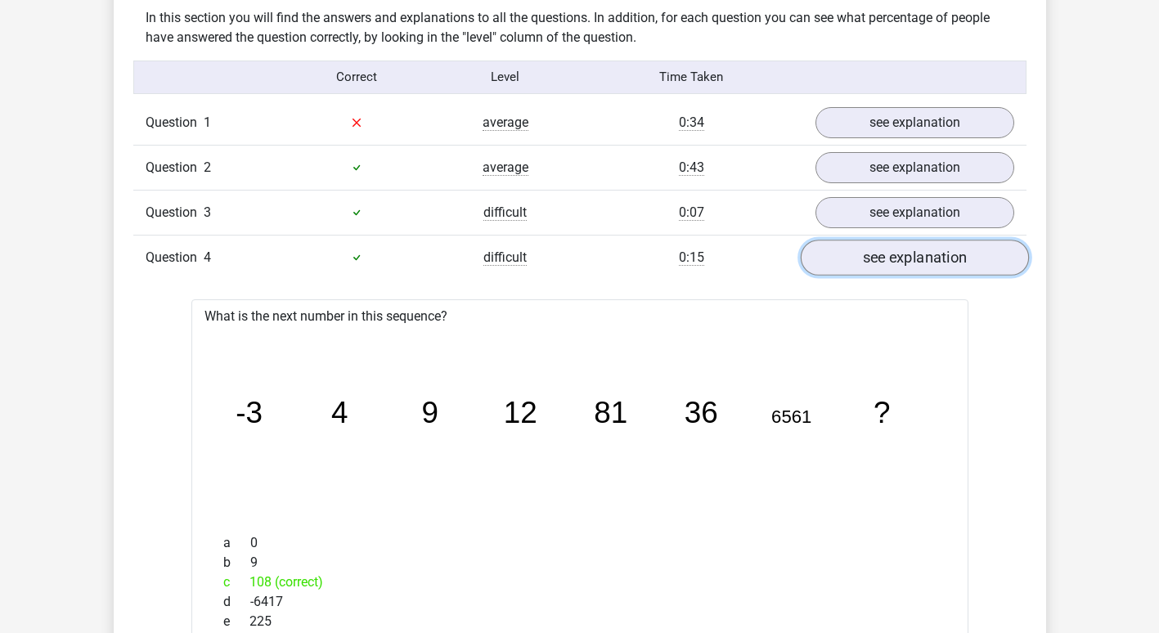
click at [889, 258] on link "see explanation" at bounding box center [914, 258] width 228 height 36
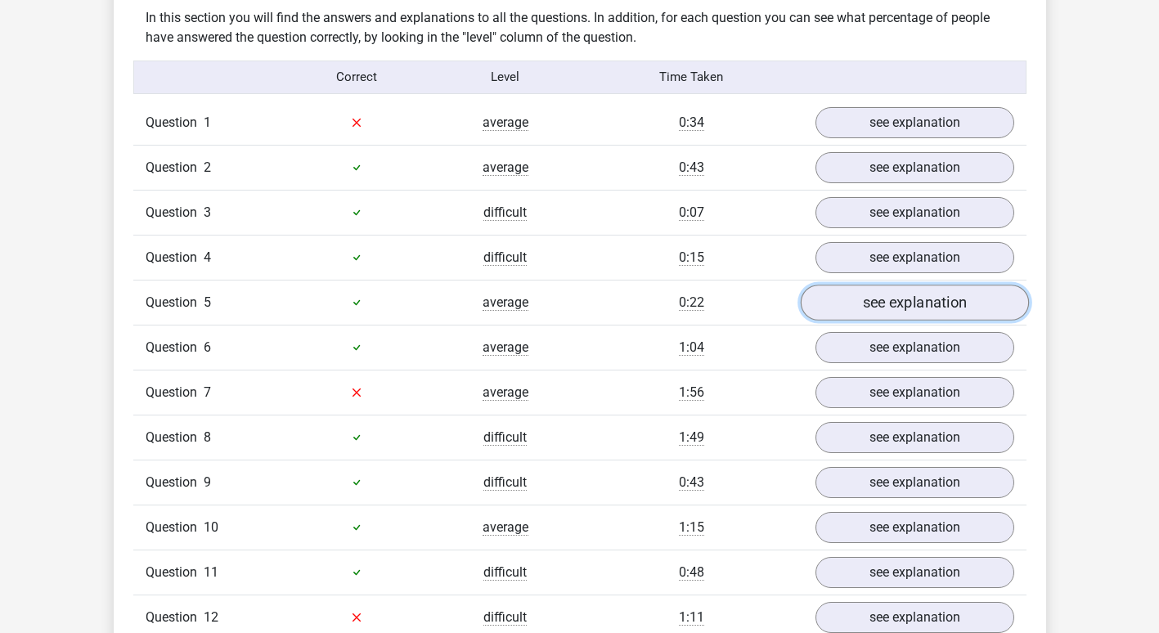
click at [892, 305] on link "see explanation" at bounding box center [914, 303] width 228 height 36
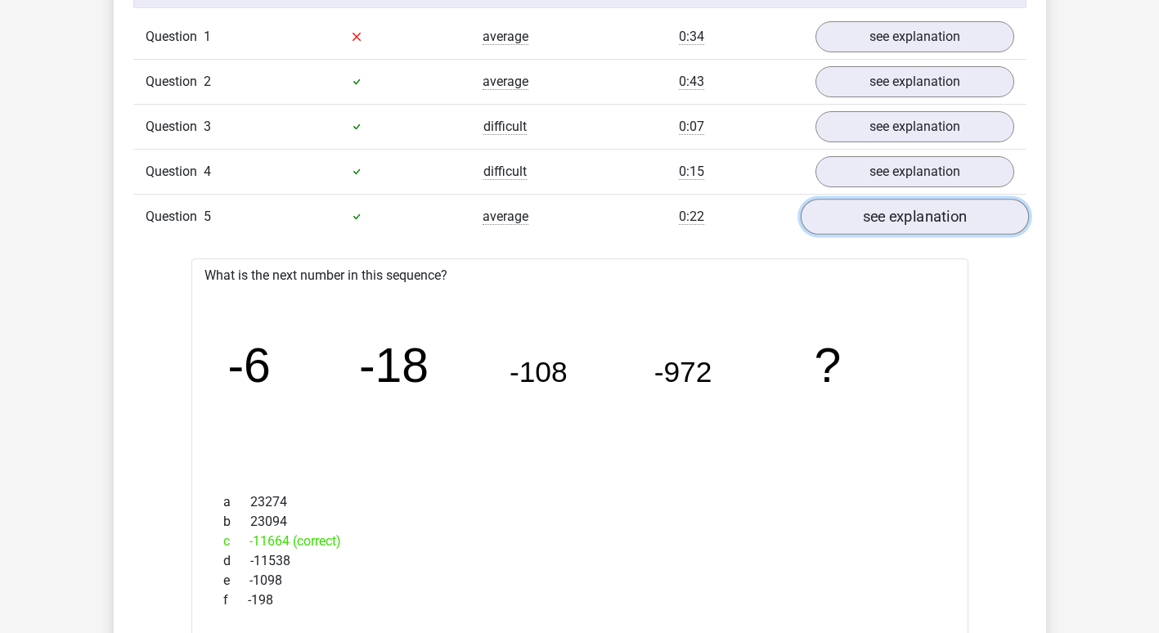
scroll to position [1366, 0]
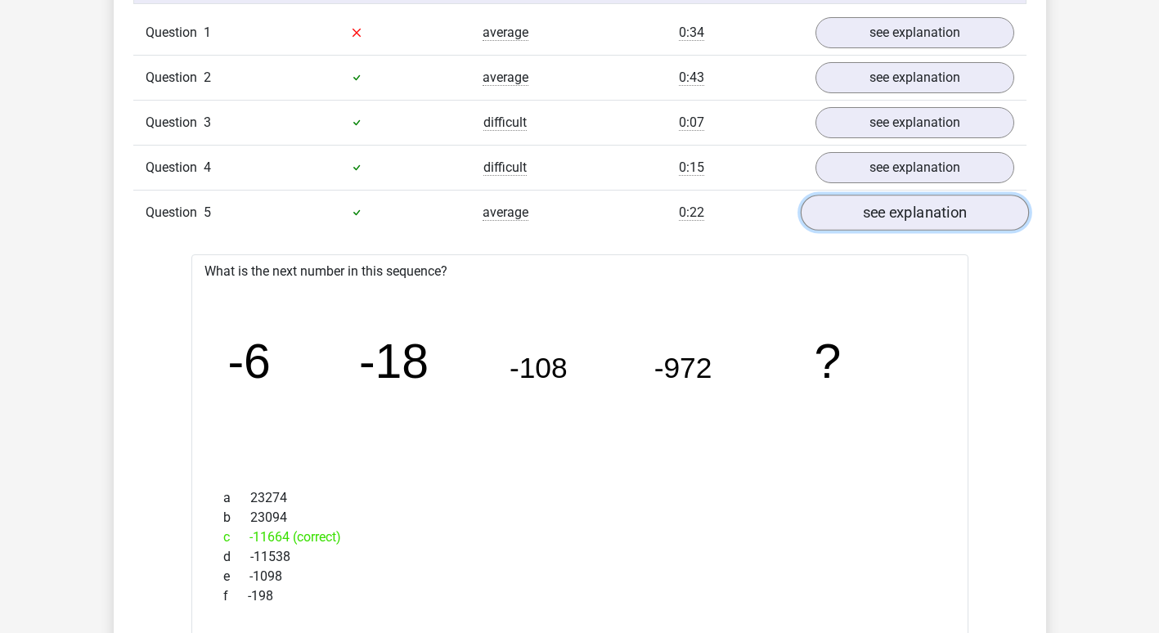
click at [898, 208] on link "see explanation" at bounding box center [914, 213] width 228 height 36
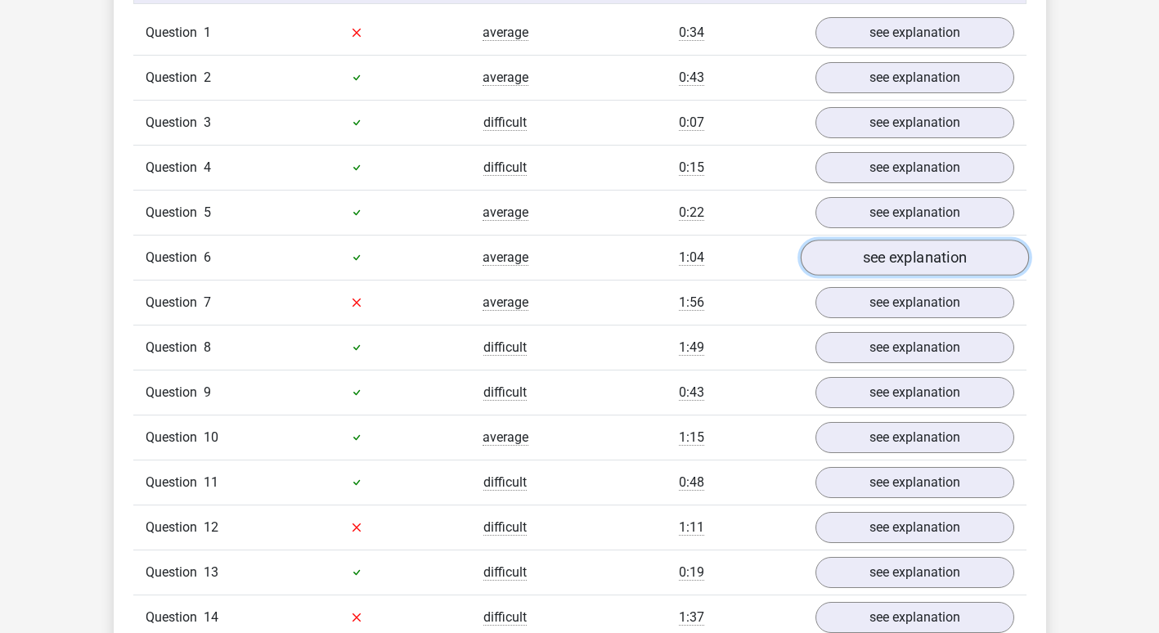
click at [894, 257] on link "see explanation" at bounding box center [914, 258] width 228 height 36
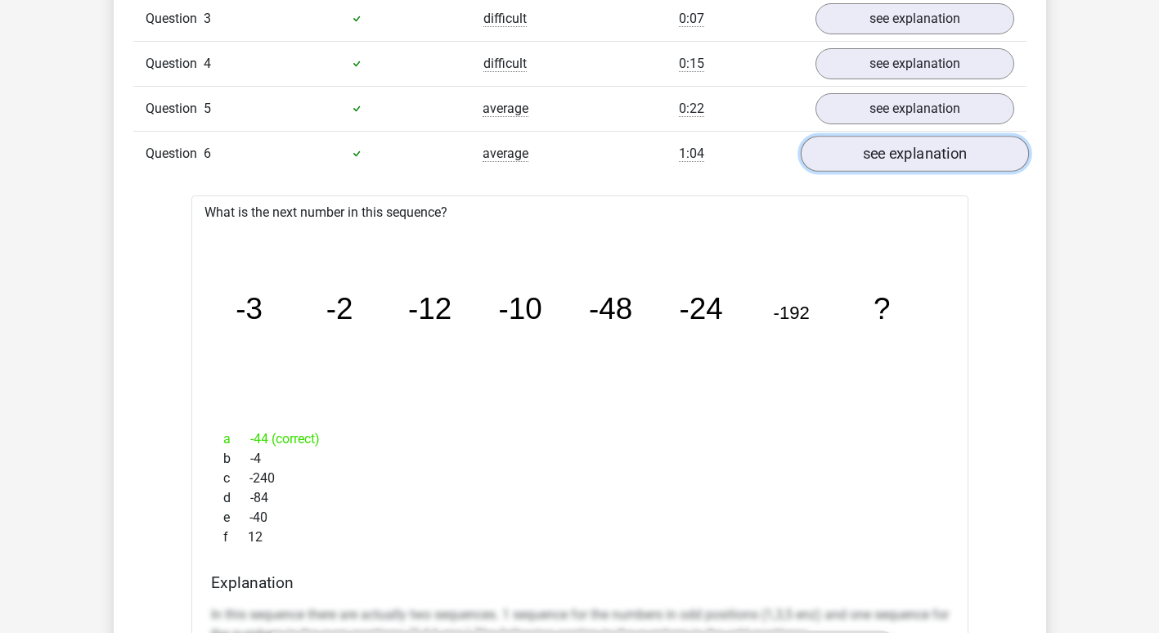
scroll to position [1475, 0]
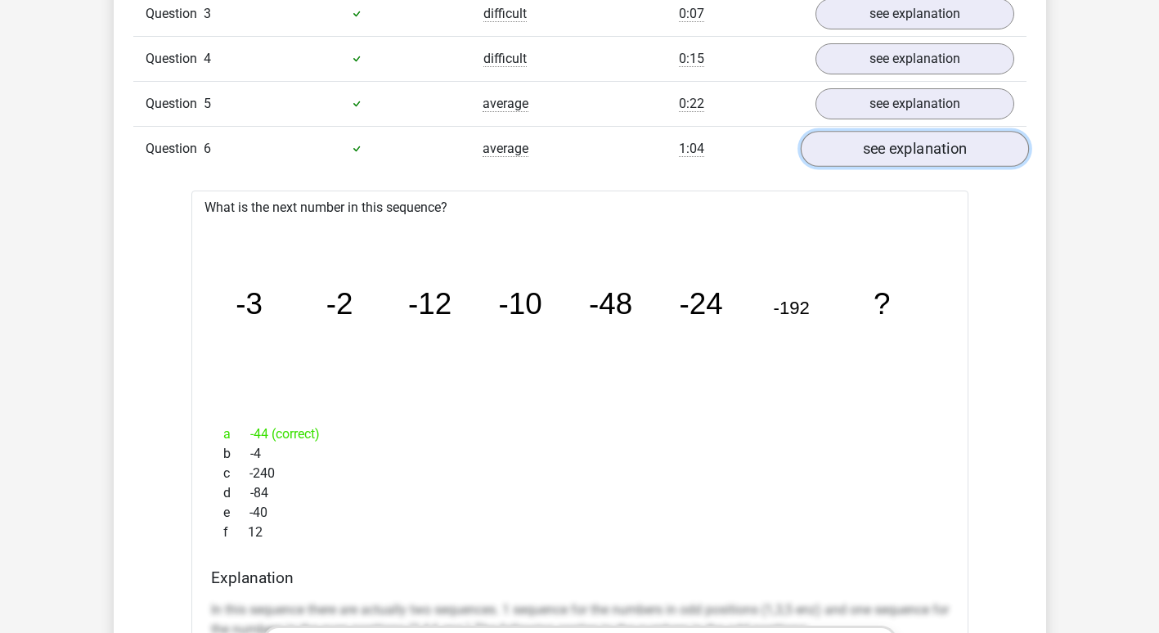
click at [888, 148] on link "see explanation" at bounding box center [914, 149] width 228 height 36
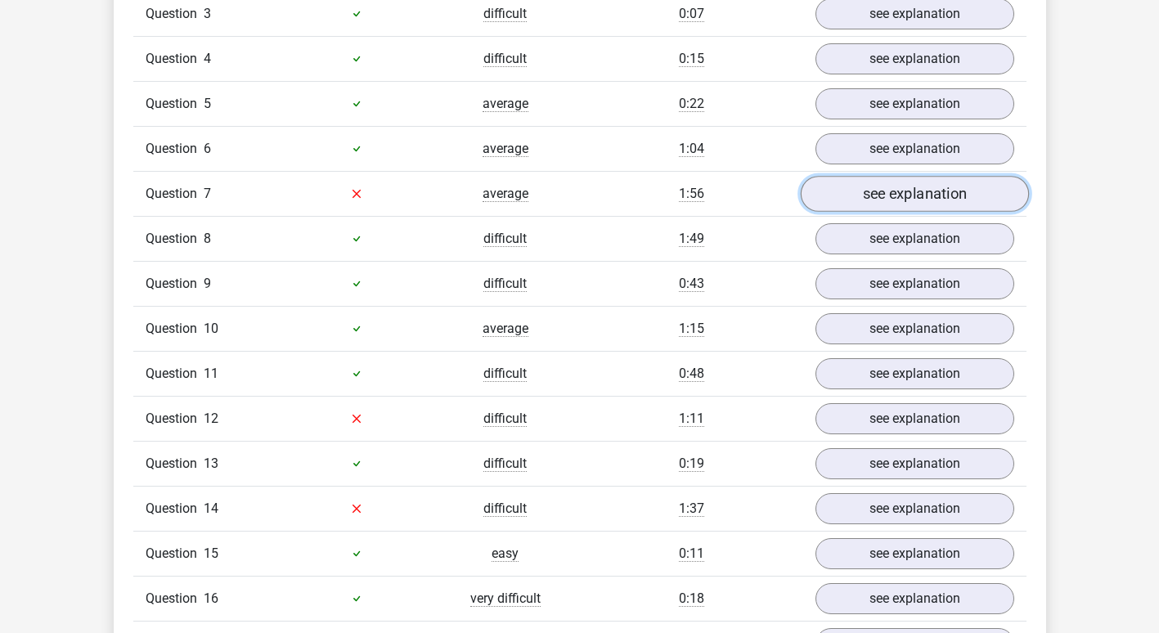
click at [887, 200] on link "see explanation" at bounding box center [914, 194] width 228 height 36
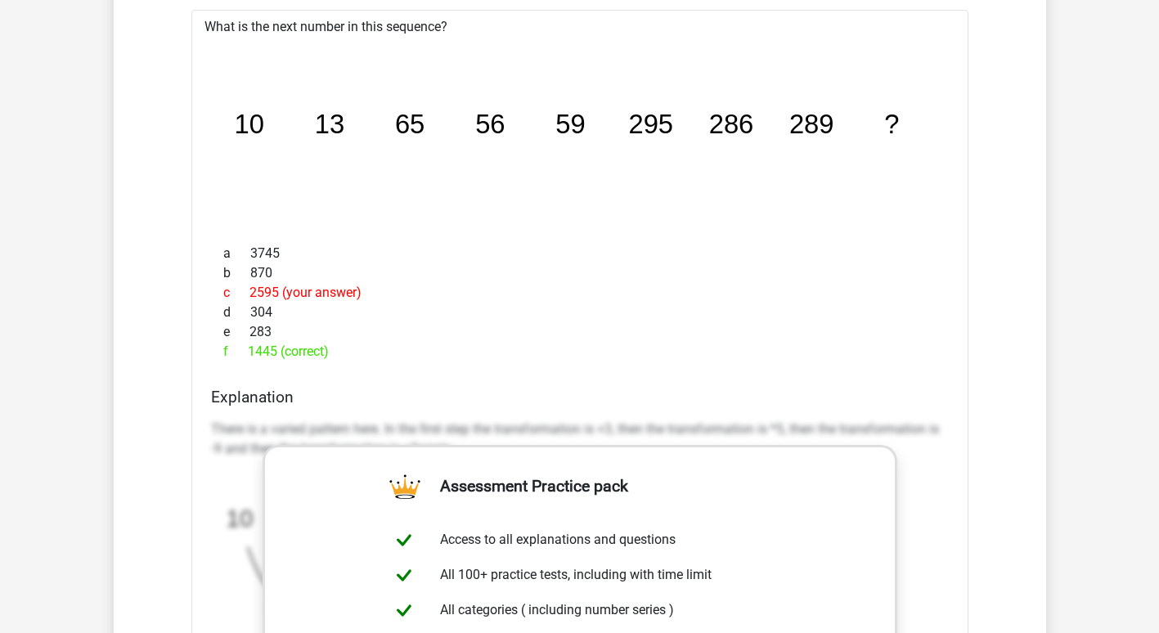
scroll to position [1692, 0]
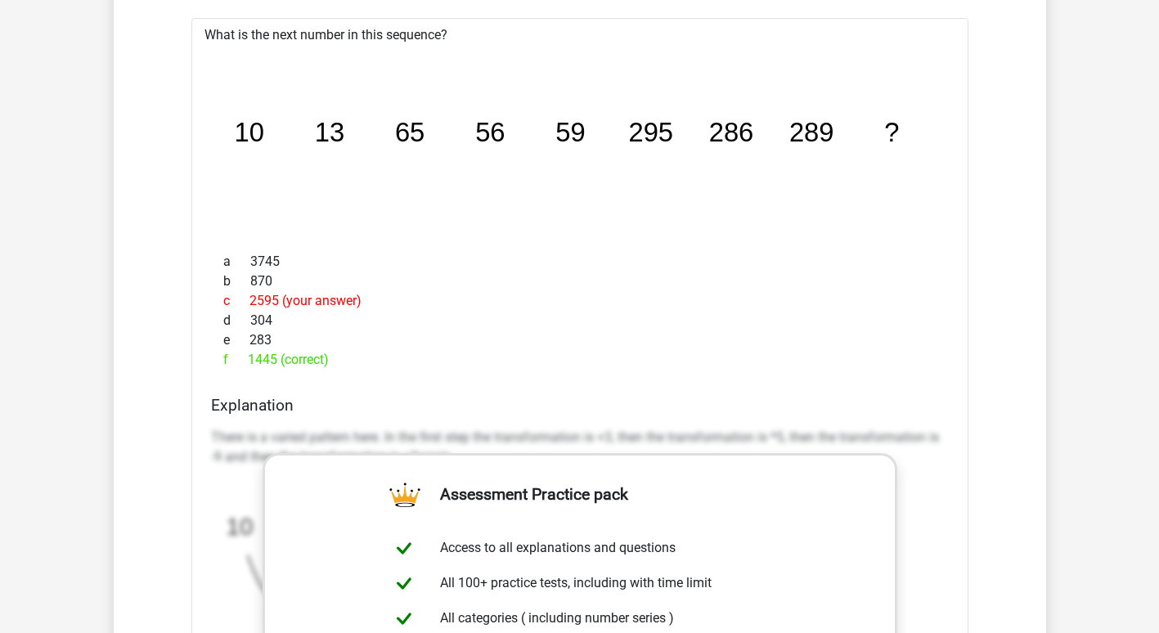
click at [248, 141] on tspan "10" at bounding box center [248, 132] width 29 height 30
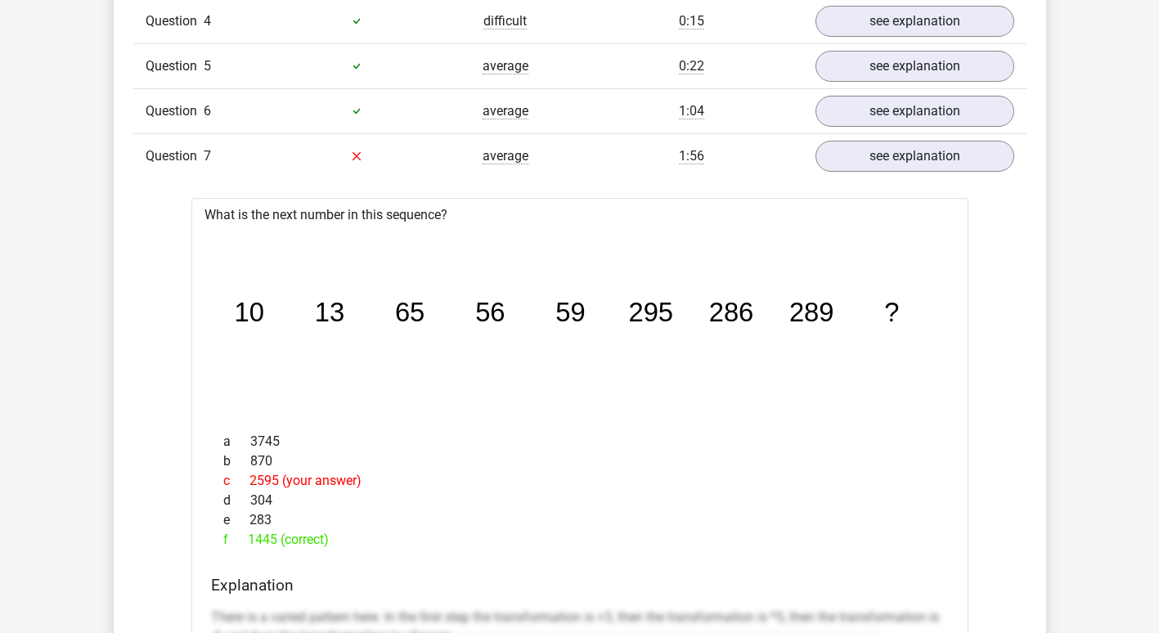
scroll to position [1513, 0]
click at [177, 147] on span "Question" at bounding box center [175, 156] width 58 height 20
click at [870, 148] on link "see explanation" at bounding box center [914, 155] width 228 height 36
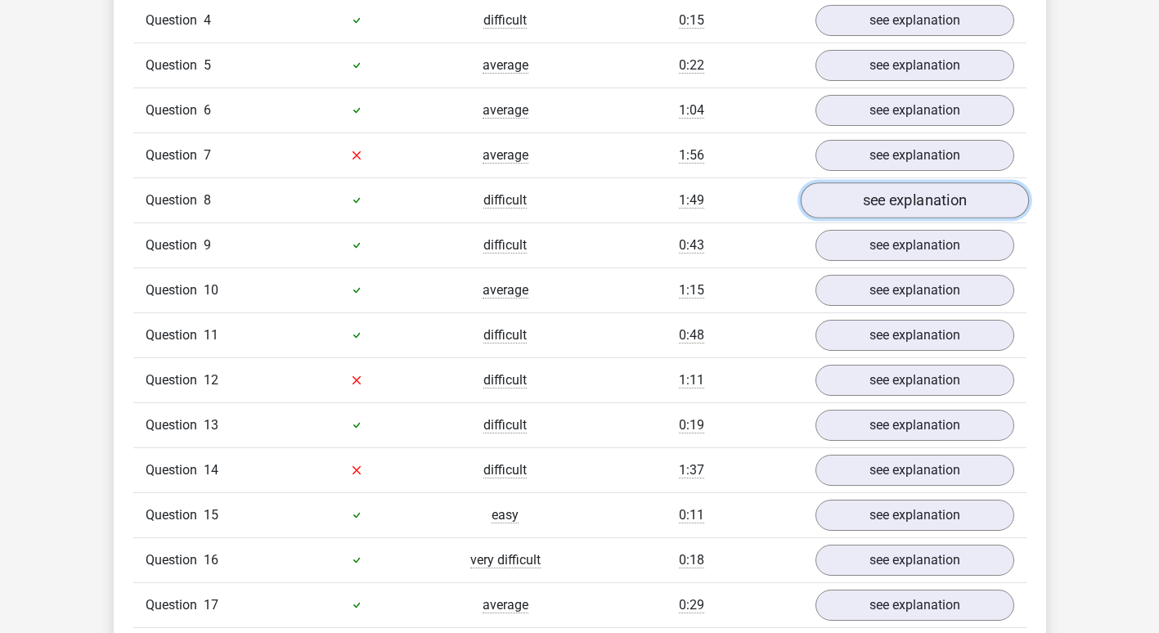
click at [841, 200] on link "see explanation" at bounding box center [914, 200] width 228 height 36
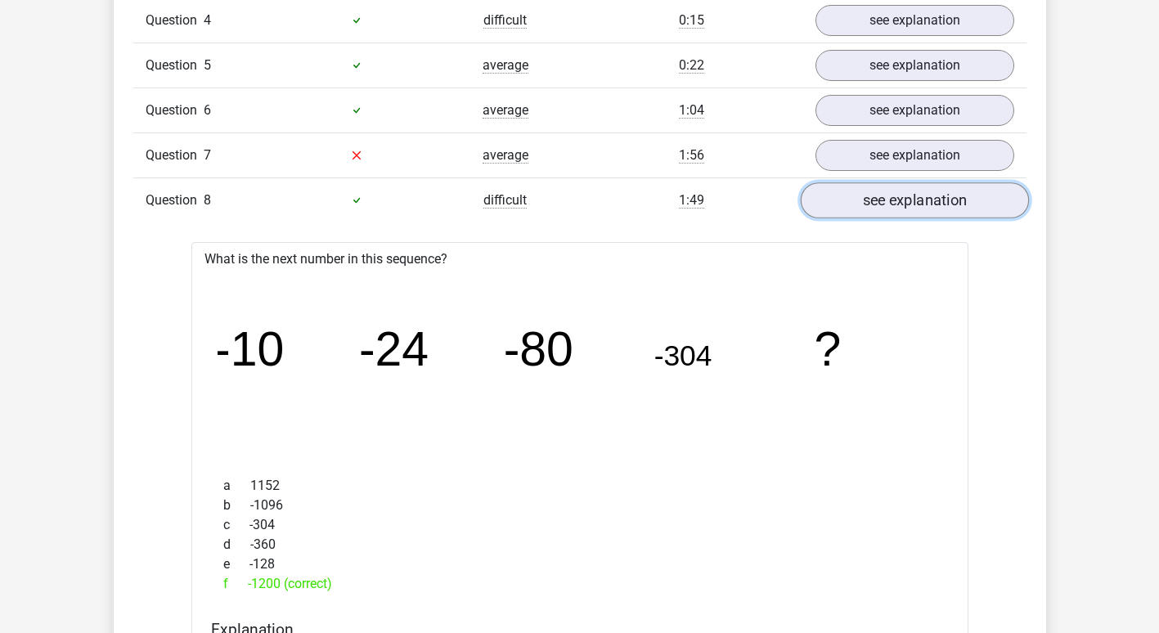
click at [841, 200] on link "see explanation" at bounding box center [914, 200] width 228 height 36
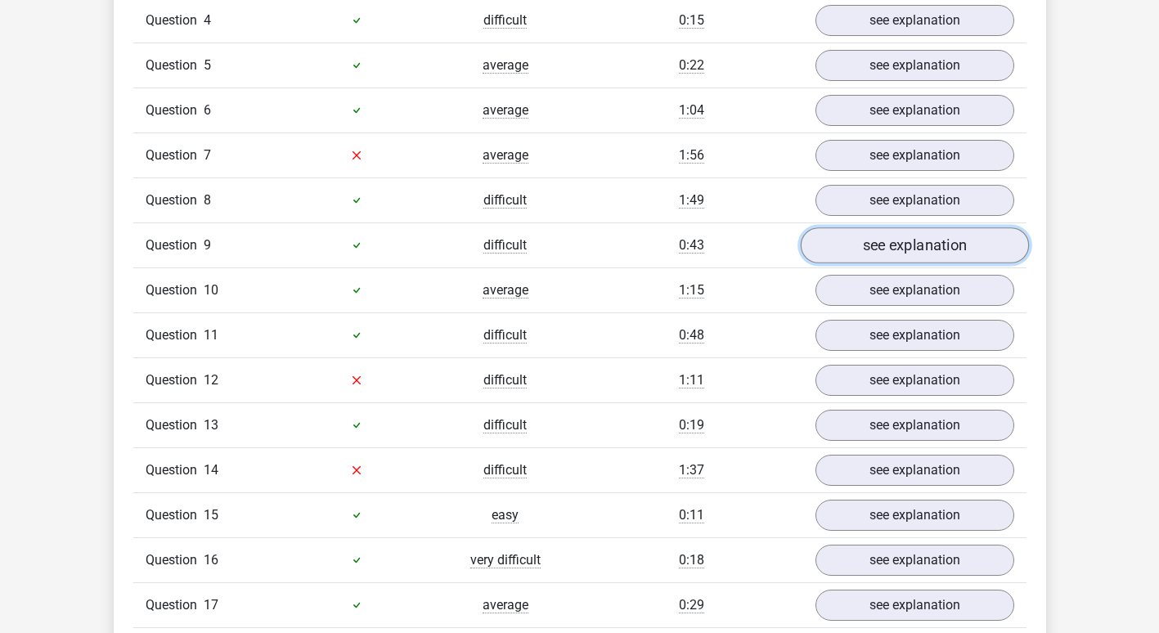
click at [847, 249] on link "see explanation" at bounding box center [914, 245] width 228 height 36
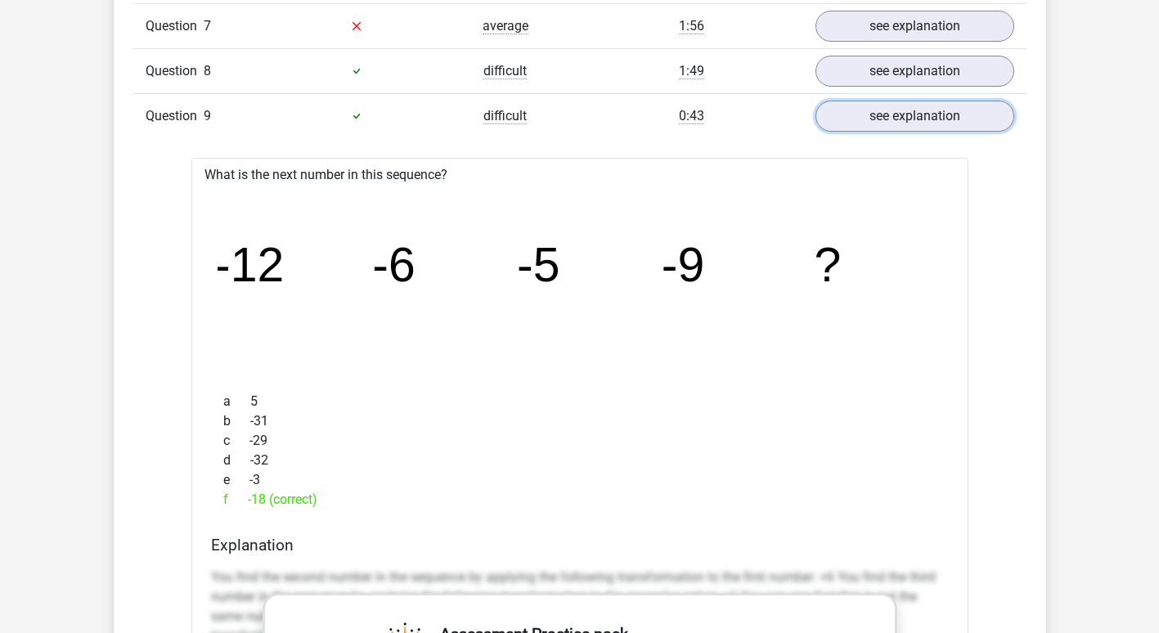
scroll to position [1643, 0]
click at [865, 112] on link "see explanation" at bounding box center [914, 115] width 228 height 36
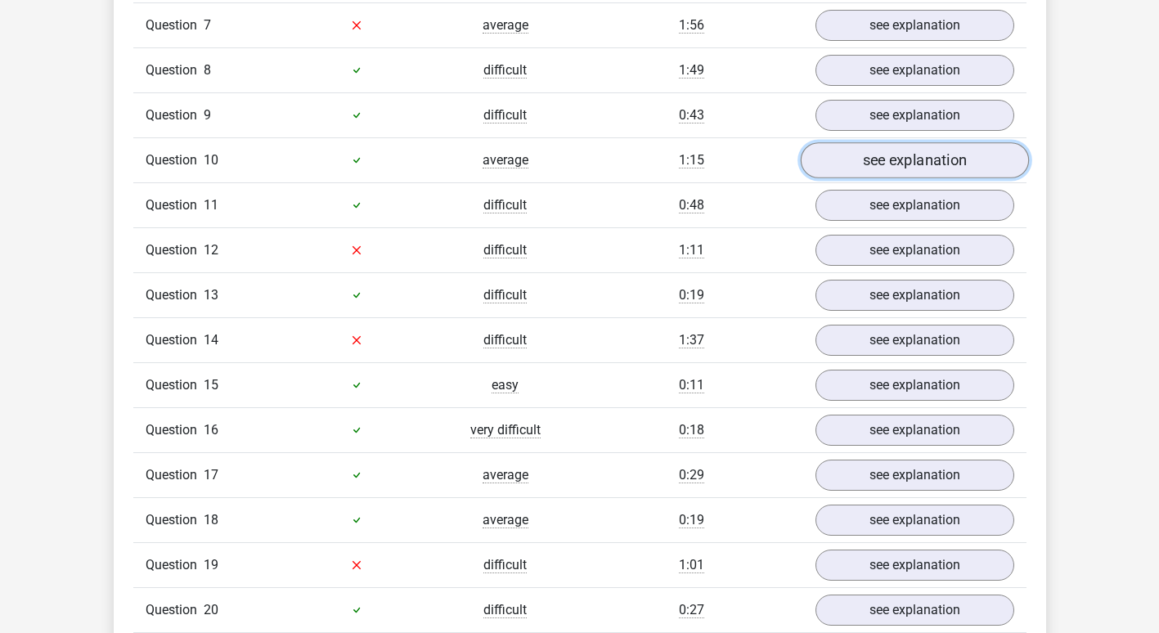
click at [873, 157] on link "see explanation" at bounding box center [914, 160] width 228 height 36
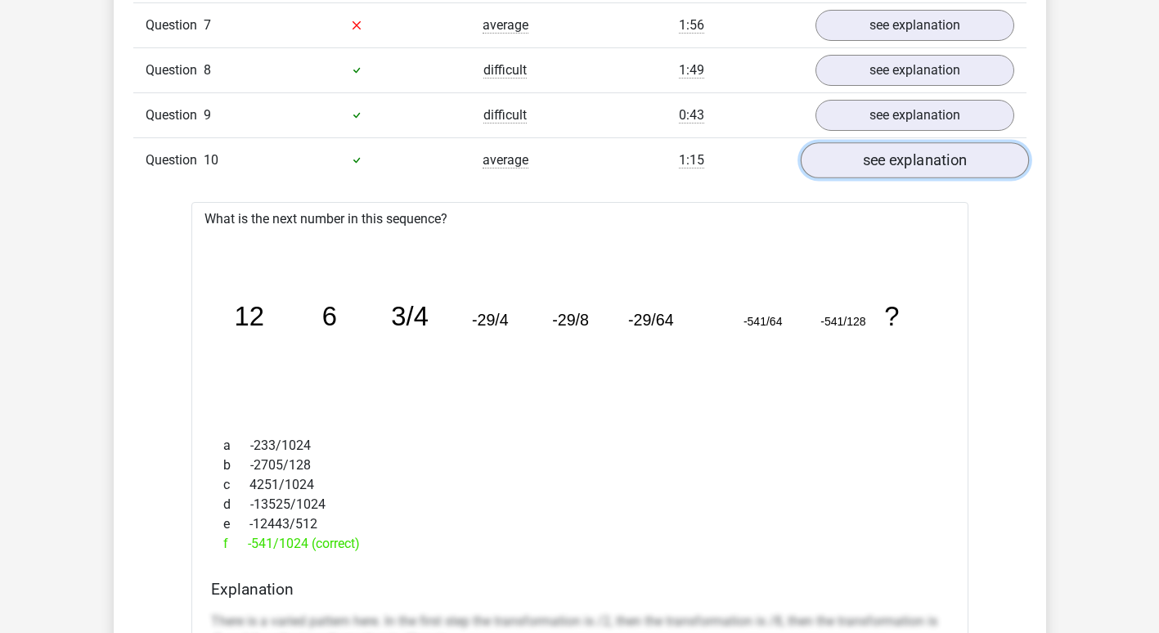
click at [873, 156] on link "see explanation" at bounding box center [914, 160] width 228 height 36
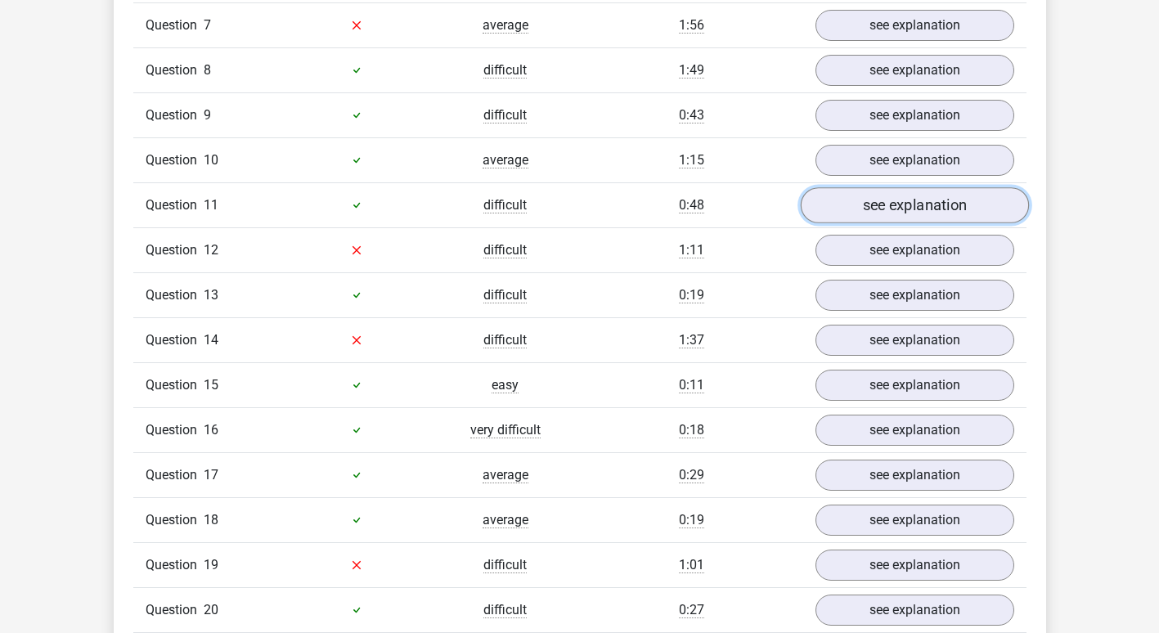
click at [873, 200] on link "see explanation" at bounding box center [914, 205] width 228 height 36
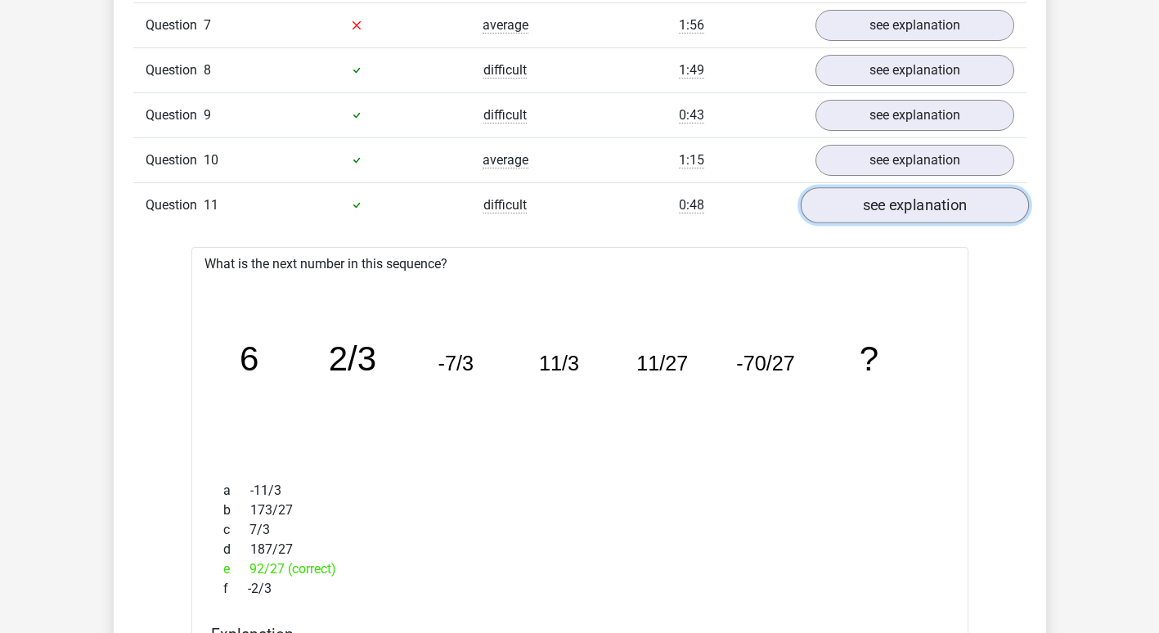
click at [875, 200] on link "see explanation" at bounding box center [914, 205] width 228 height 36
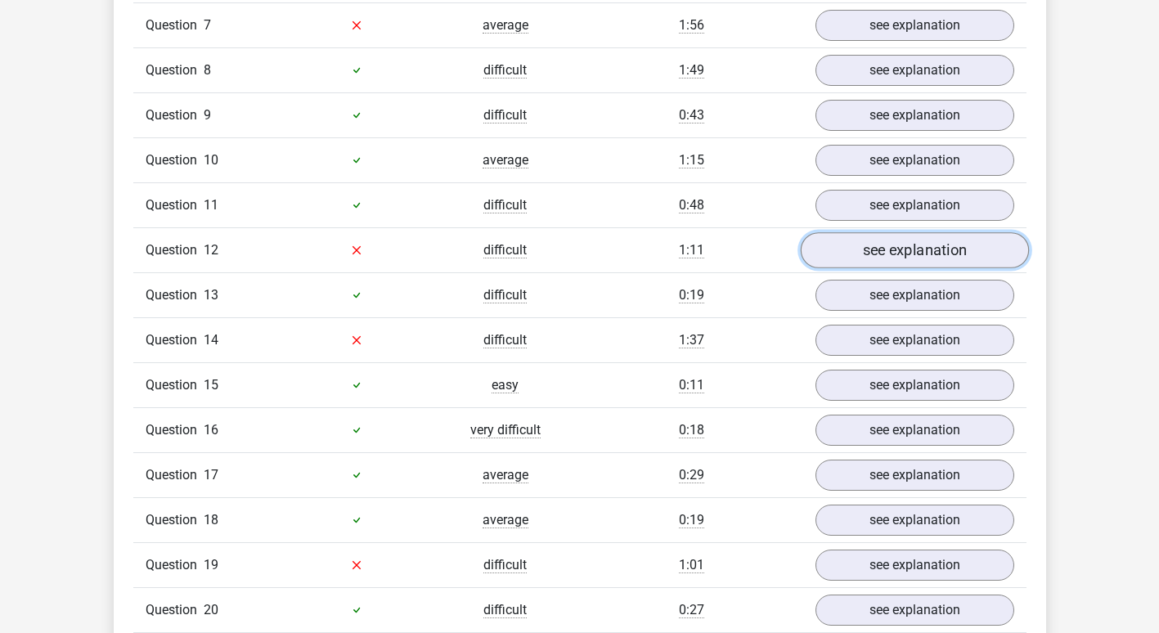
click at [875, 249] on link "see explanation" at bounding box center [914, 250] width 228 height 36
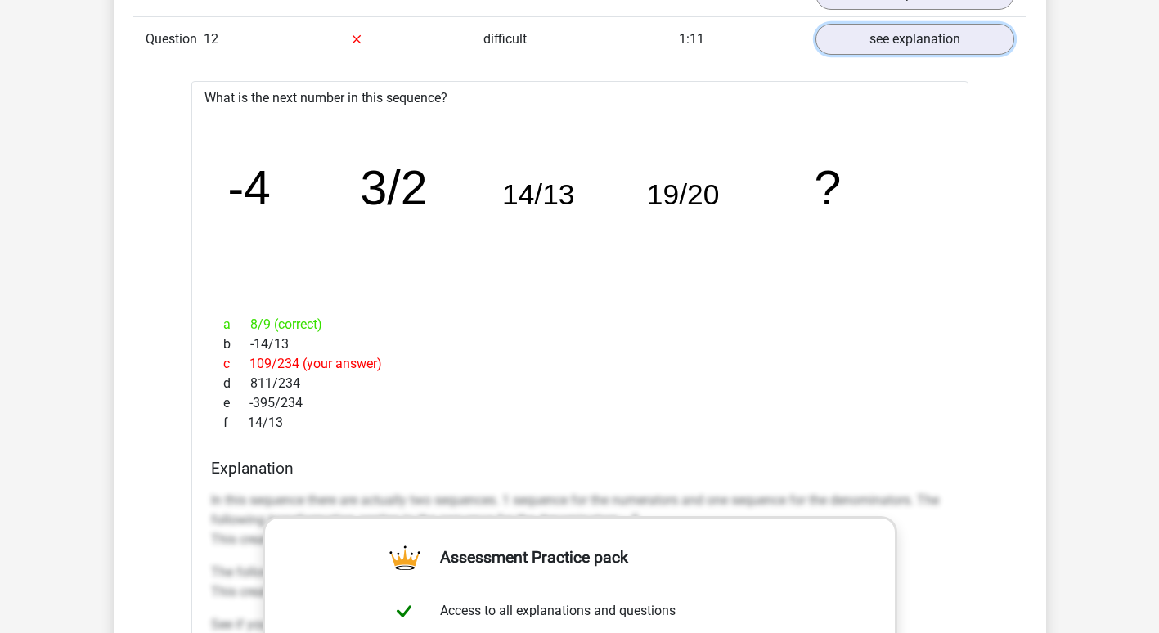
scroll to position [1859, 0]
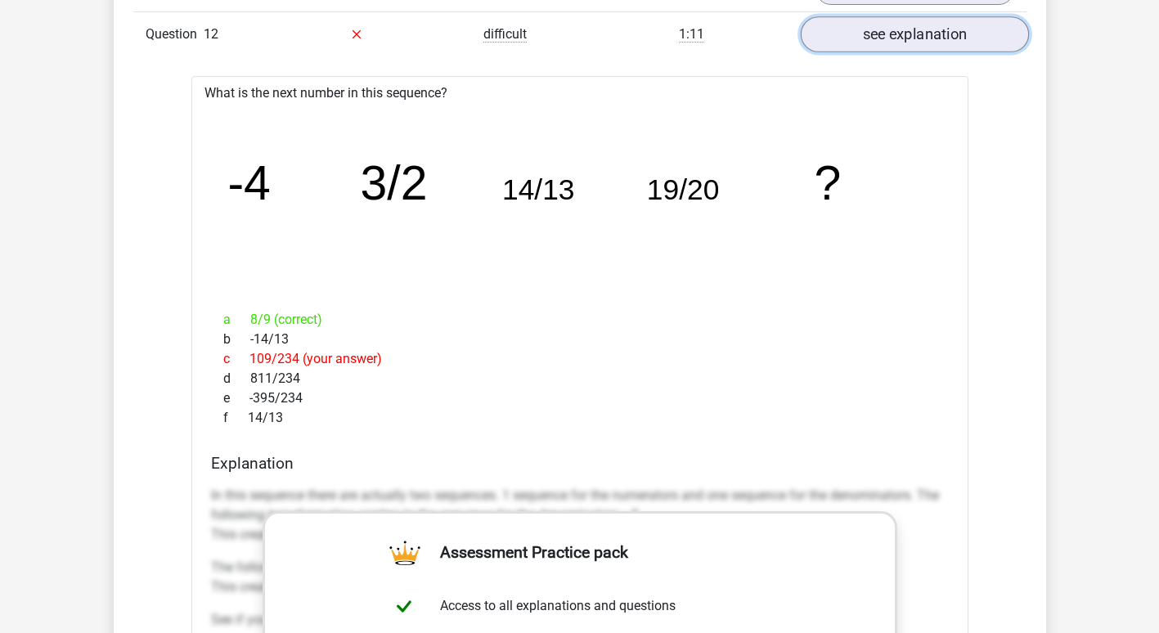
click at [884, 41] on link "see explanation" at bounding box center [914, 34] width 228 height 36
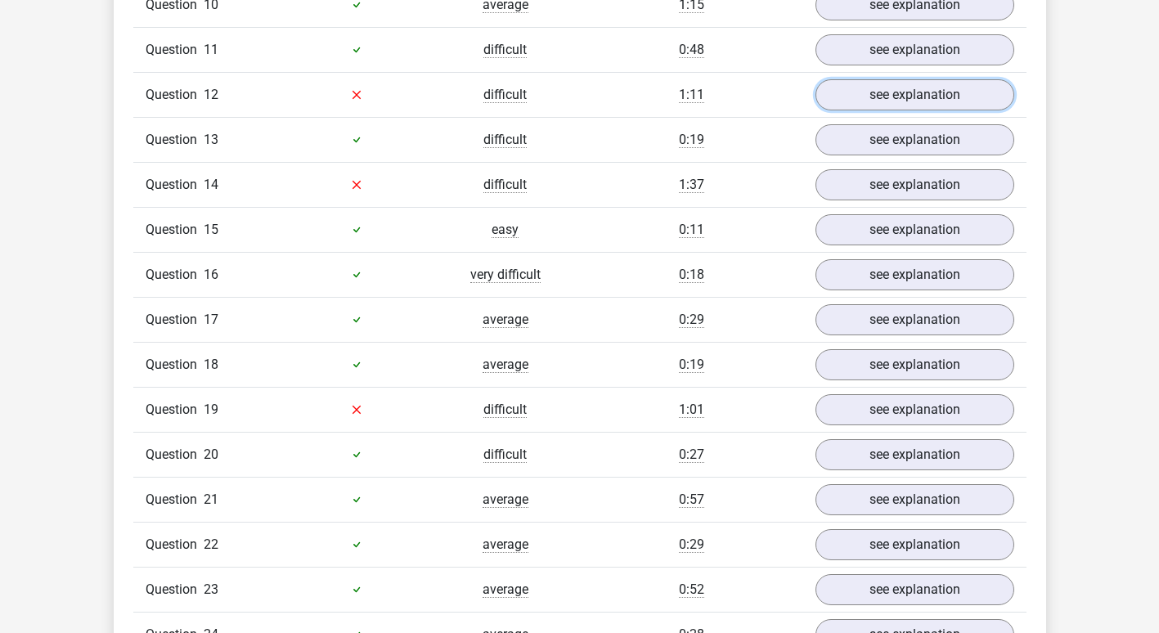
scroll to position [1798, 0]
click at [857, 144] on link "see explanation" at bounding box center [914, 141] width 228 height 36
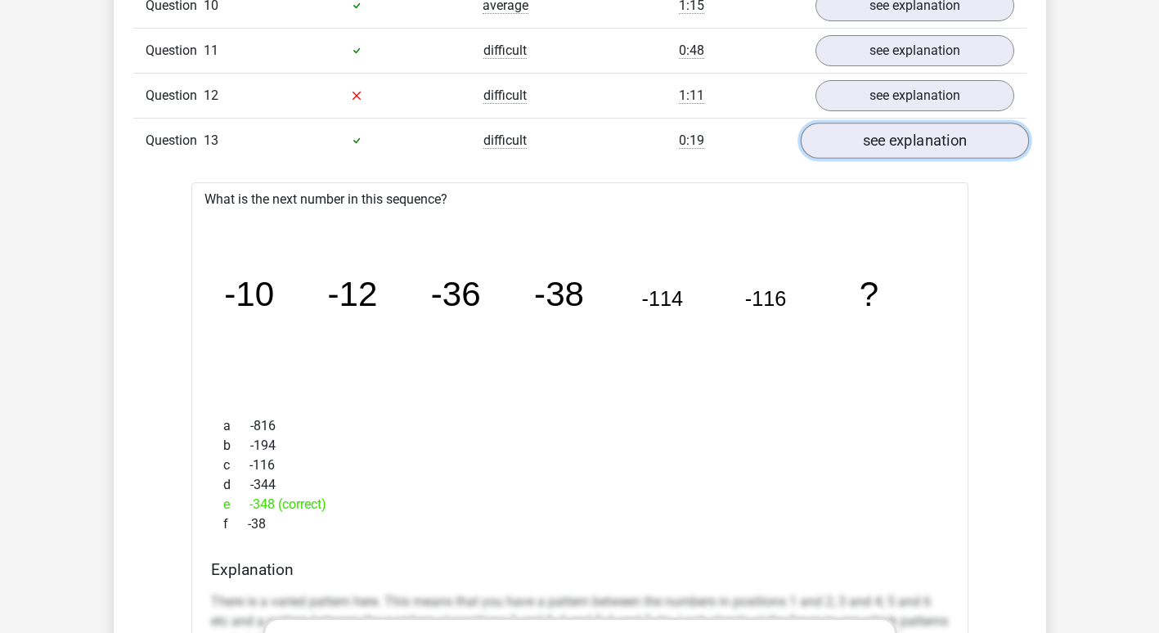
click at [857, 144] on link "see explanation" at bounding box center [914, 141] width 228 height 36
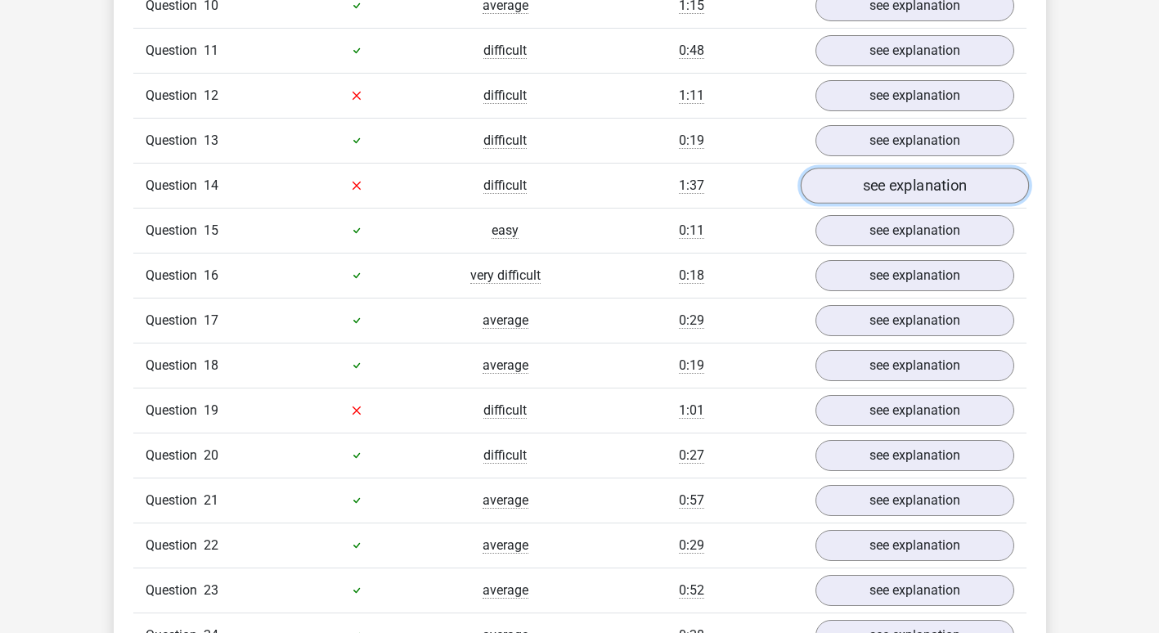
click at [873, 195] on link "see explanation" at bounding box center [914, 186] width 228 height 36
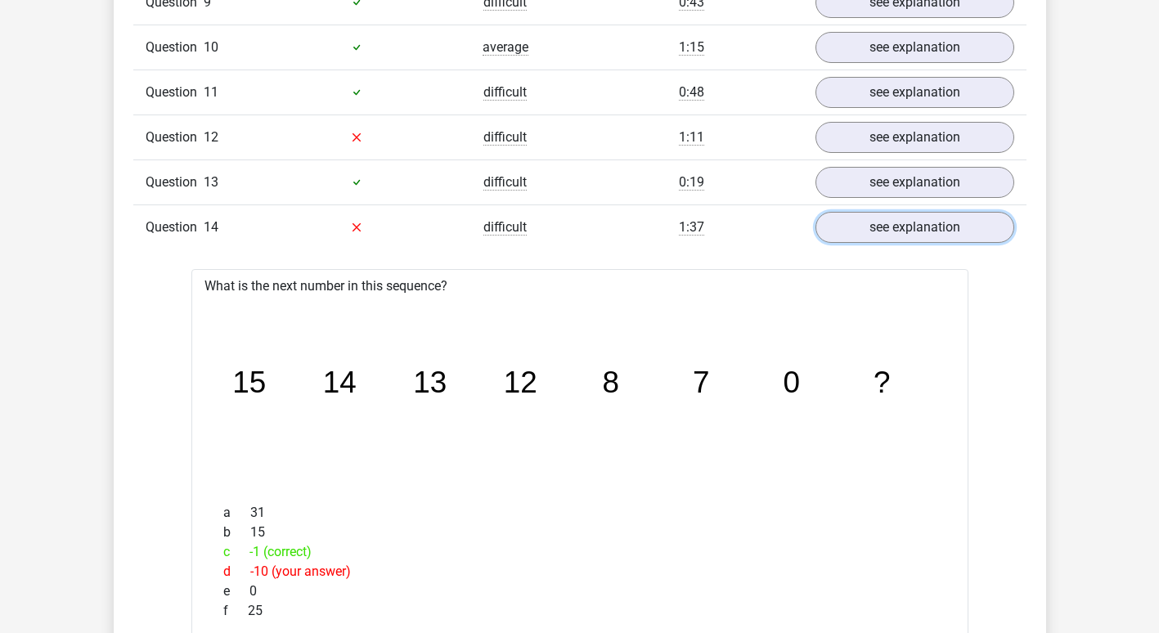
scroll to position [1753, 0]
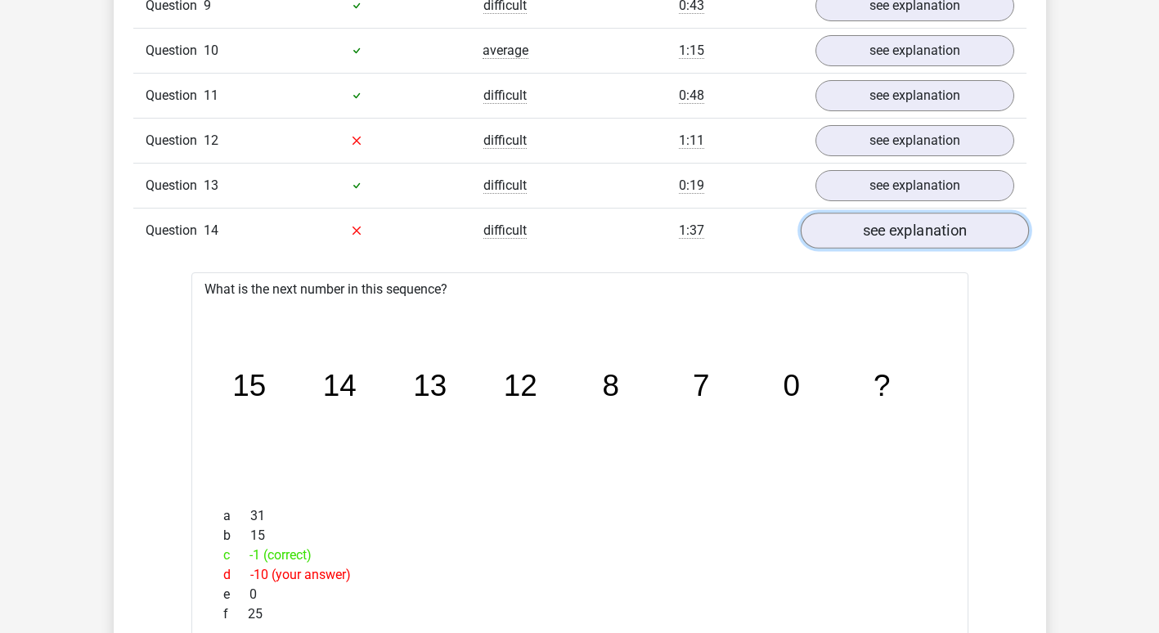
click at [905, 227] on link "see explanation" at bounding box center [914, 231] width 228 height 36
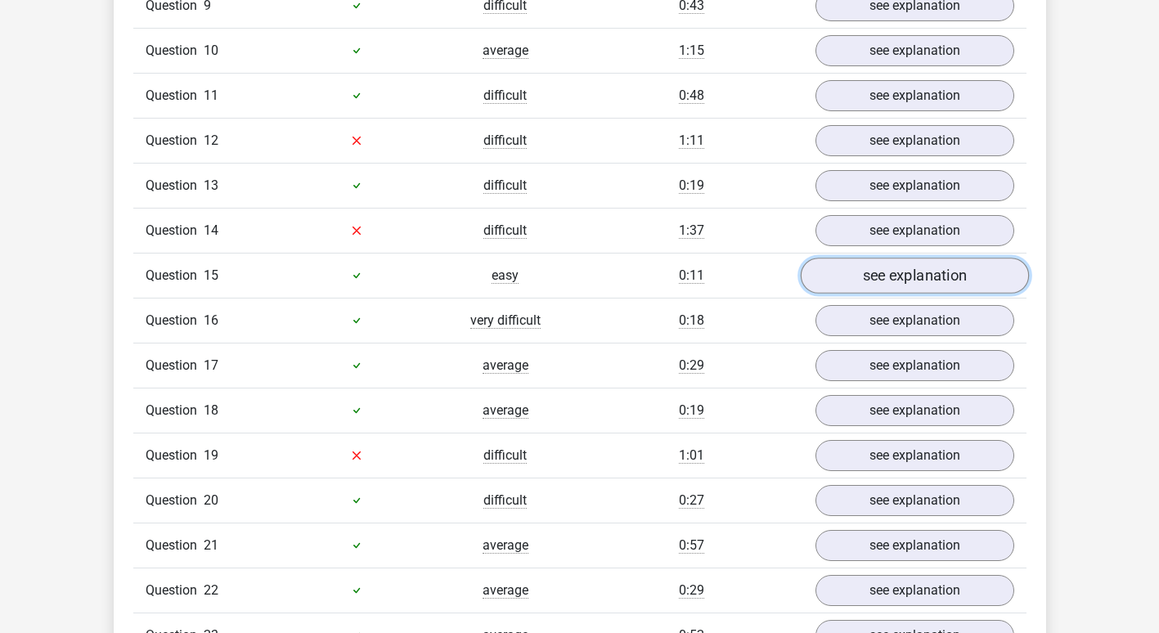
click at [871, 281] on link "see explanation" at bounding box center [914, 276] width 228 height 36
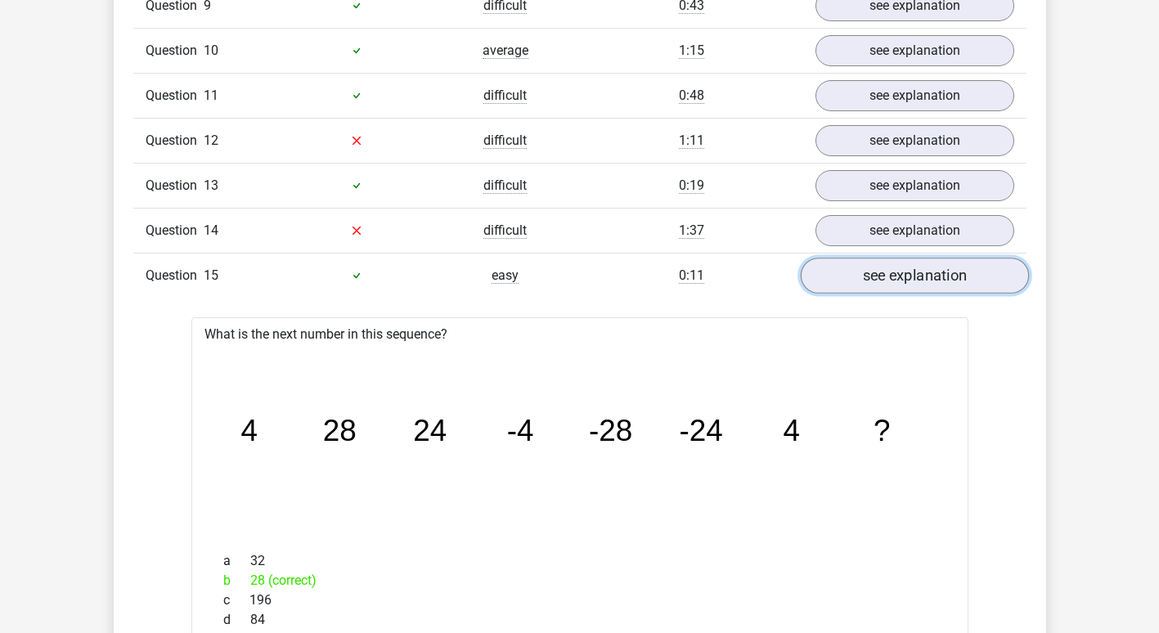
click at [871, 281] on link "see explanation" at bounding box center [914, 276] width 228 height 36
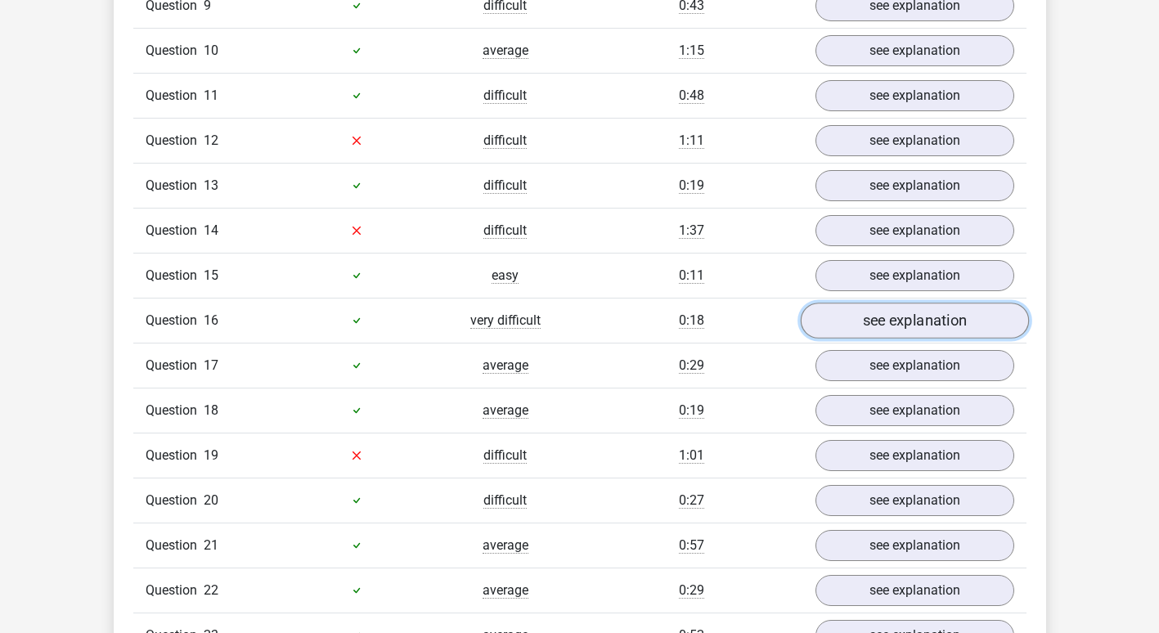
click at [879, 319] on link "see explanation" at bounding box center [914, 321] width 228 height 36
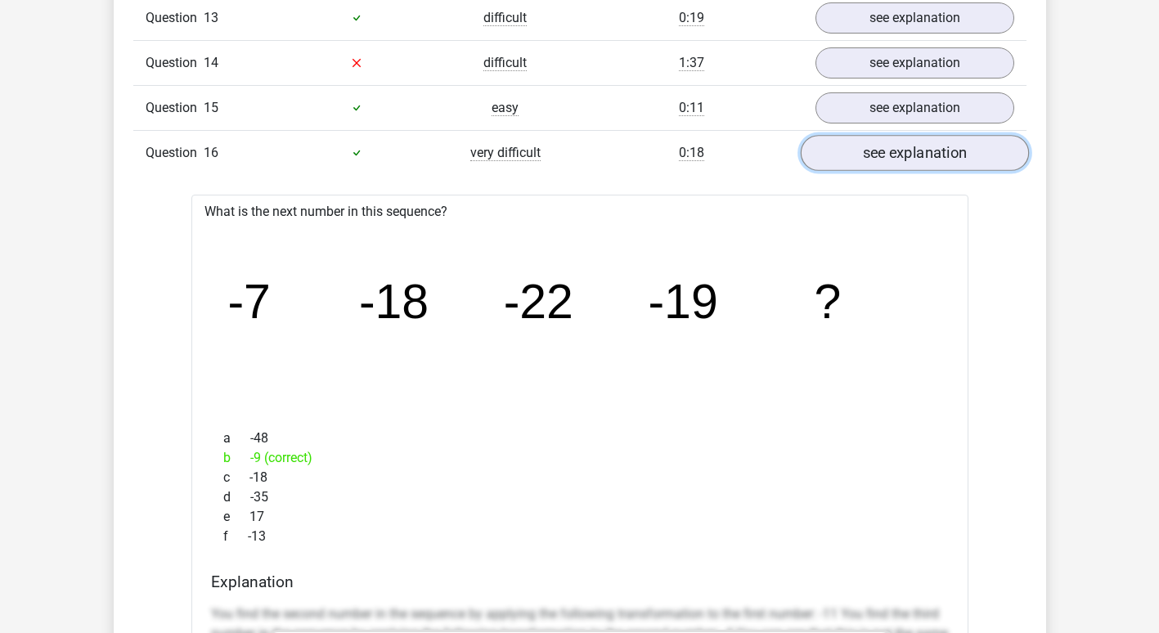
scroll to position [1986, 0]
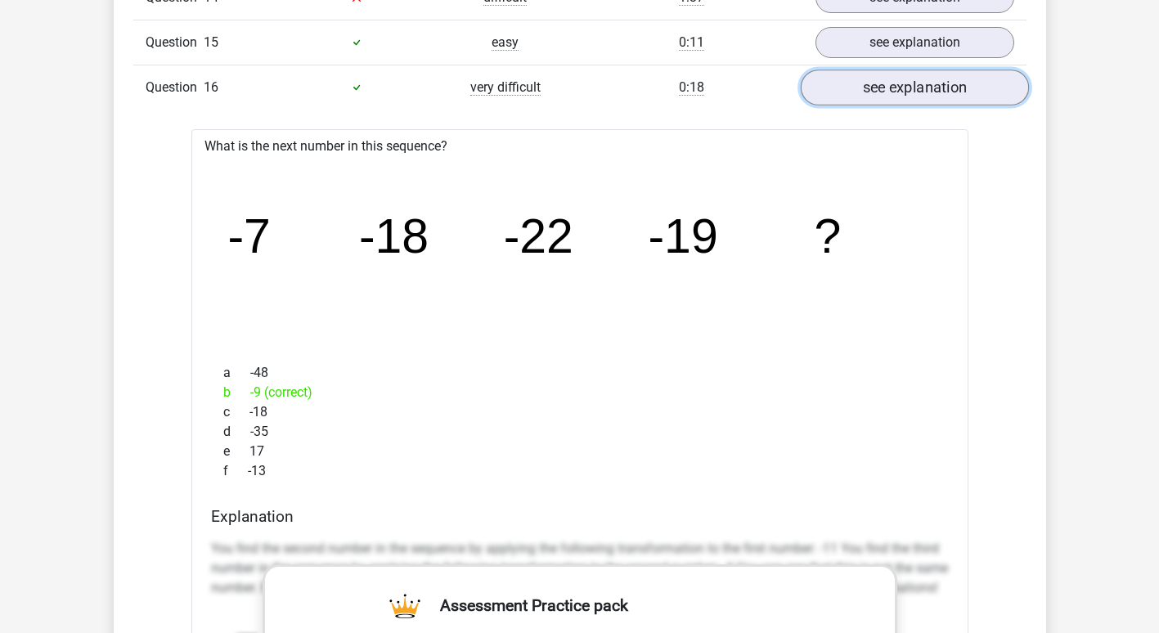
click at [871, 88] on link "see explanation" at bounding box center [914, 88] width 228 height 36
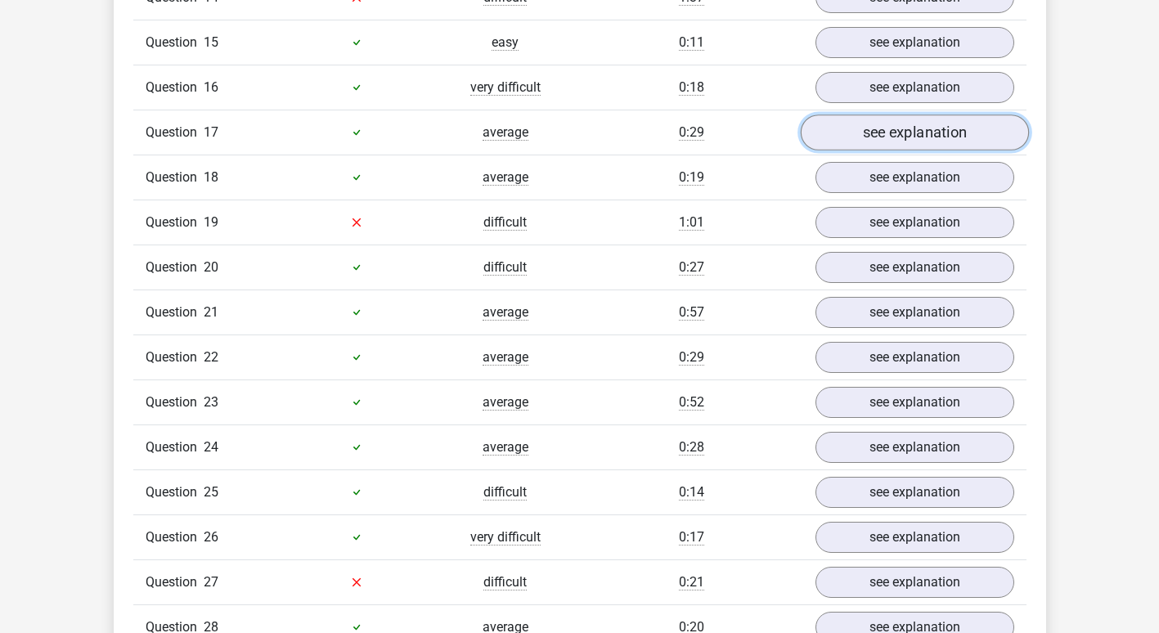
click at [871, 132] on link "see explanation" at bounding box center [914, 132] width 228 height 36
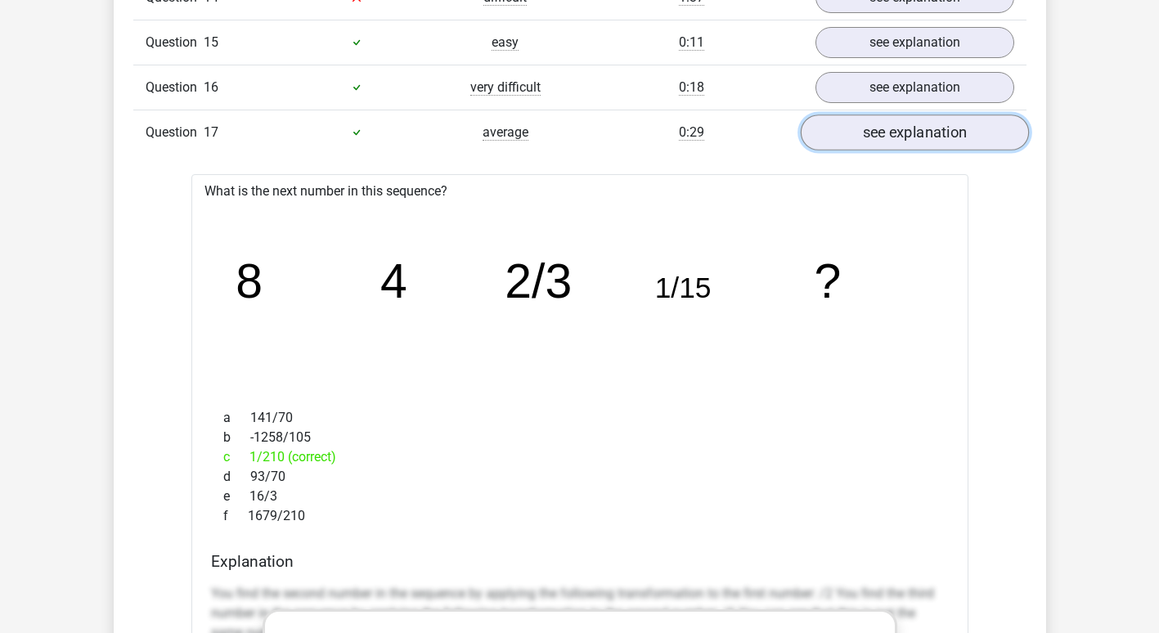
click at [871, 132] on link "see explanation" at bounding box center [914, 132] width 228 height 36
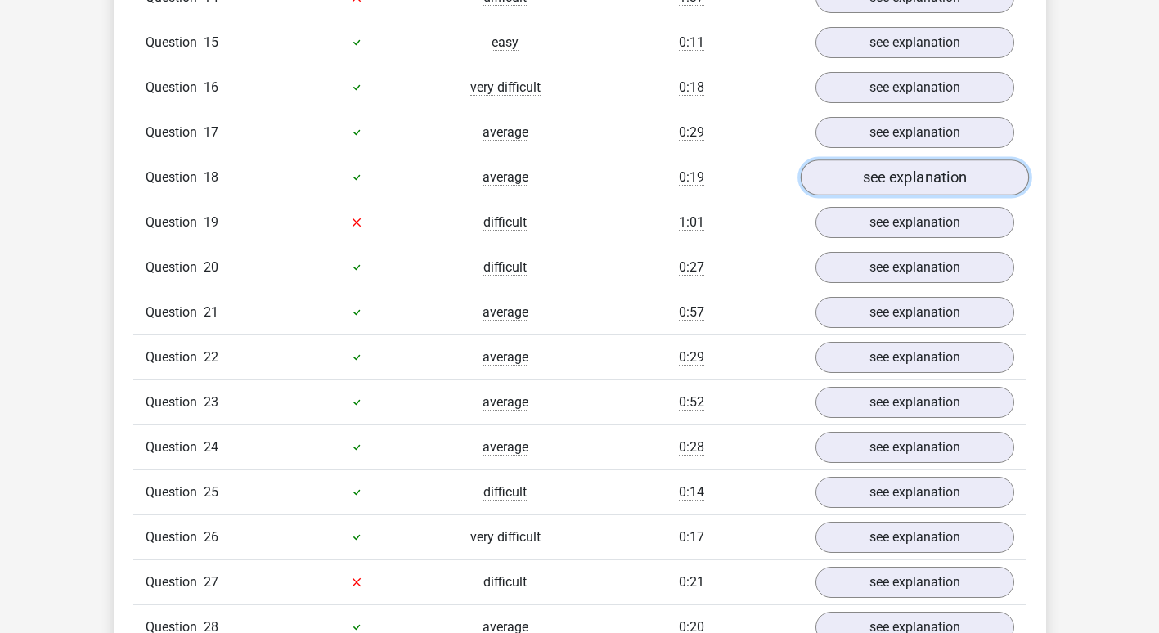
click at [866, 171] on link "see explanation" at bounding box center [914, 177] width 228 height 36
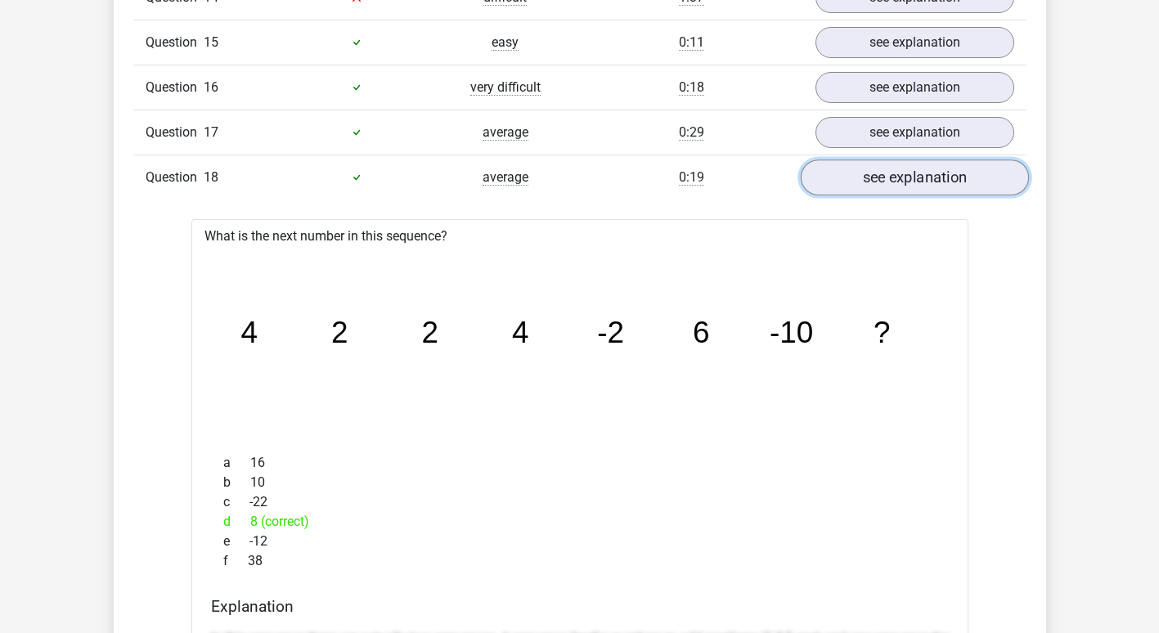
click at [866, 171] on link "see explanation" at bounding box center [914, 177] width 228 height 36
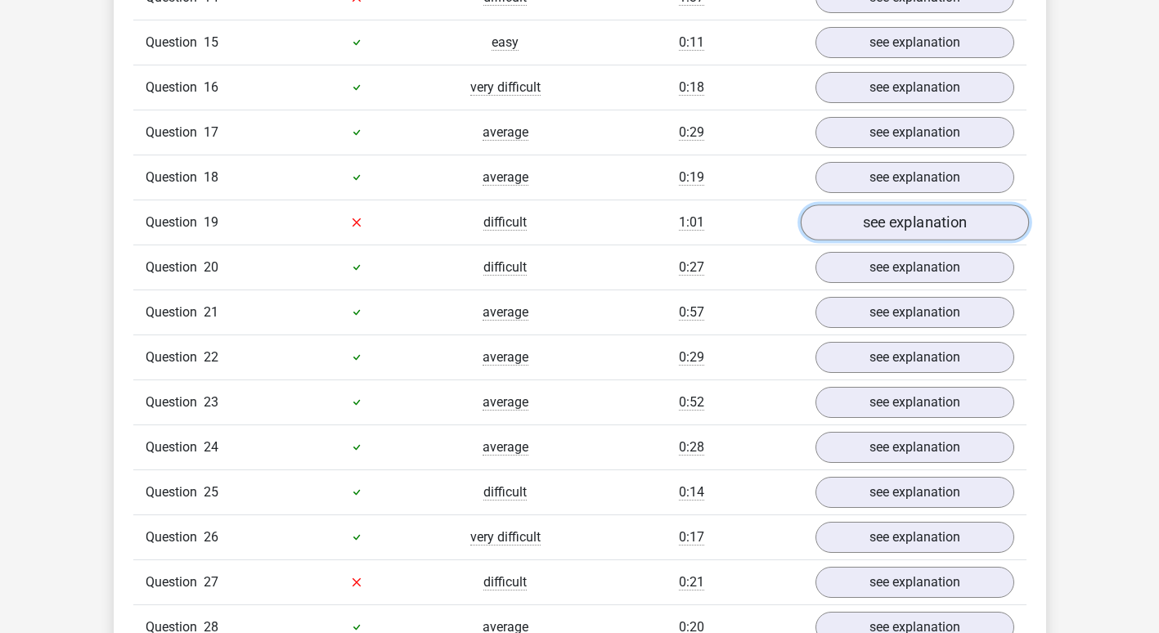
click at [873, 222] on link "see explanation" at bounding box center [914, 222] width 228 height 36
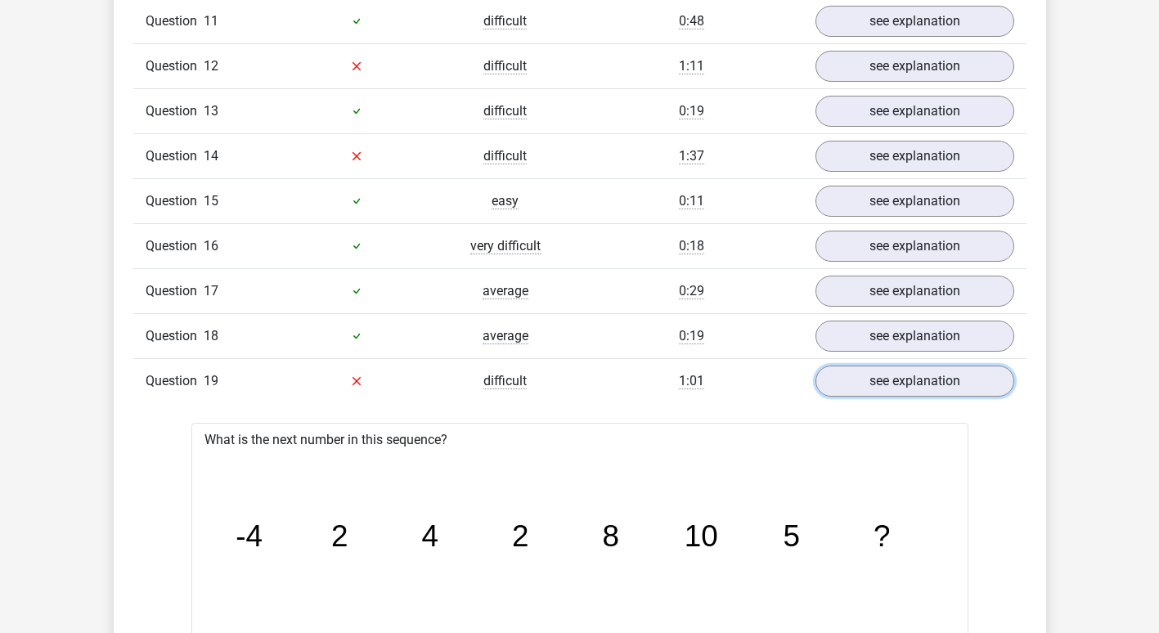
scroll to position [1826, 0]
click at [901, 380] on link "see explanation" at bounding box center [914, 382] width 228 height 36
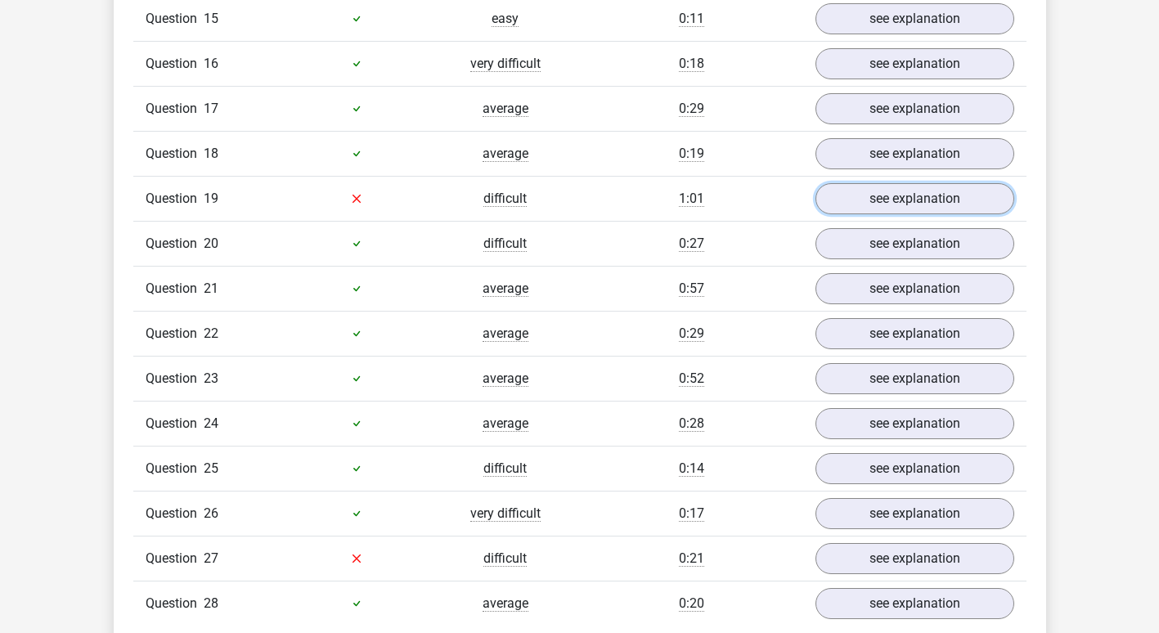
scroll to position [2012, 0]
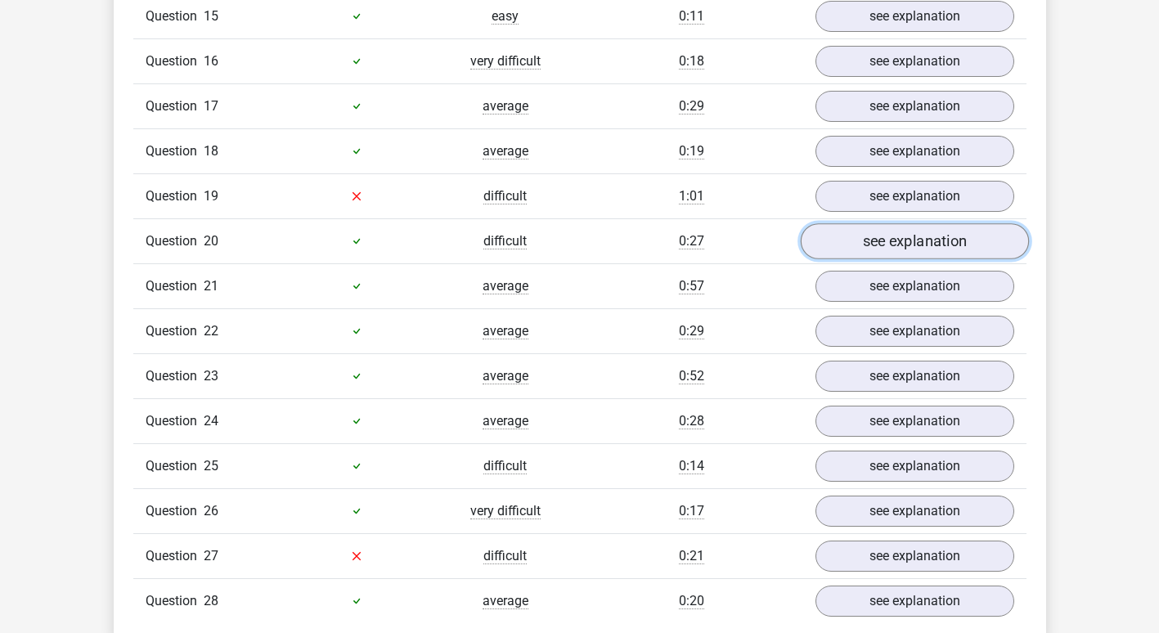
click at [863, 231] on link "see explanation" at bounding box center [914, 241] width 228 height 36
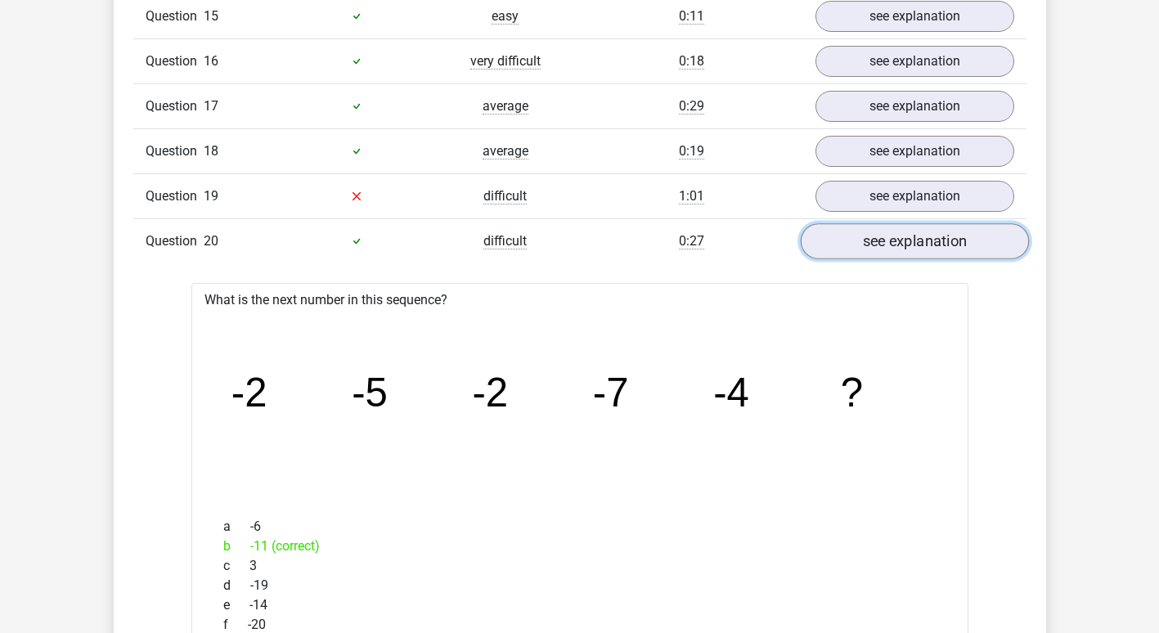
click at [863, 231] on link "see explanation" at bounding box center [914, 241] width 228 height 36
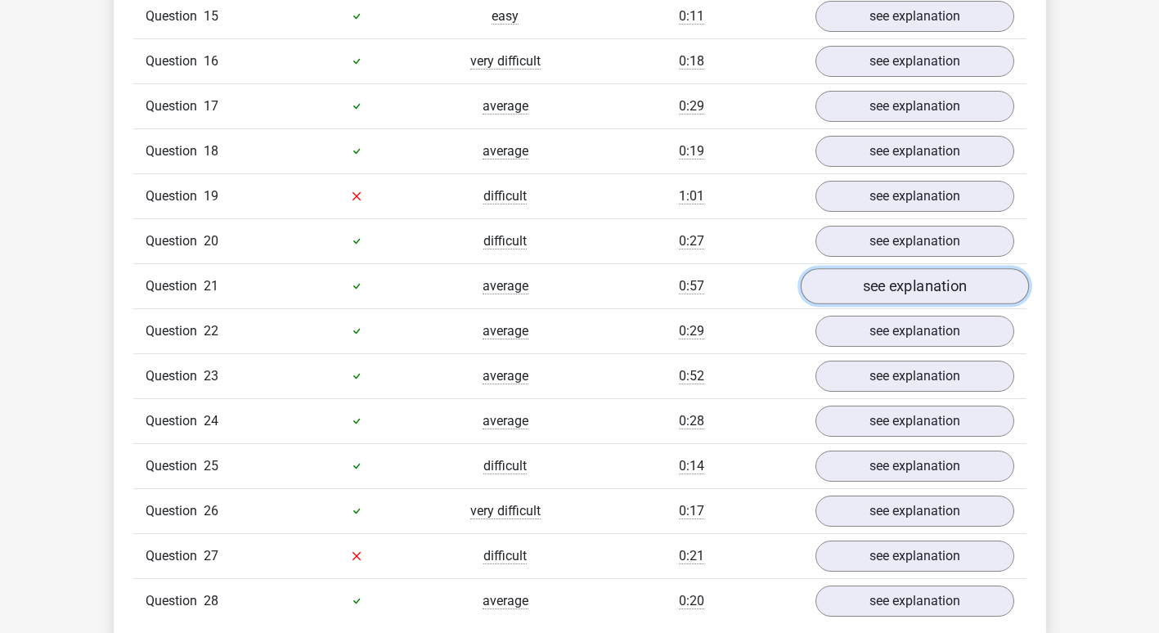
click at [876, 291] on link "see explanation" at bounding box center [914, 286] width 228 height 36
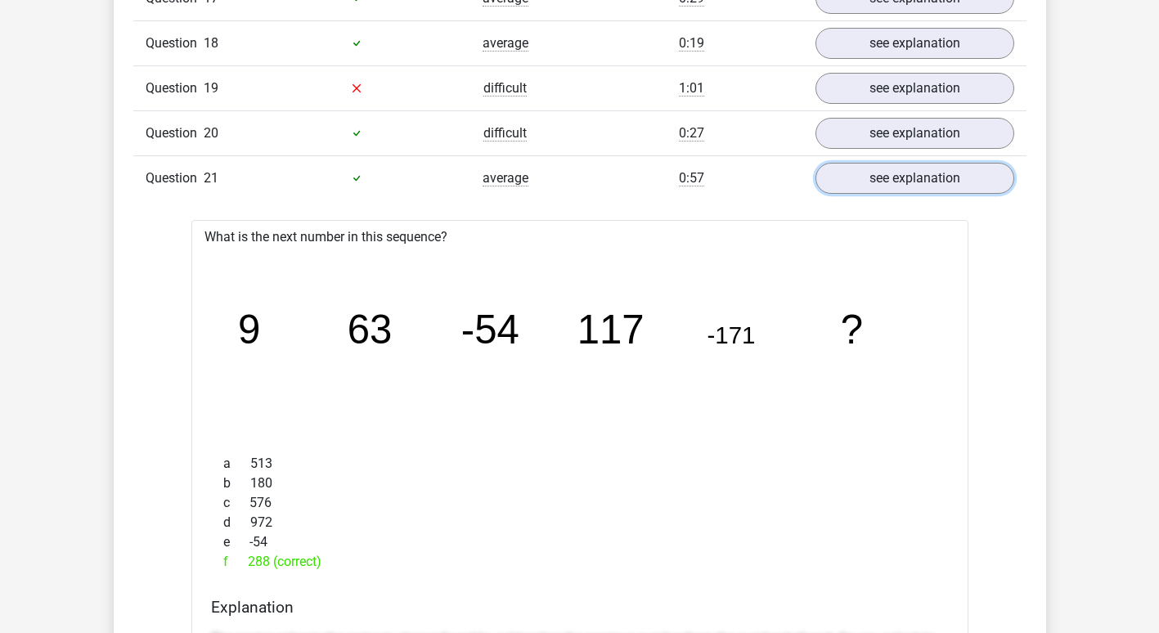
scroll to position [2121, 0]
click at [894, 165] on link "see explanation" at bounding box center [914, 177] width 228 height 36
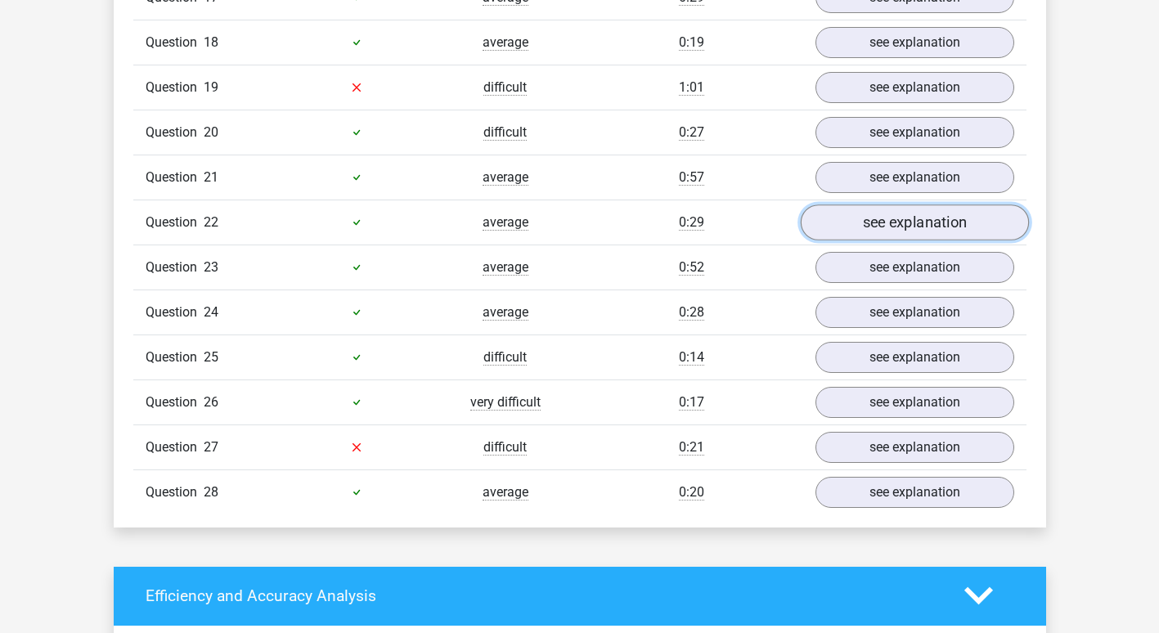
click at [892, 226] on link "see explanation" at bounding box center [914, 222] width 228 height 36
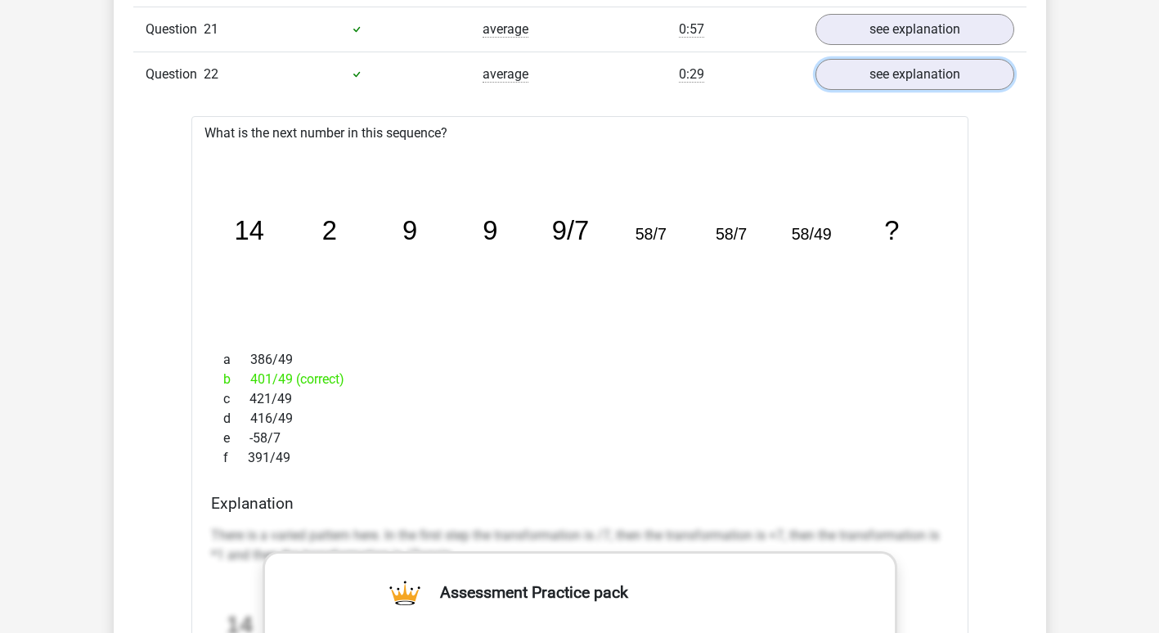
scroll to position [2255, 0]
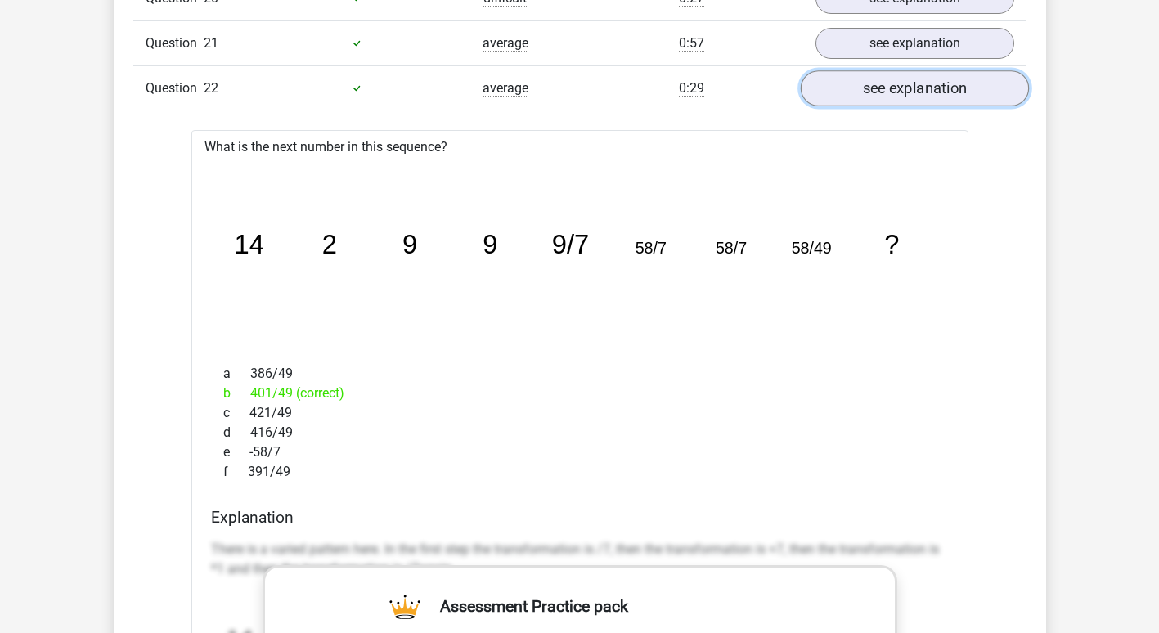
click at [923, 90] on link "see explanation" at bounding box center [914, 88] width 228 height 36
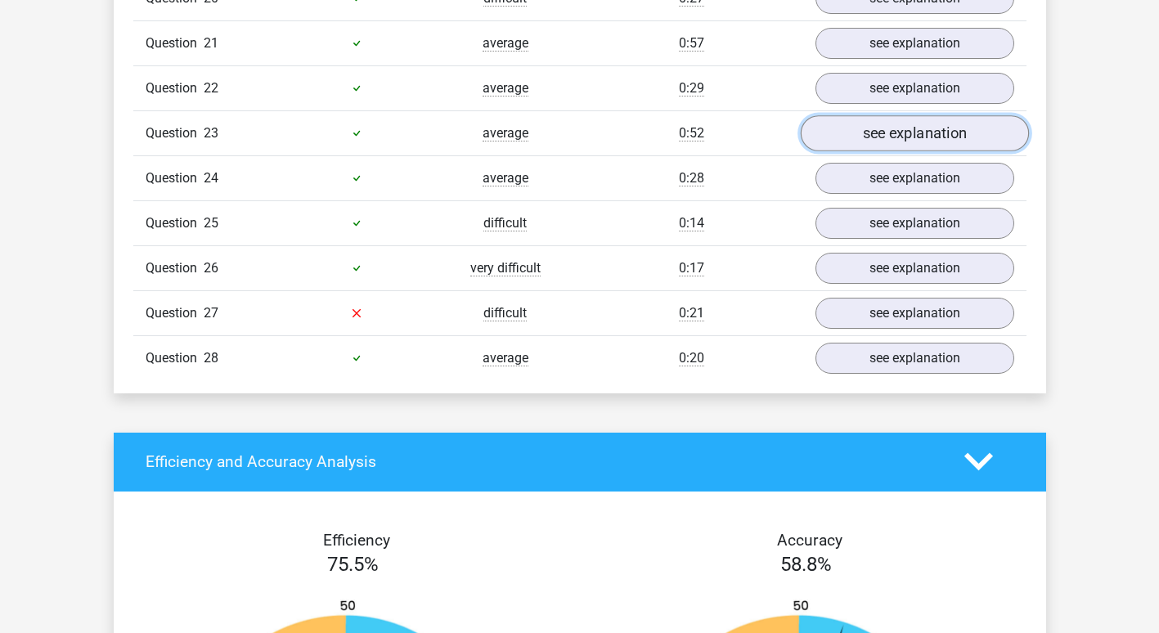
click at [906, 133] on link "see explanation" at bounding box center [914, 133] width 228 height 36
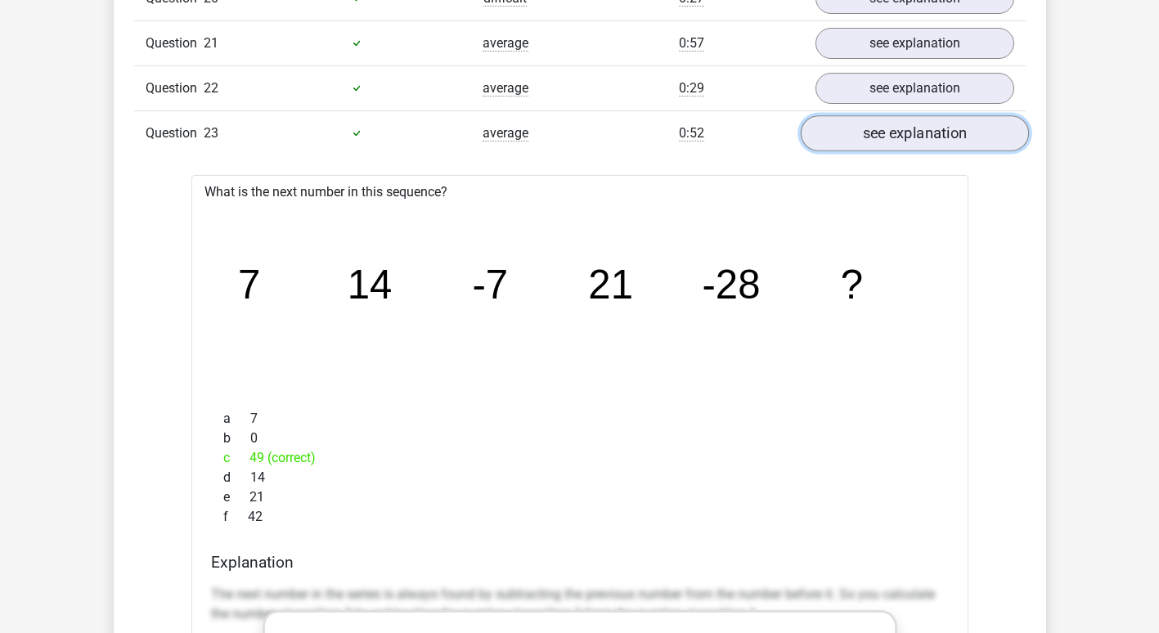
click at [906, 133] on link "see explanation" at bounding box center [914, 133] width 228 height 36
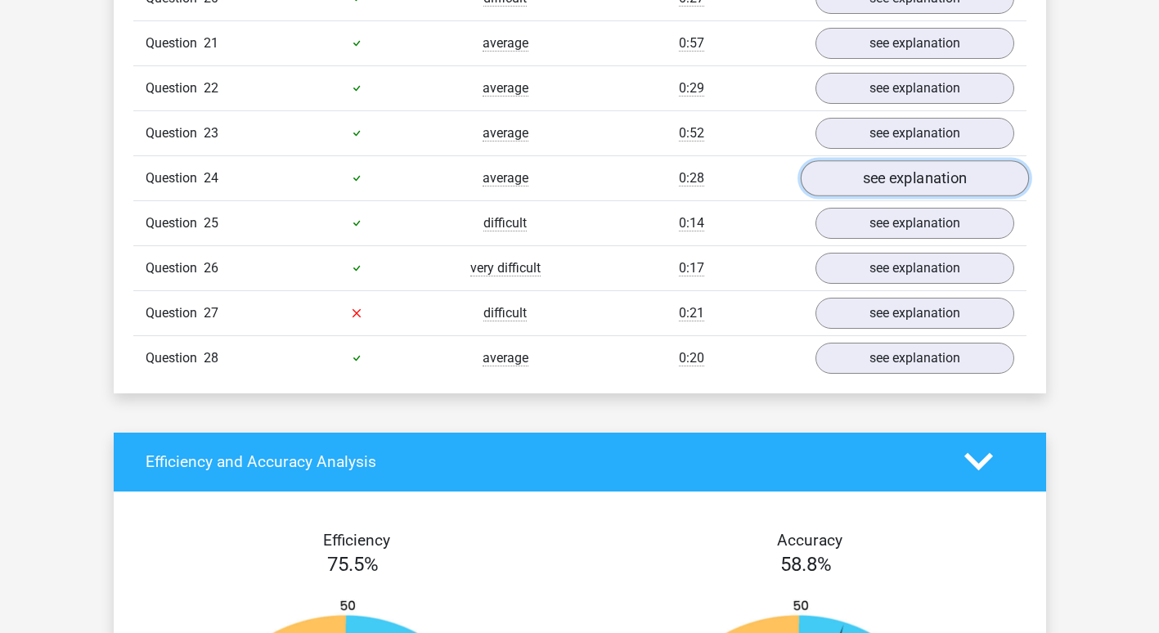
click at [890, 178] on link "see explanation" at bounding box center [914, 178] width 228 height 36
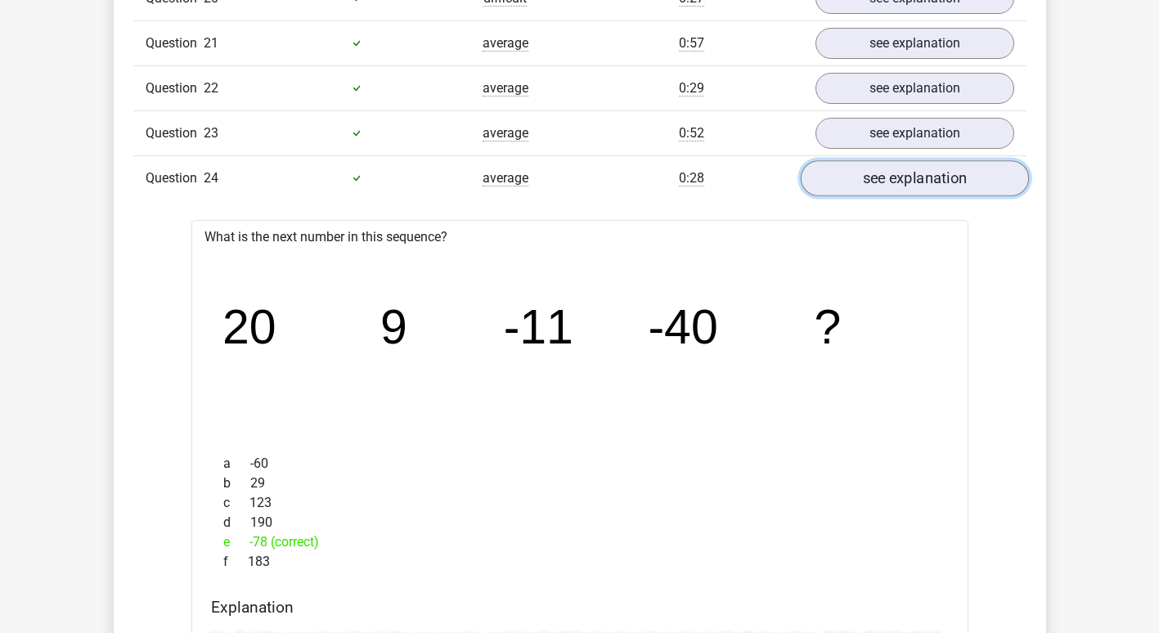
click at [890, 178] on link "see explanation" at bounding box center [914, 178] width 228 height 36
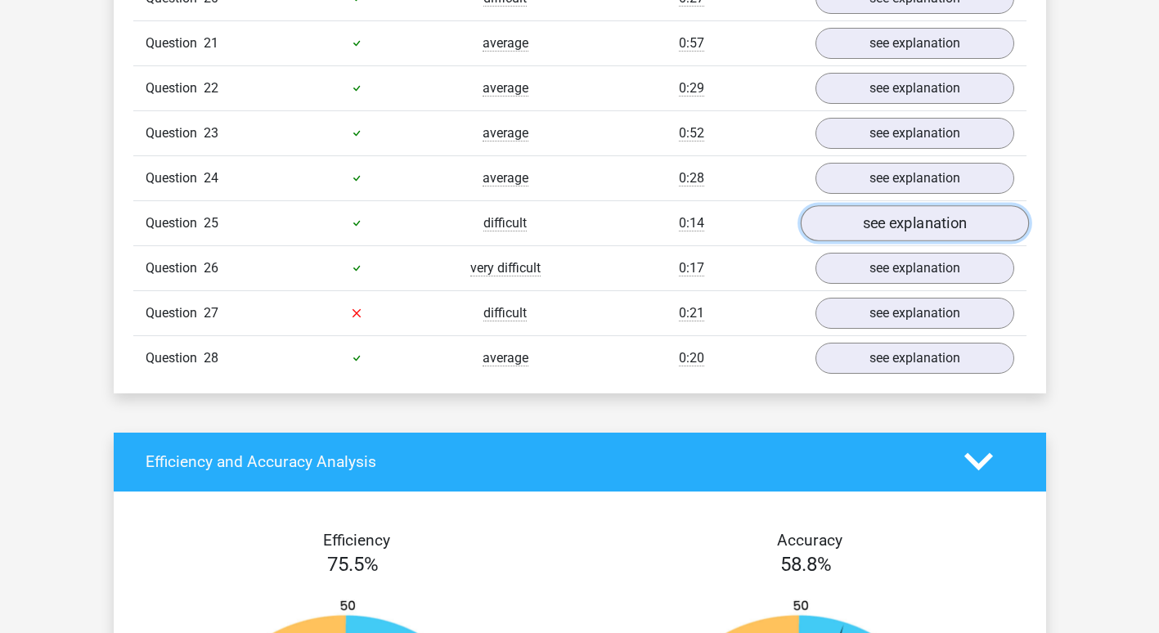
click at [884, 226] on link "see explanation" at bounding box center [914, 223] width 228 height 36
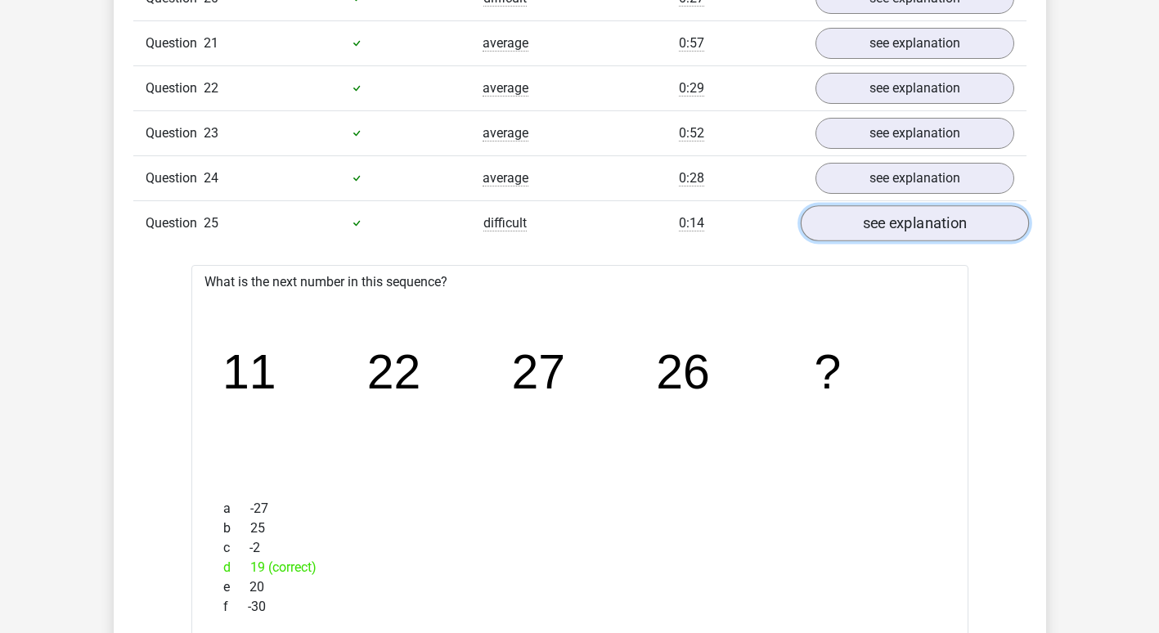
click at [884, 226] on link "see explanation" at bounding box center [914, 223] width 228 height 36
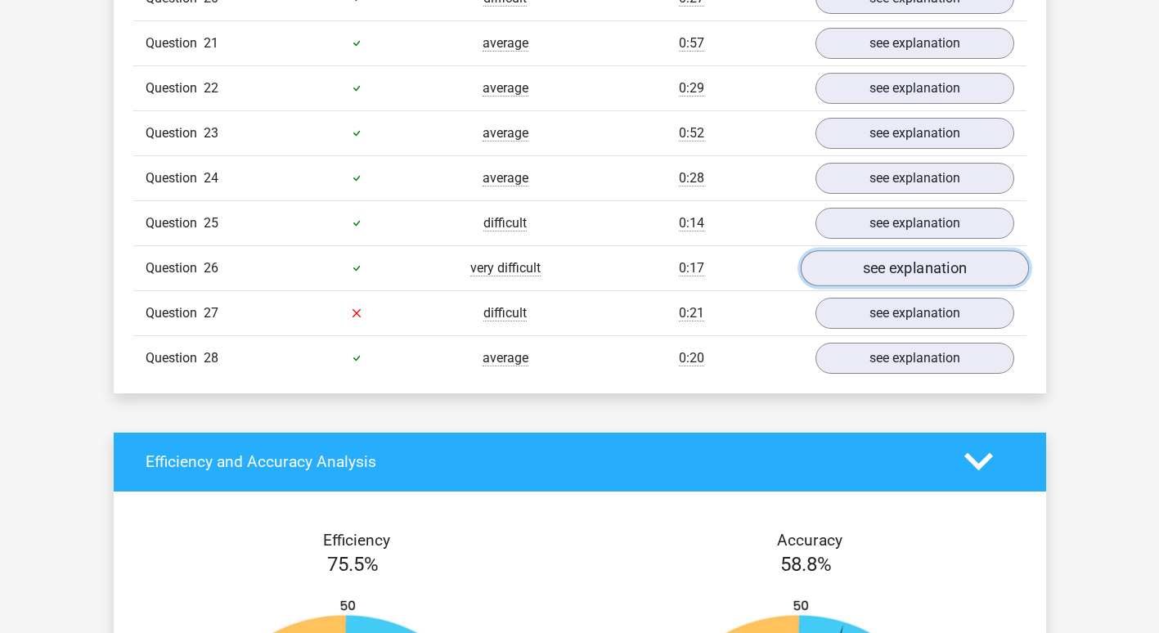
click at [882, 275] on link "see explanation" at bounding box center [914, 268] width 228 height 36
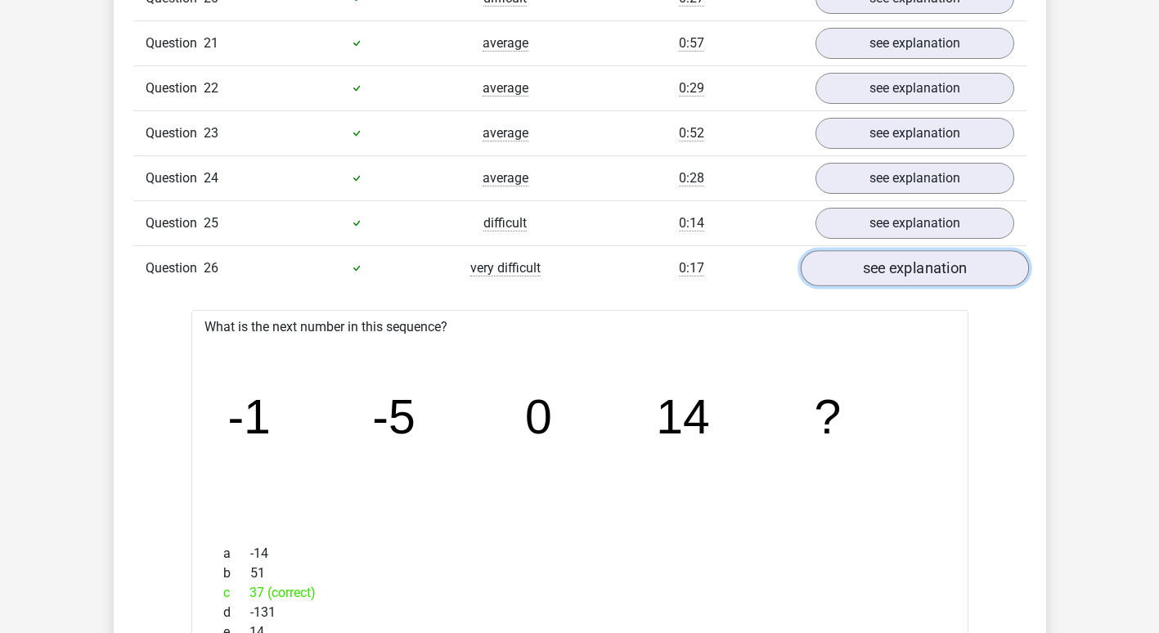
click at [882, 275] on link "see explanation" at bounding box center [914, 268] width 228 height 36
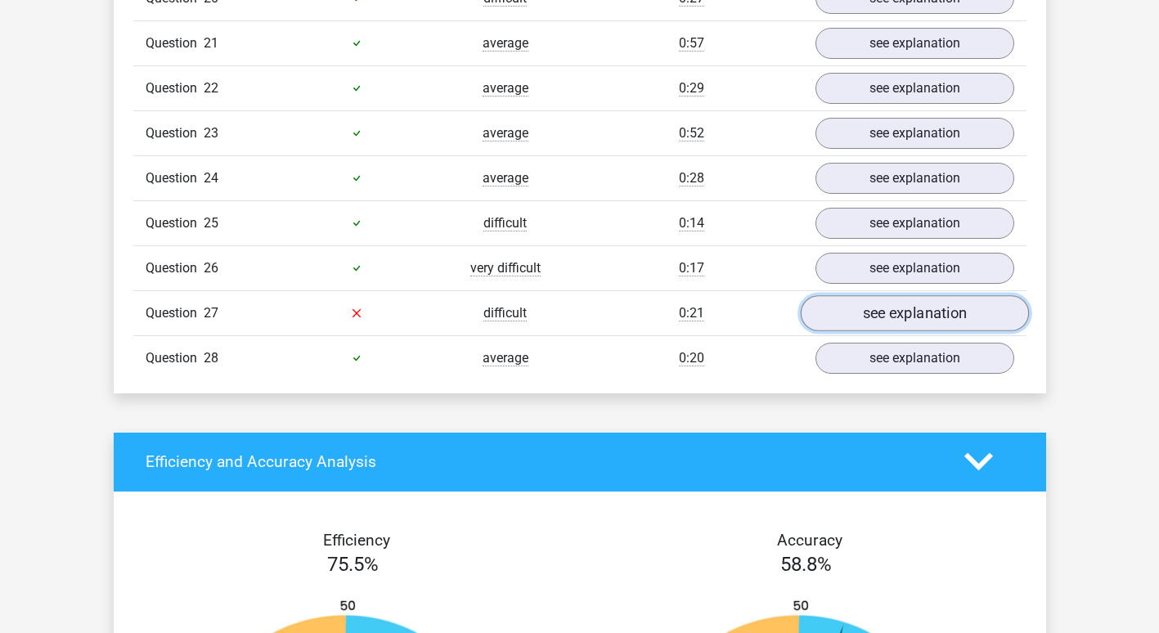
click at [879, 321] on link "see explanation" at bounding box center [914, 313] width 228 height 36
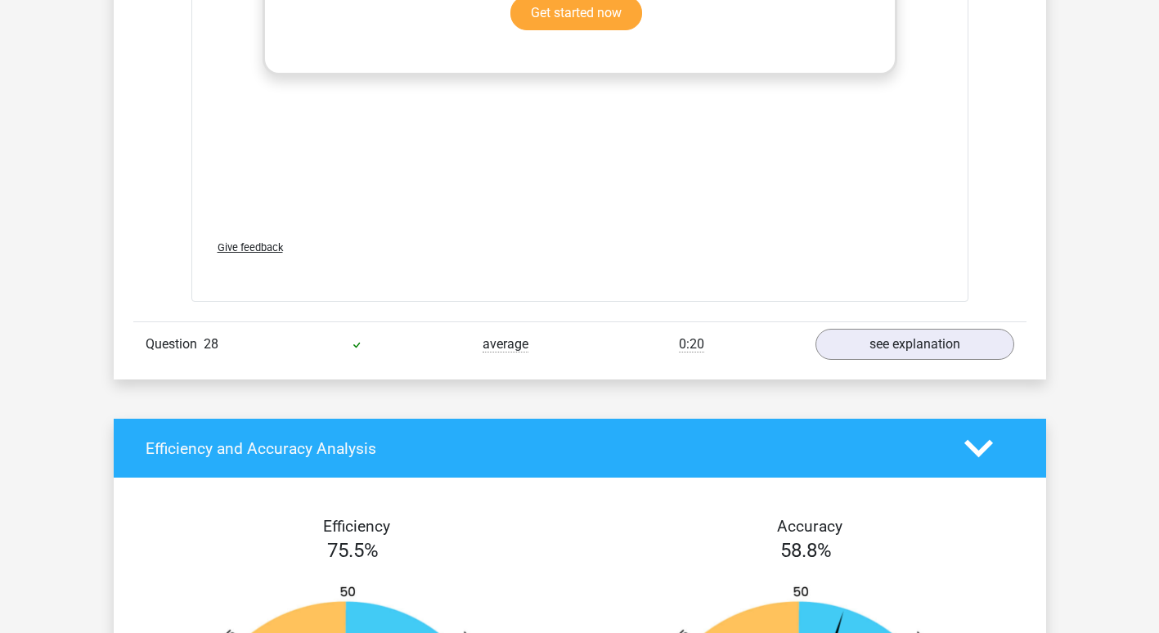
scroll to position [3278, 0]
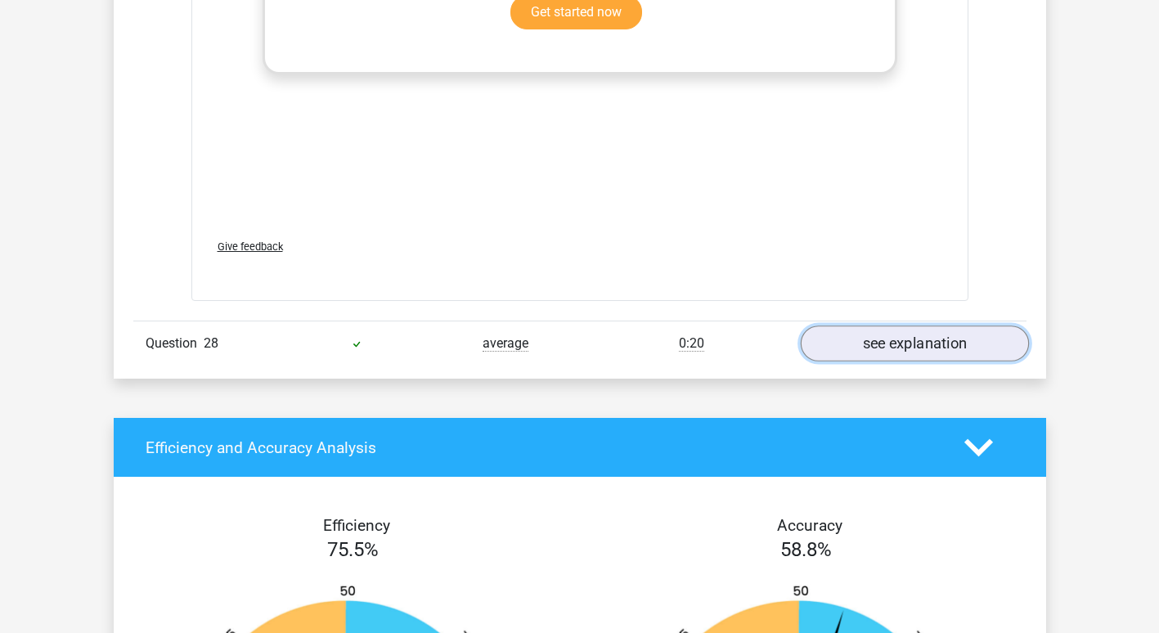
click at [926, 338] on link "see explanation" at bounding box center [914, 344] width 228 height 36
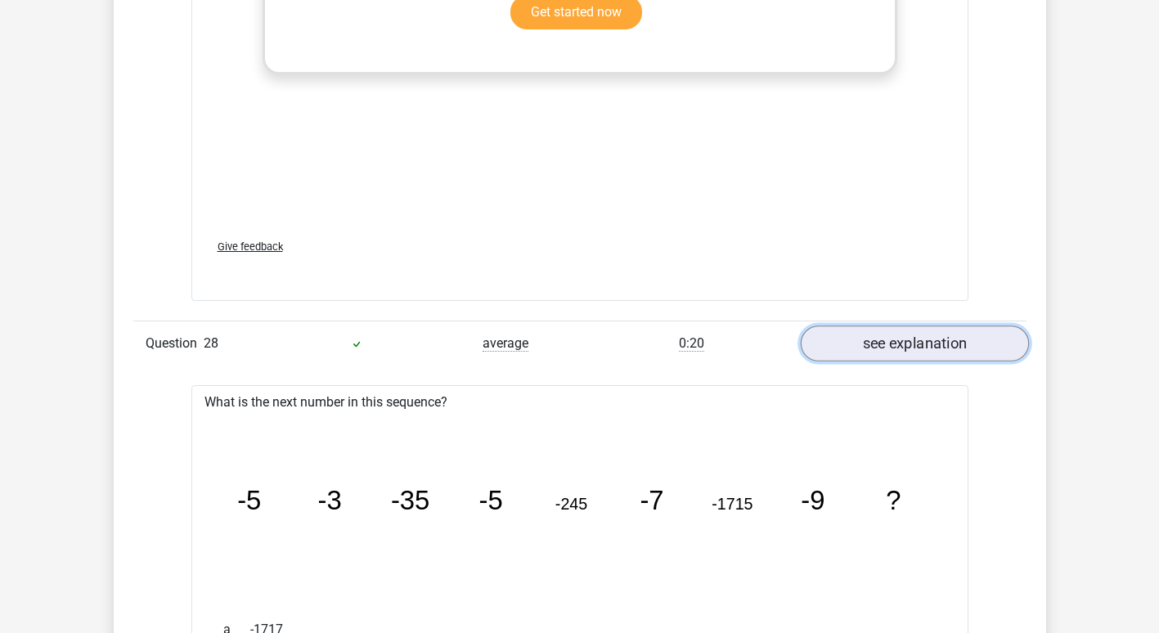
click at [926, 338] on link "see explanation" at bounding box center [914, 344] width 228 height 36
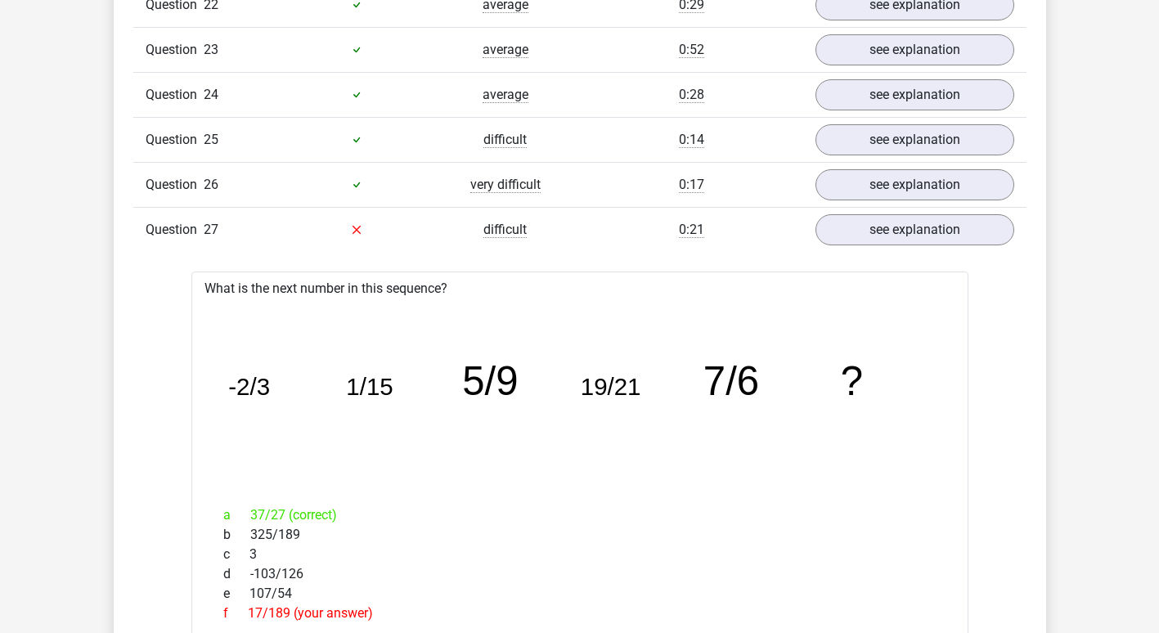
scroll to position [2319, 0]
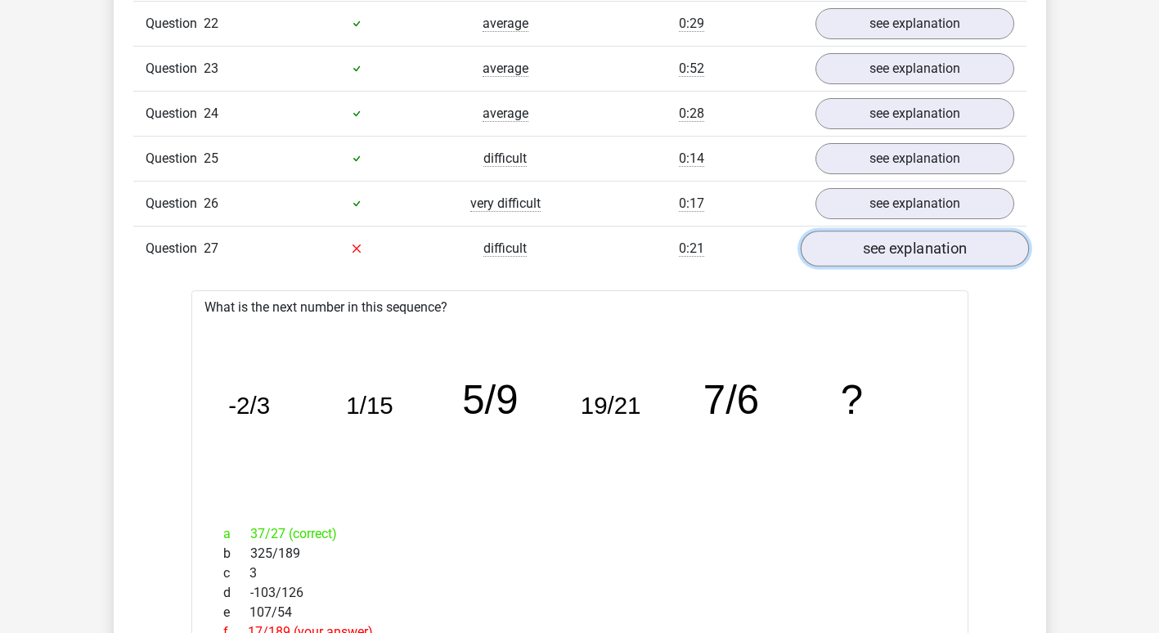
click at [849, 258] on link "see explanation" at bounding box center [914, 249] width 228 height 36
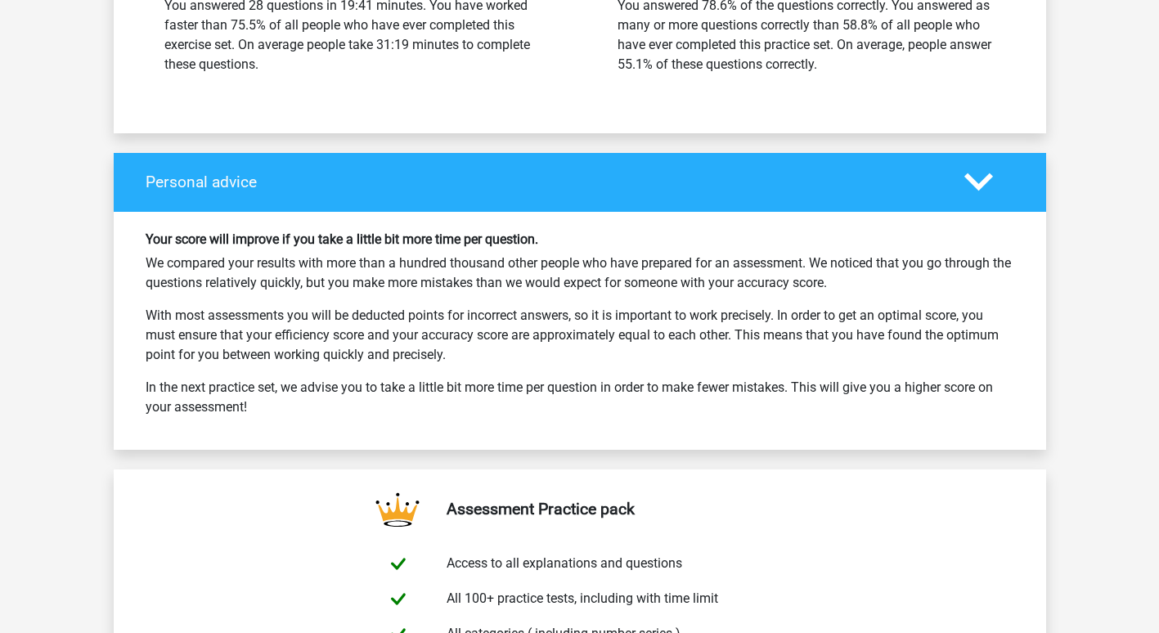
scroll to position [3088, 0]
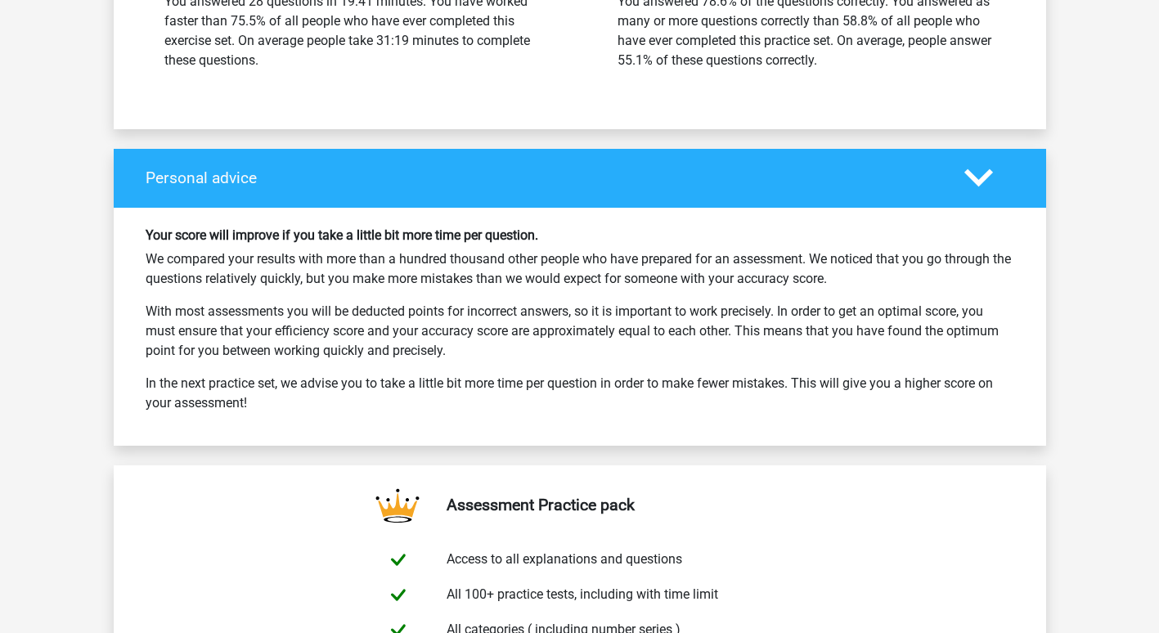
click at [775, 349] on p "With most assessments you will be deducted points for incorrect answers, so it …" at bounding box center [580, 331] width 869 height 59
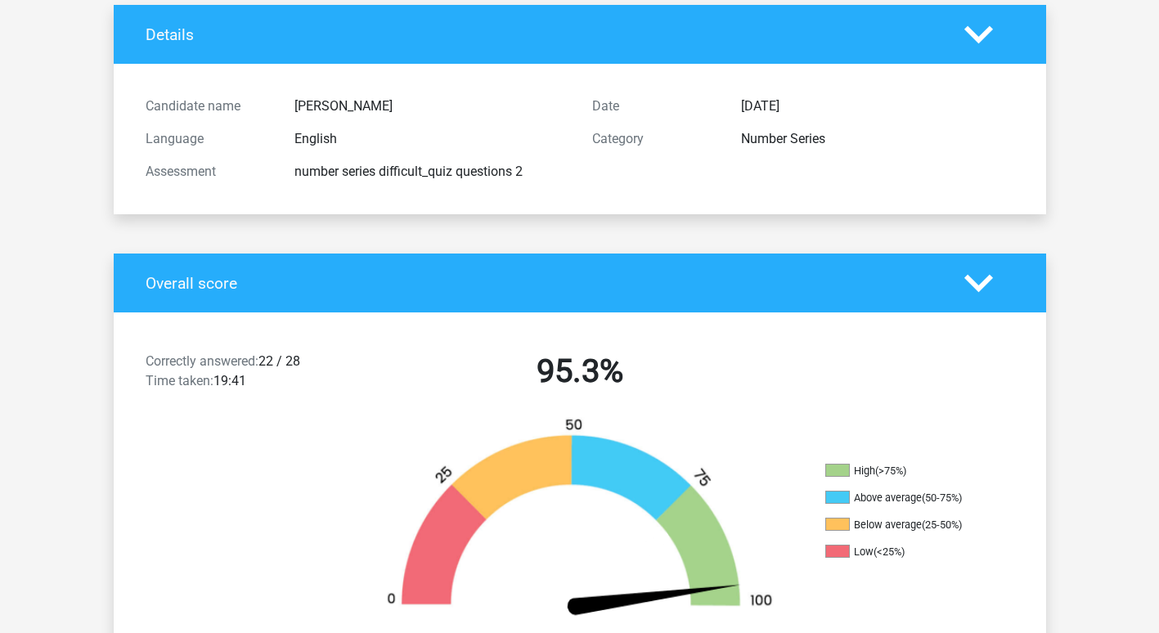
scroll to position [102, 0]
